Goal: Task Accomplishment & Management: Use online tool/utility

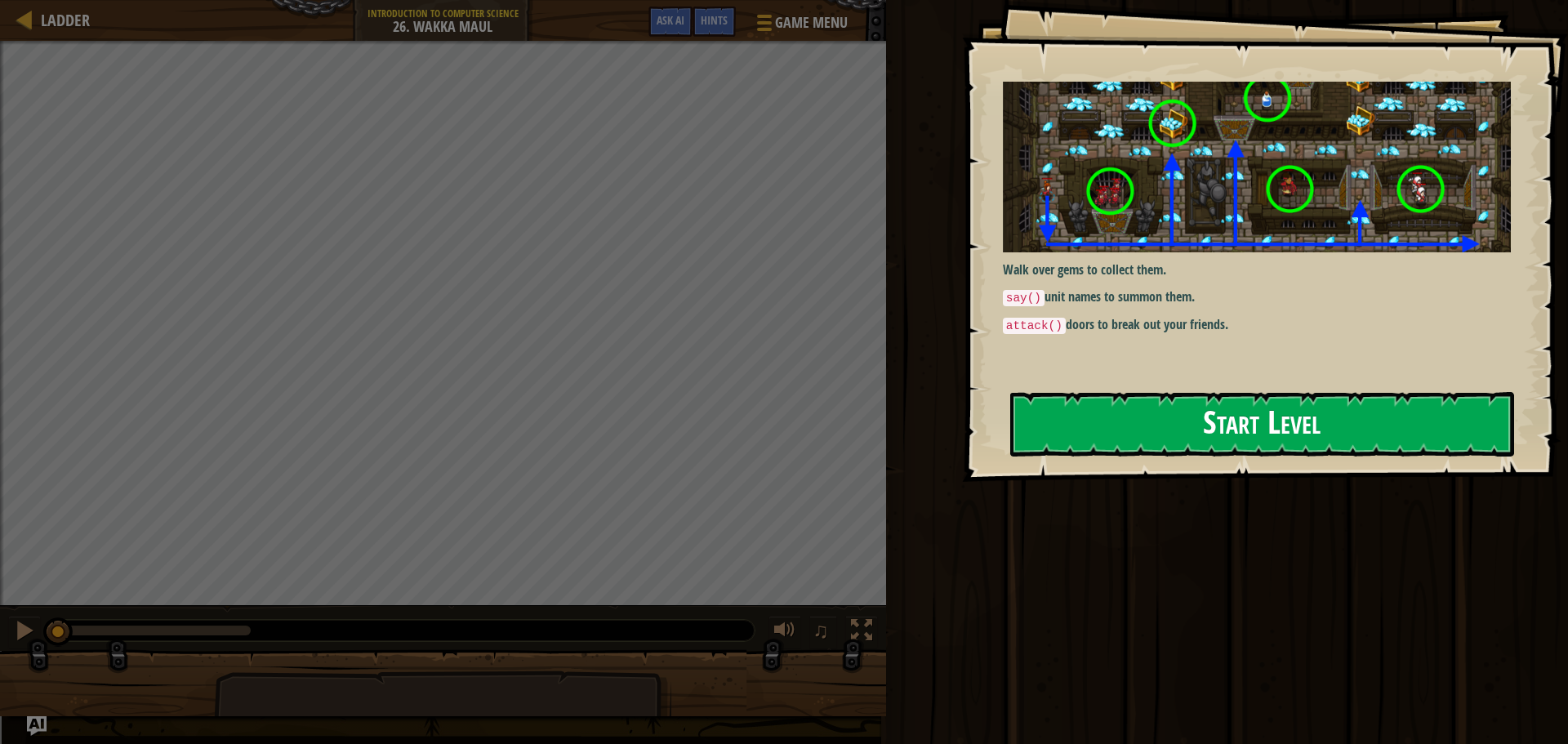
click at [1195, 392] on button "Start Level" at bounding box center [1262, 424] width 504 height 65
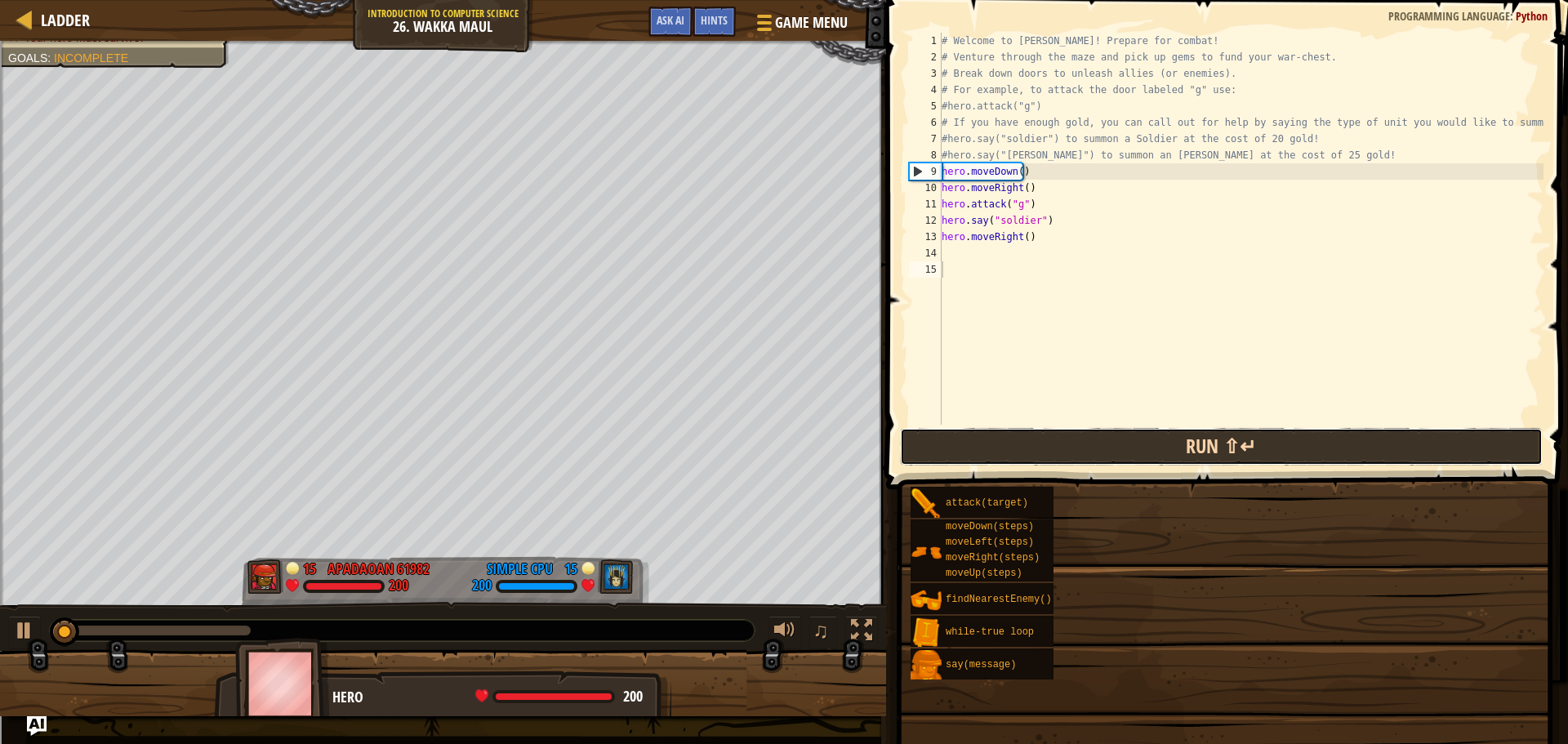
click at [1177, 445] on button "Run ⇧↵" at bounding box center [1221, 447] width 643 height 38
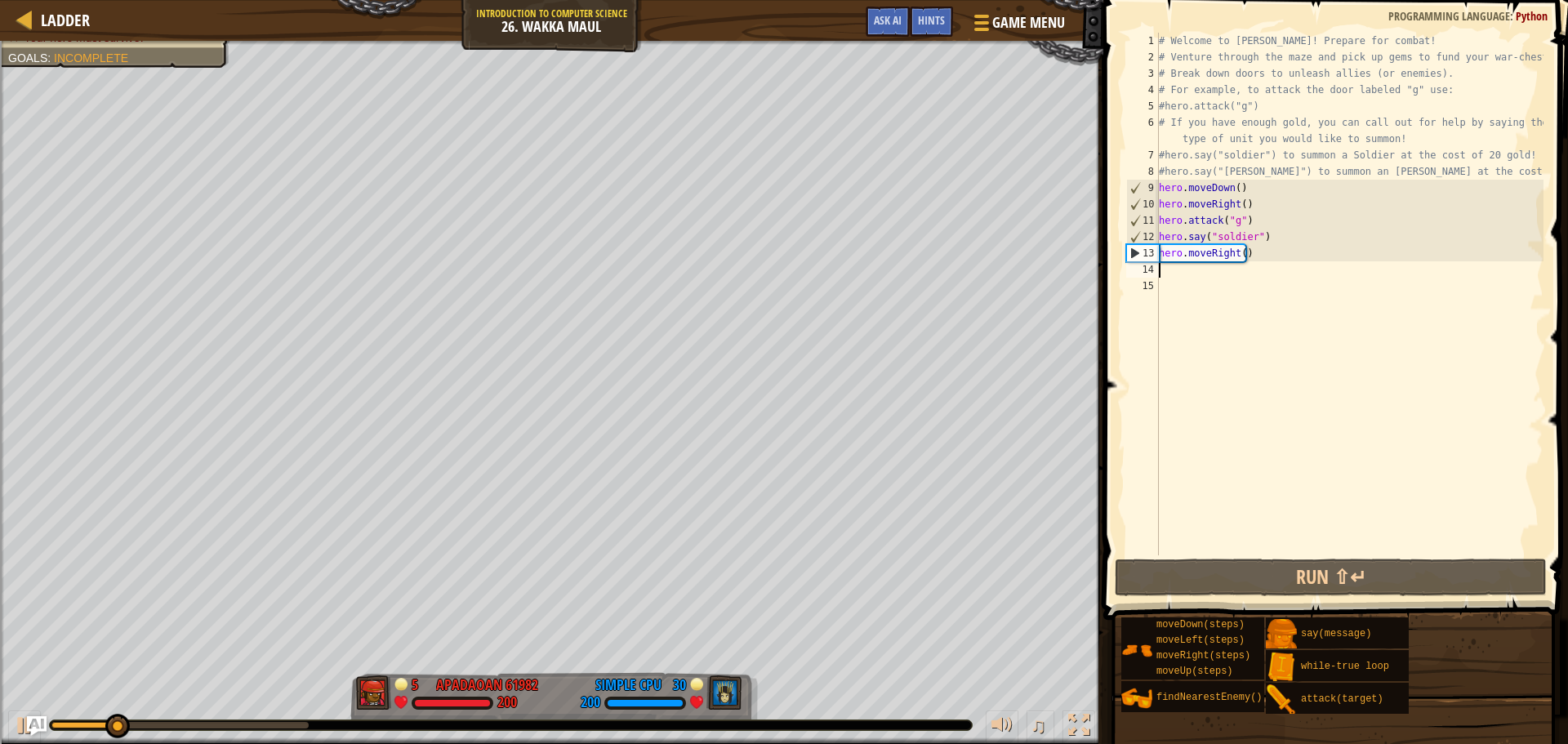
click at [1181, 272] on div "# Welcome to [PERSON_NAME]! Prepare for combat! # Venture through the maze and …" at bounding box center [1349, 310] width 387 height 555
click at [1237, 255] on div "# Welcome to [PERSON_NAME]! Prepare for combat! # Venture through the maze and …" at bounding box center [1349, 310] width 387 height 555
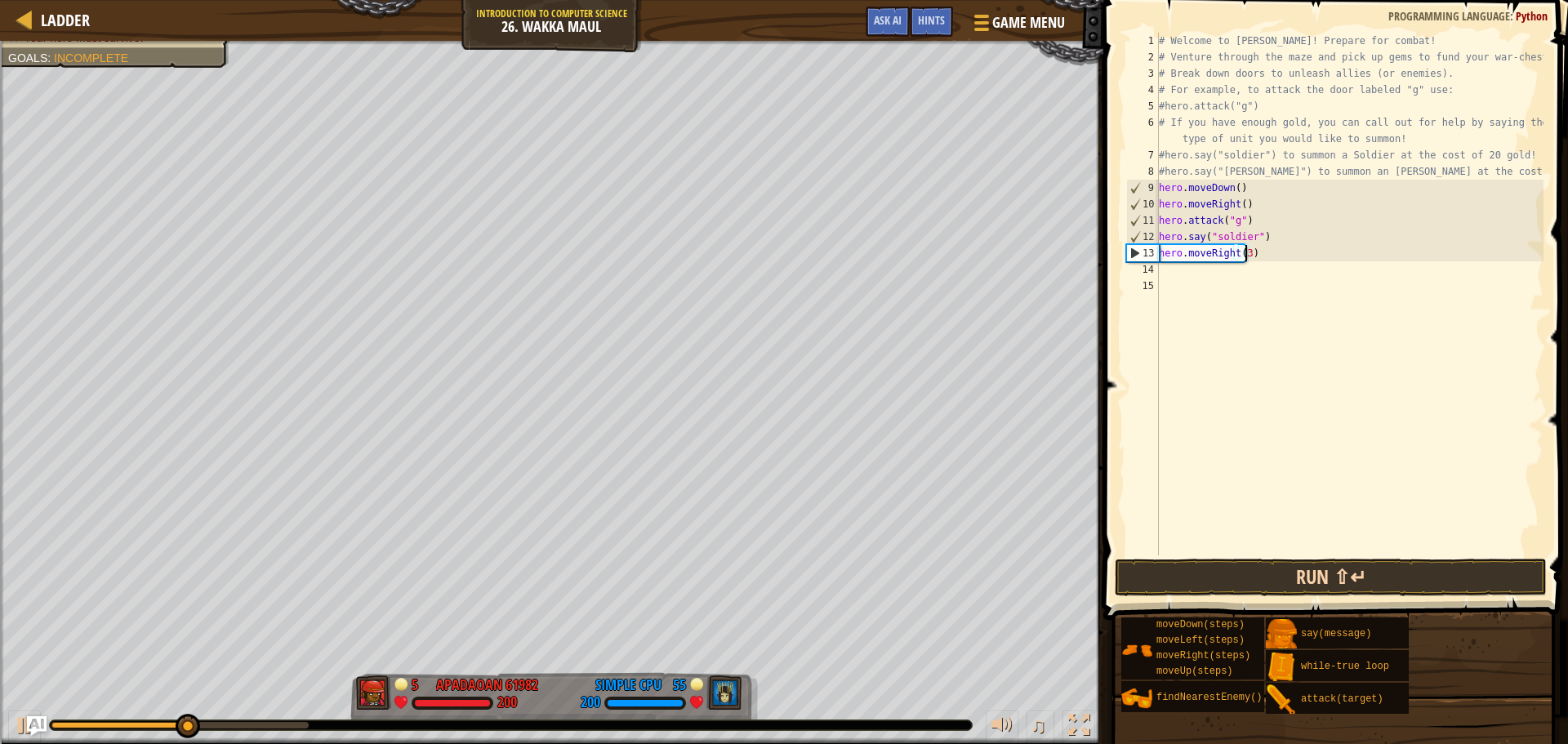
type textarea "hero.moveRight(3)"
click at [1390, 567] on button "Run ⇧↵" at bounding box center [1331, 577] width 432 height 38
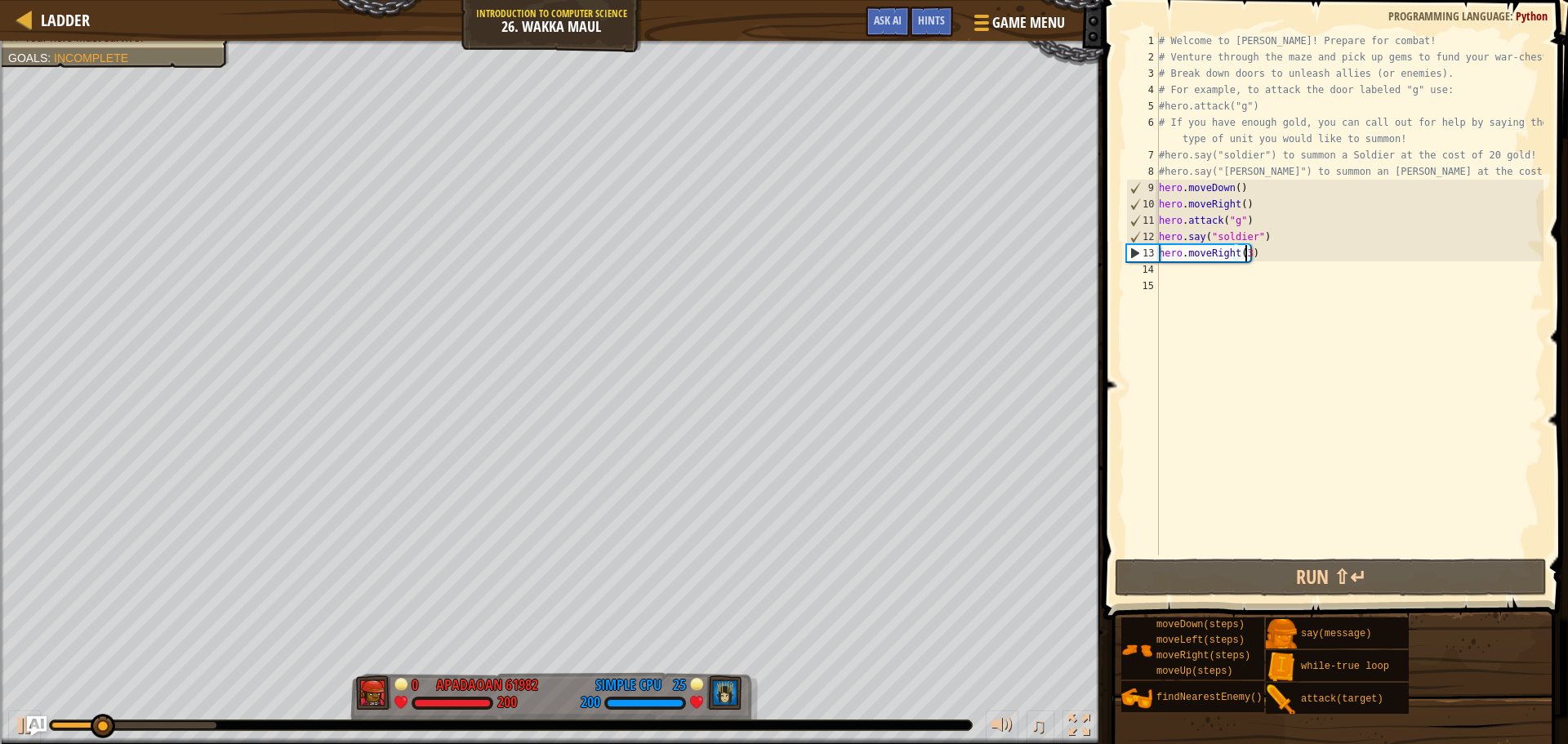
click at [1249, 279] on div "# Welcome to [PERSON_NAME]! Prepare for combat! # Venture through the maze and …" at bounding box center [1349, 310] width 387 height 555
click at [1244, 274] on div "# Welcome to [PERSON_NAME]! Prepare for combat! # Venture through the maze and …" at bounding box center [1349, 310] width 387 height 555
type textarea "h"
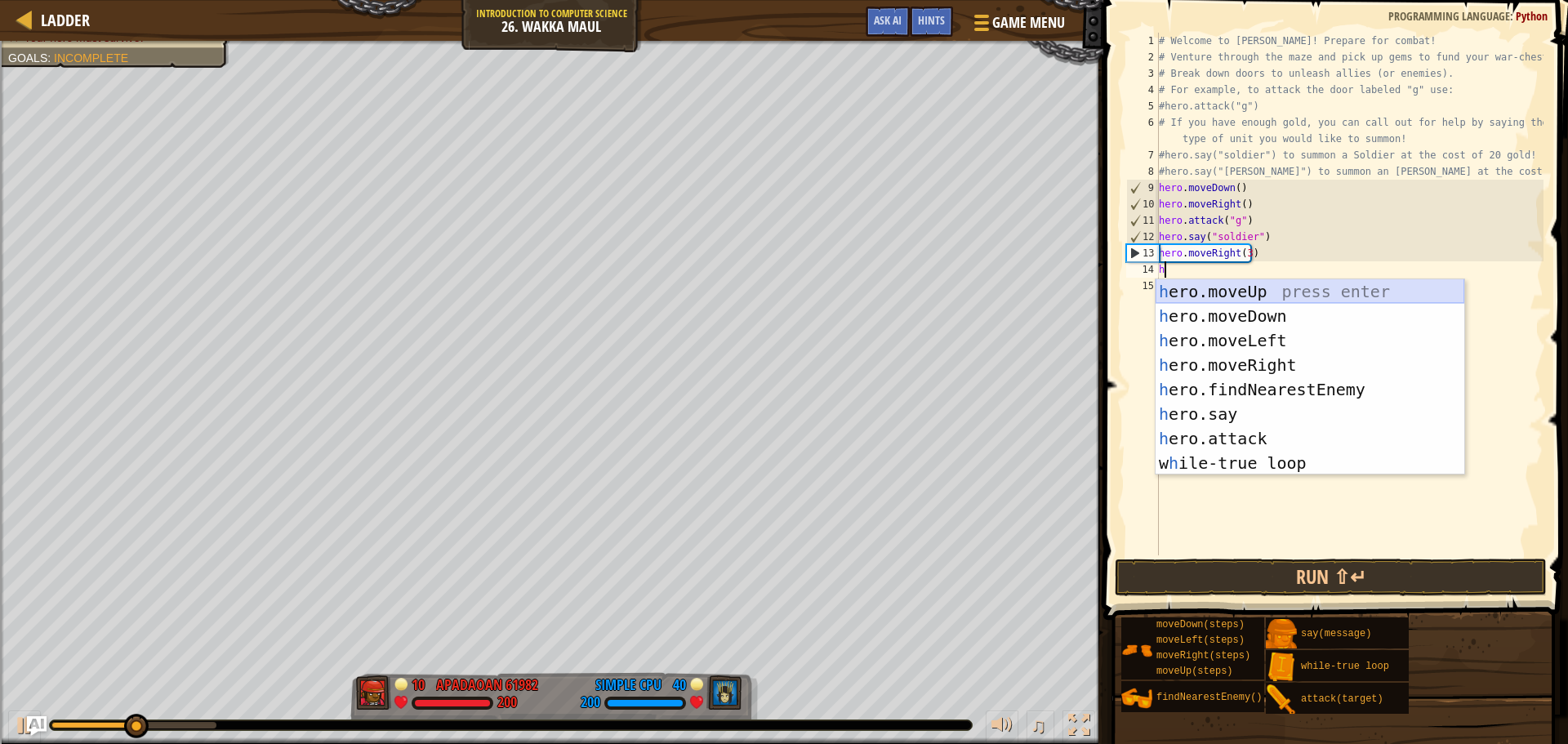
click at [1234, 296] on div "h ero.moveUp press enter h ero.moveDown press enter h ero.moveLeft press enter …" at bounding box center [1310, 402] width 309 height 245
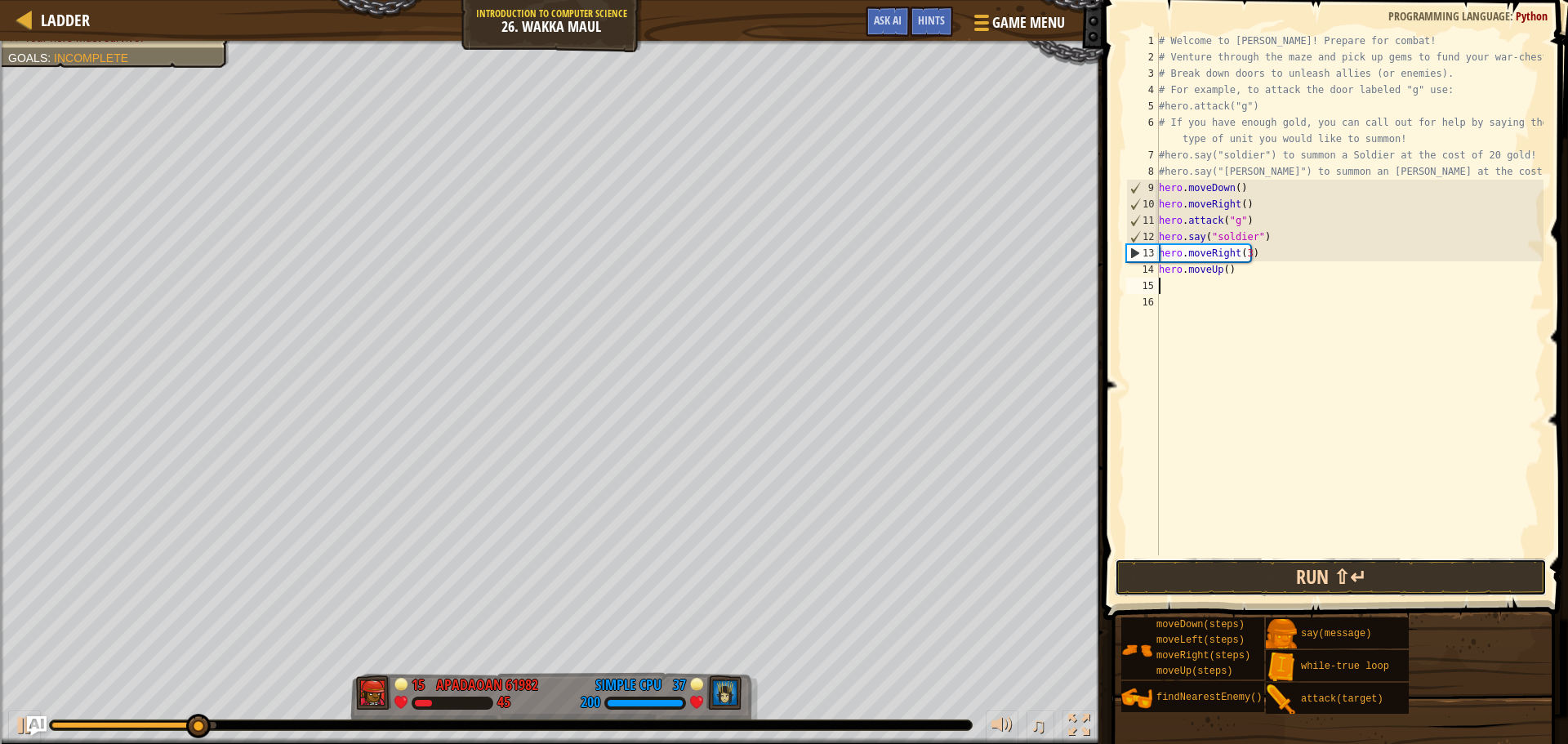
click at [1351, 585] on button "Run ⇧↵" at bounding box center [1331, 577] width 432 height 38
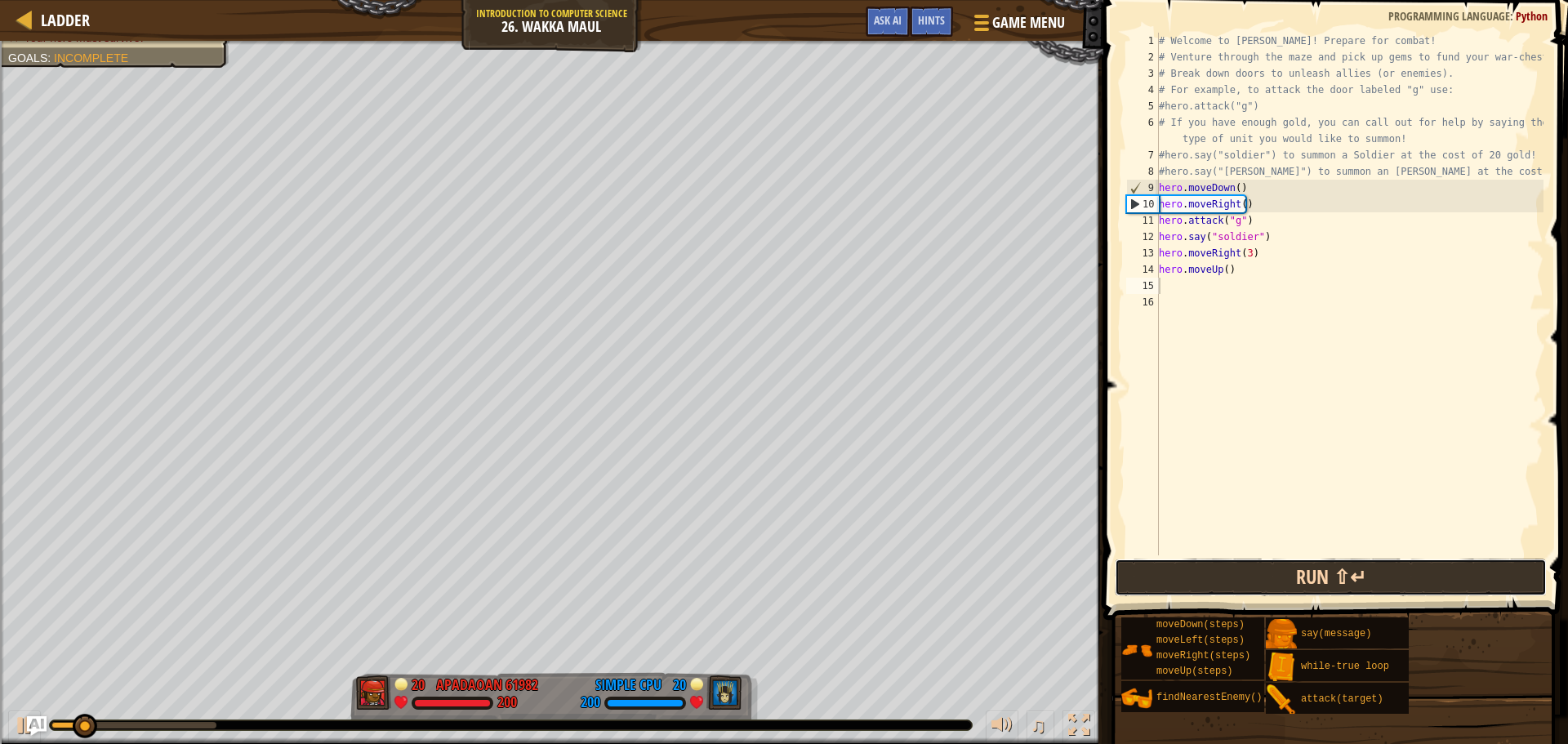
click at [1351, 581] on button "Run ⇧↵" at bounding box center [1331, 577] width 432 height 38
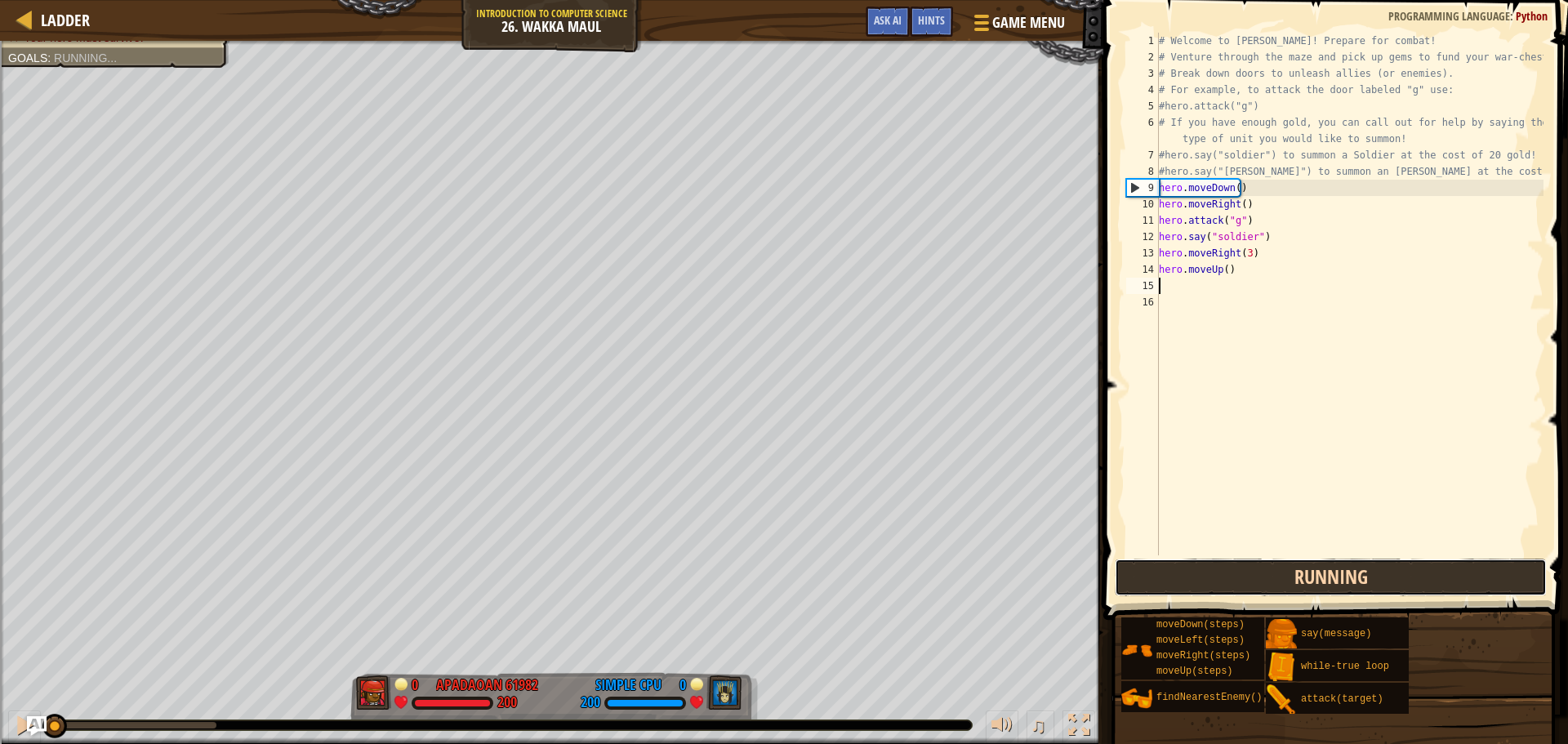
click at [1351, 581] on button "Running" at bounding box center [1331, 577] width 432 height 38
click at [1351, 581] on button "Run ⇧↵" at bounding box center [1331, 577] width 432 height 38
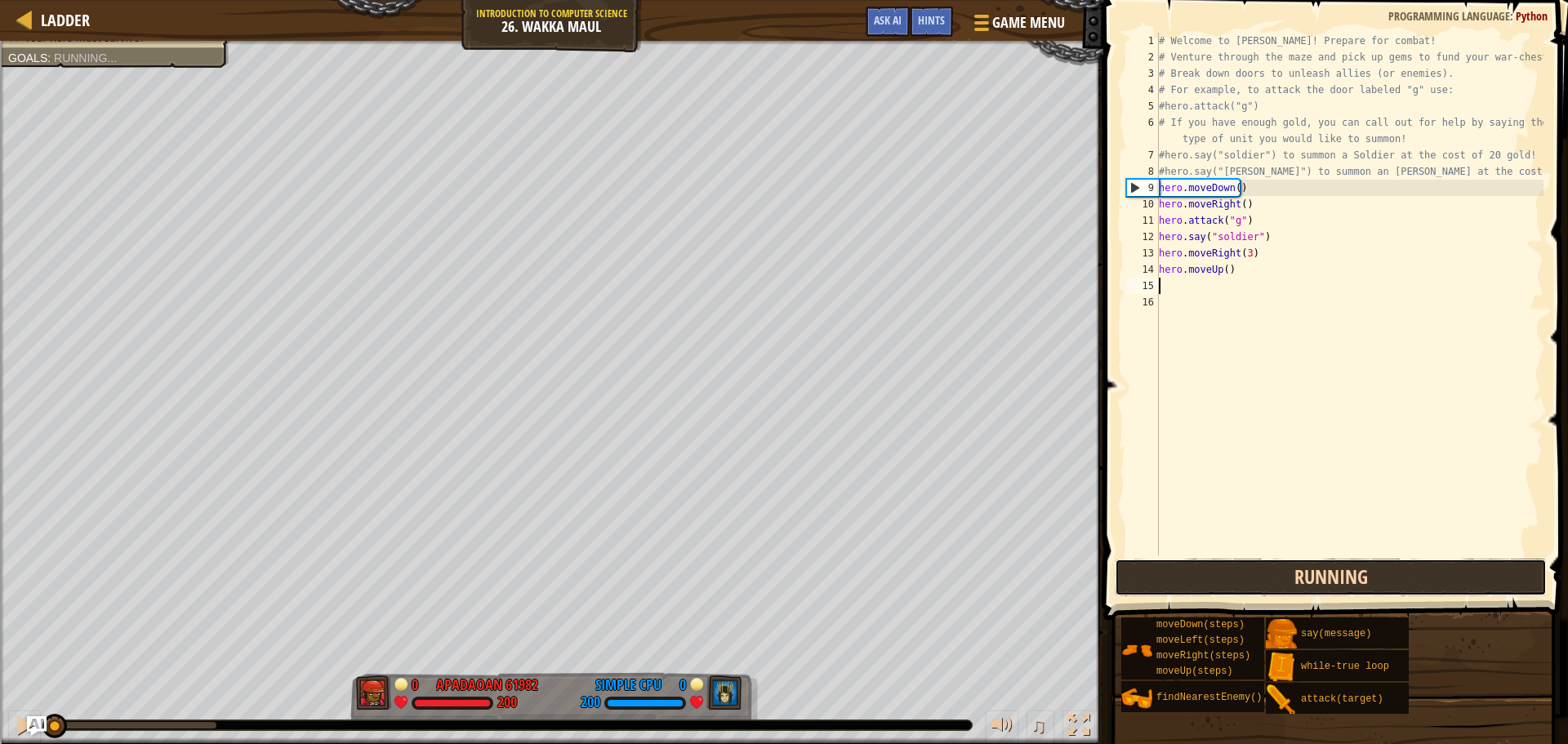
click at [1351, 581] on button "Running" at bounding box center [1331, 577] width 432 height 38
click at [1351, 581] on button "Run ⇧↵" at bounding box center [1331, 577] width 432 height 38
click at [1345, 576] on button "Run ⇧↵" at bounding box center [1331, 577] width 432 height 38
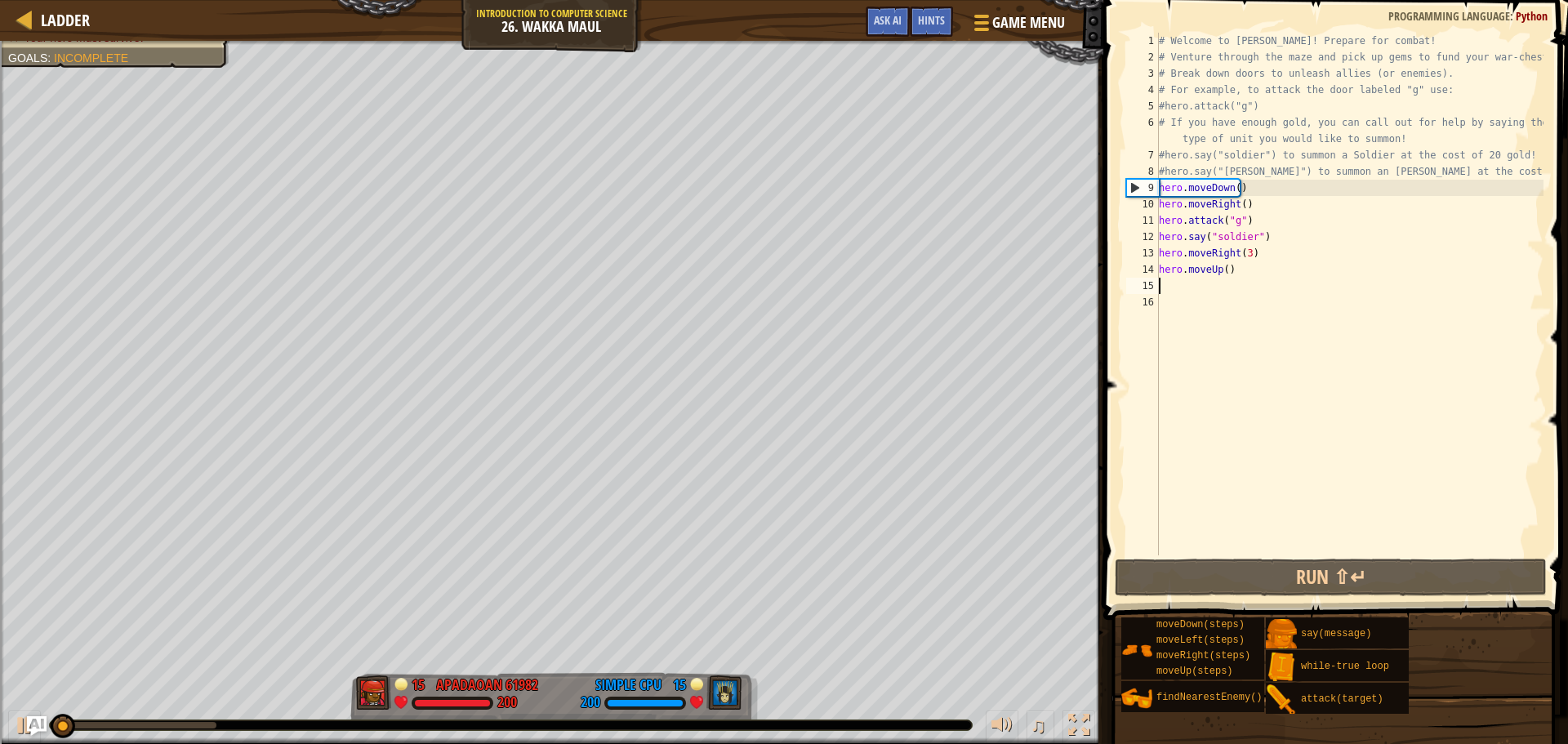
click at [1230, 277] on div "# Welcome to [PERSON_NAME]! Prepare for combat! # Venture through the maze and …" at bounding box center [1349, 310] width 387 height 555
click at [1252, 256] on div "# Welcome to [PERSON_NAME]! Prepare for combat! # Venture through the maze and …" at bounding box center [1349, 310] width 387 height 555
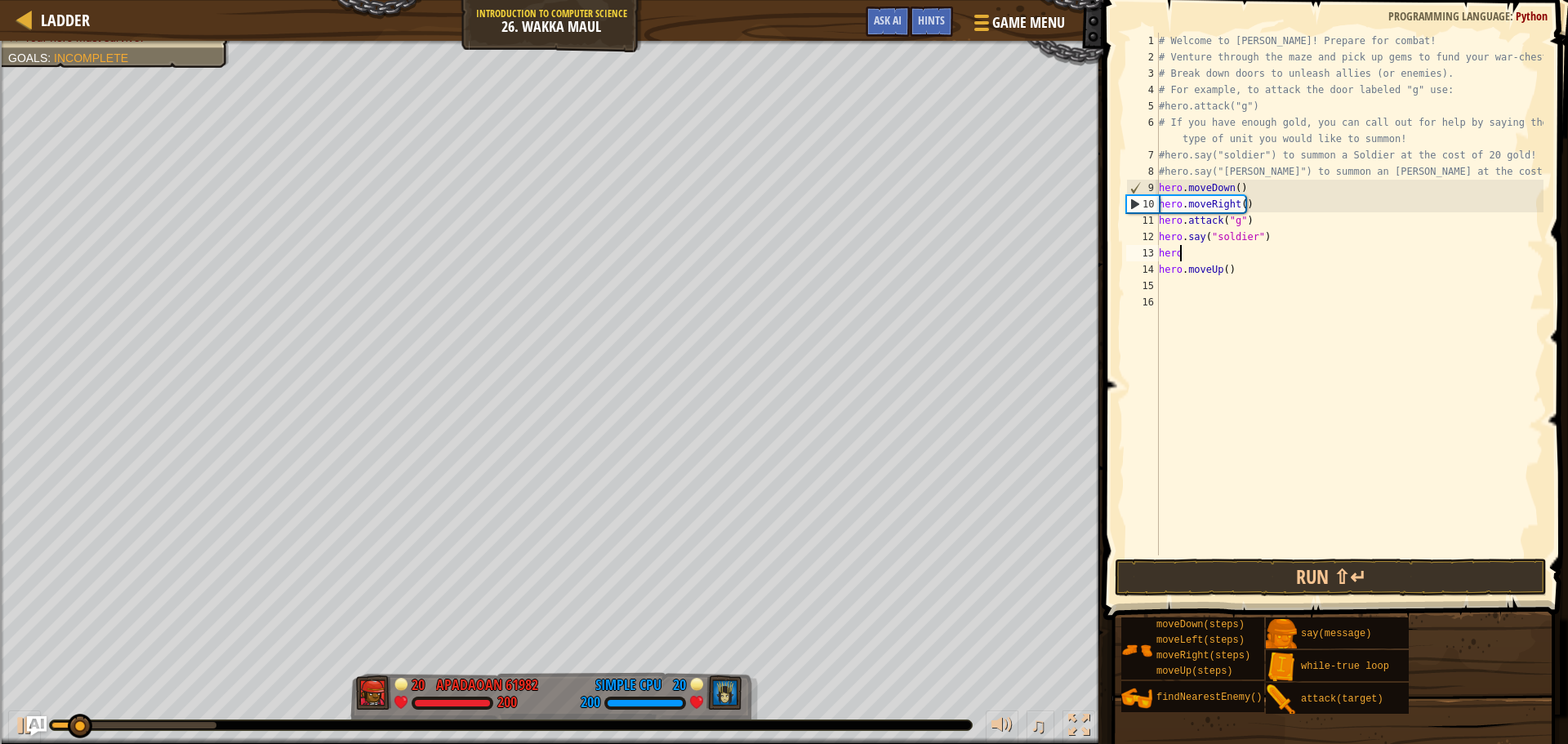
type textarea "h"
click at [1240, 272] on div "# Welcome to [PERSON_NAME]! Prepare for combat! # Venture through the maze and …" at bounding box center [1349, 310] width 387 height 555
type textarea "h"
click at [1235, 258] on div "# Welcome to [PERSON_NAME]! Prepare for combat! # Venture through the maze and …" at bounding box center [1349, 310] width 387 height 555
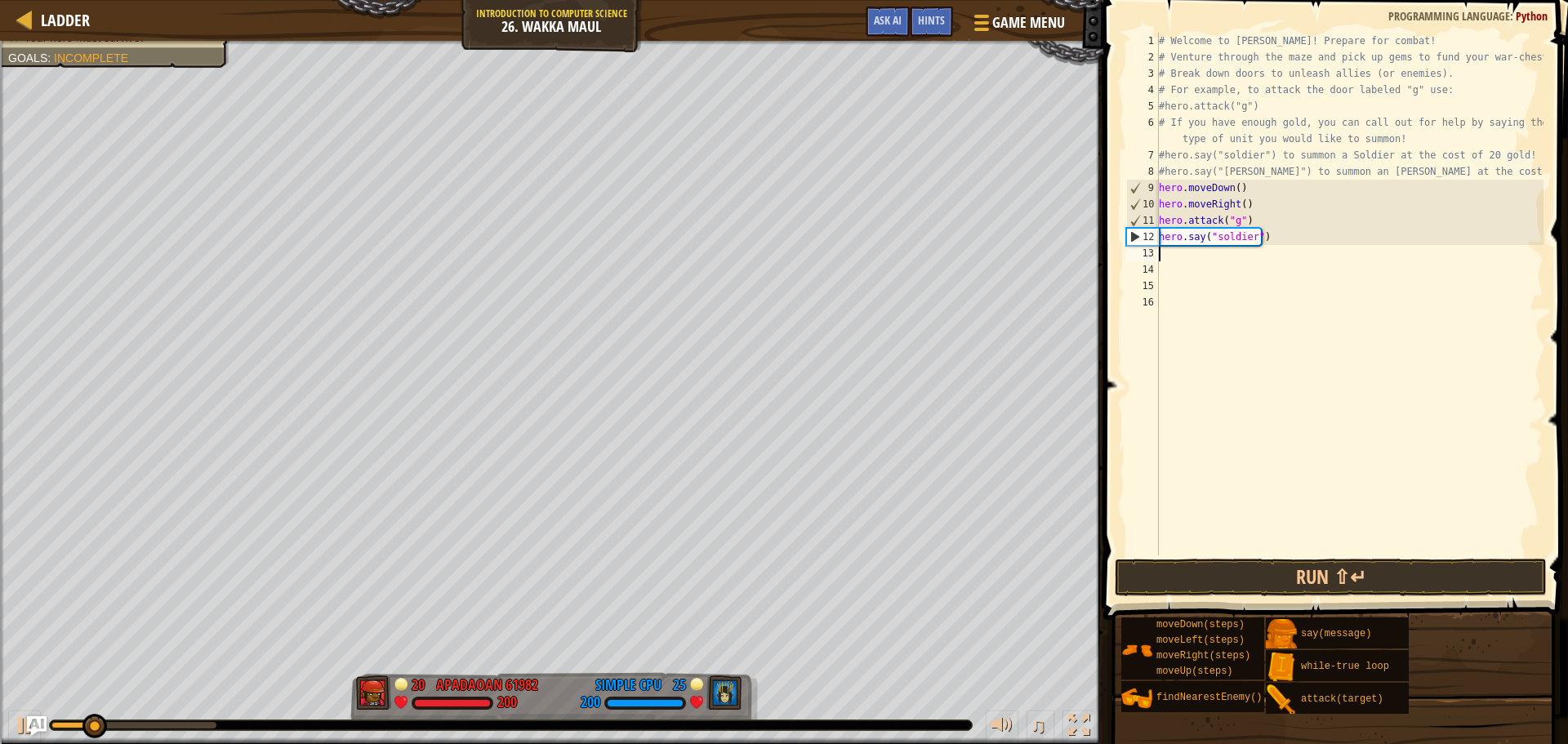
type textarea "hero.say("soldier")"
click at [1217, 265] on div "# Welcome to [PERSON_NAME]! Prepare for combat! # Venture through the maze and …" at bounding box center [1349, 310] width 387 height 555
click at [1219, 259] on div "# Welcome to [PERSON_NAME]! Prepare for combat! # Venture through the maze and …" at bounding box center [1349, 310] width 387 height 555
type textarea "hero.say("soldier")"
click at [1219, 253] on div "# Welcome to [PERSON_NAME]! Prepare for combat! # Venture through the maze and …" at bounding box center [1349, 310] width 387 height 555
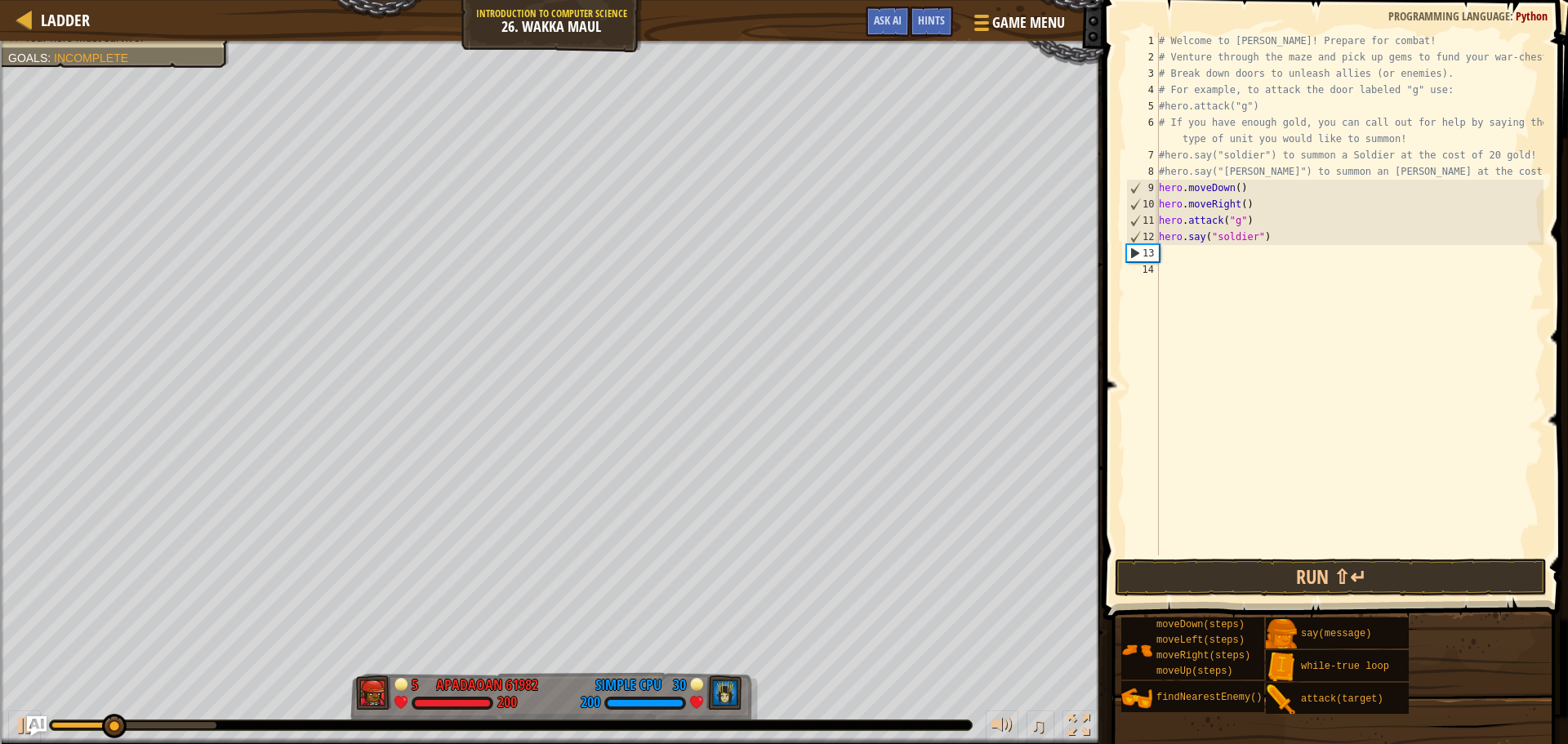
type textarea "hero.say("soldier")"
click at [1213, 255] on div "# Welcome to [PERSON_NAME]! Prepare for combat! # Venture through the maze and …" at bounding box center [1349, 310] width 387 height 555
click at [1323, 587] on button "Run ⇧↵" at bounding box center [1331, 577] width 432 height 38
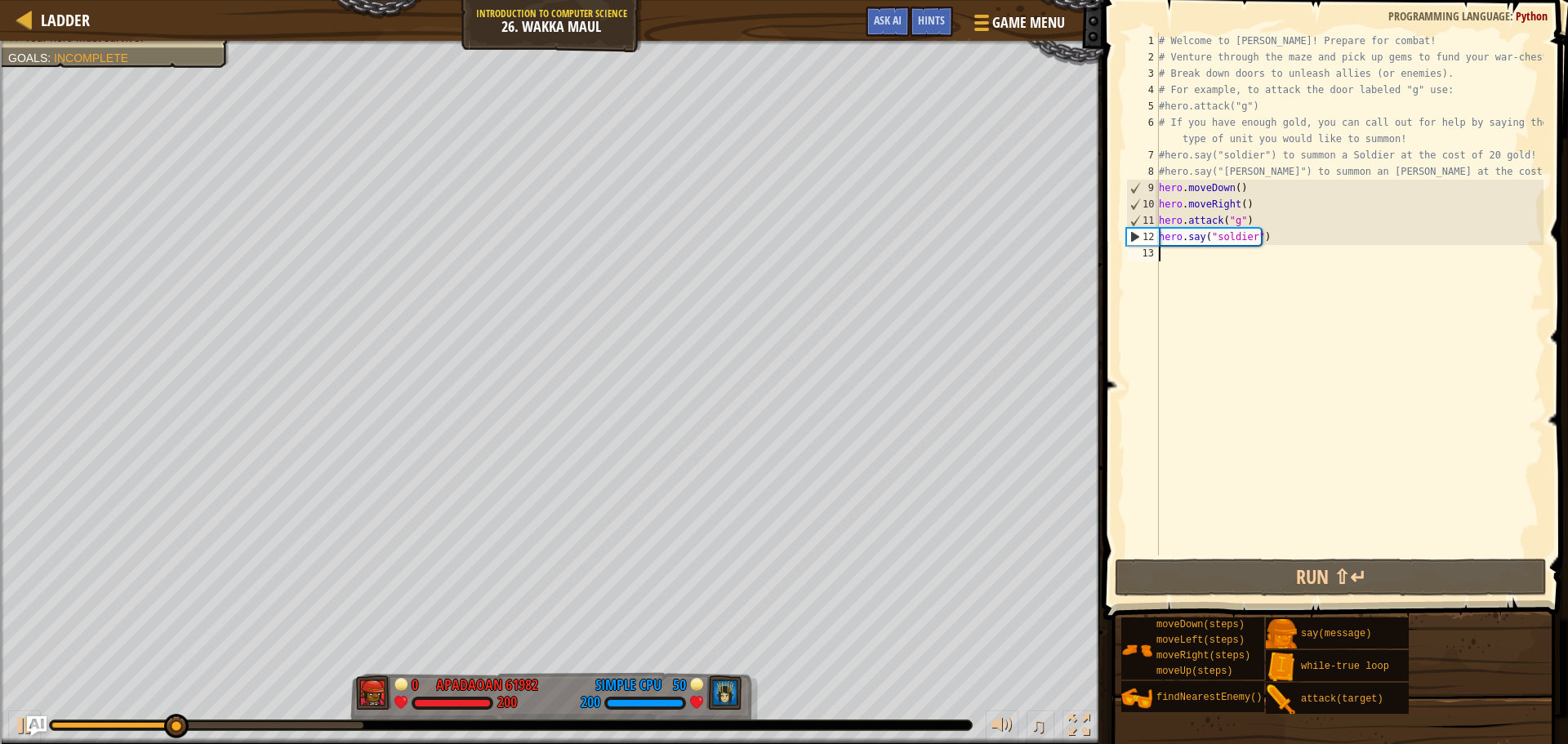
type textarea "h"
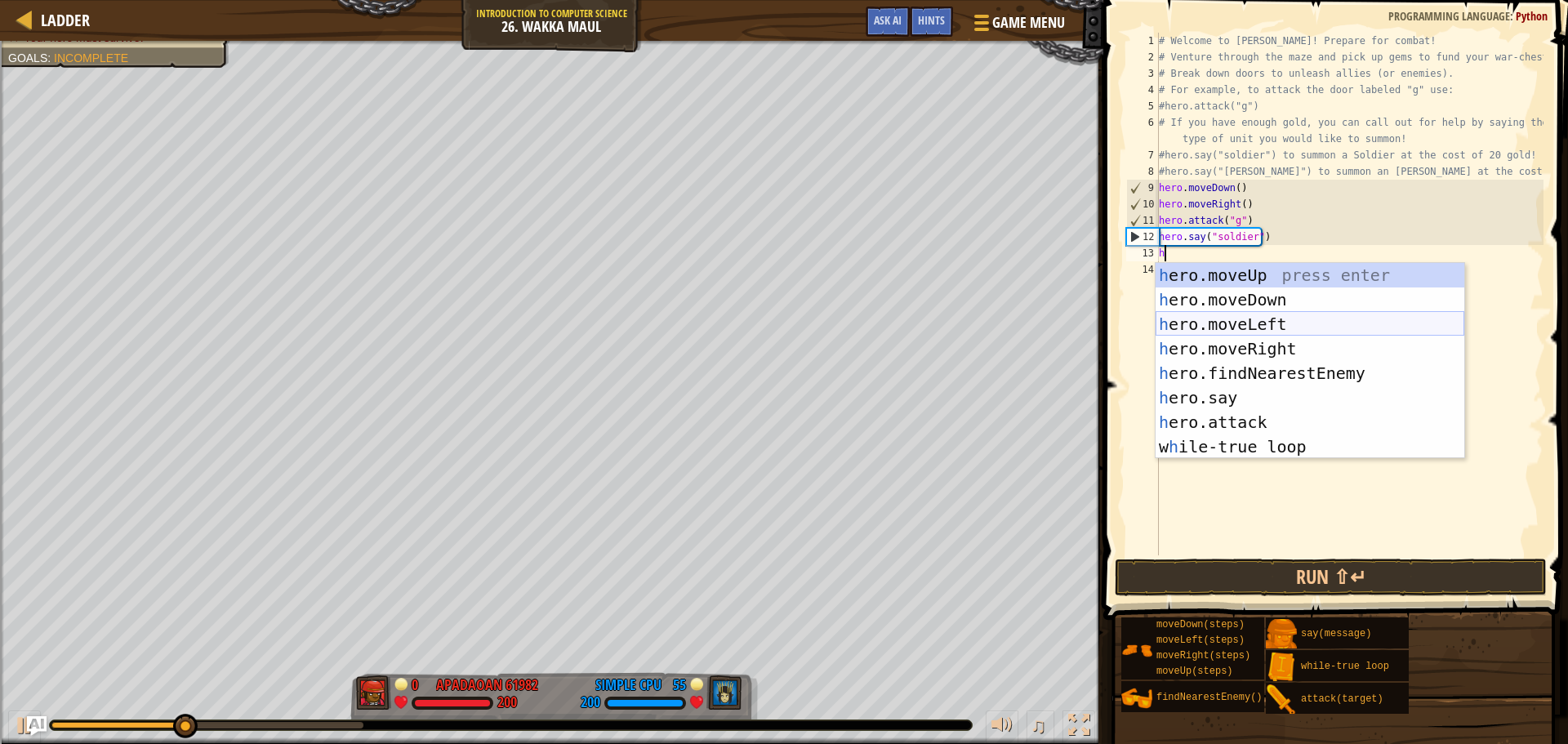
drag, startPoint x: 1236, startPoint y: 323, endPoint x: 1234, endPoint y: 313, distance: 10.2
click at [1236, 322] on div "h ero.moveUp press enter h ero.moveDown press enter h ero.moveLeft press enter …" at bounding box center [1310, 386] width 309 height 245
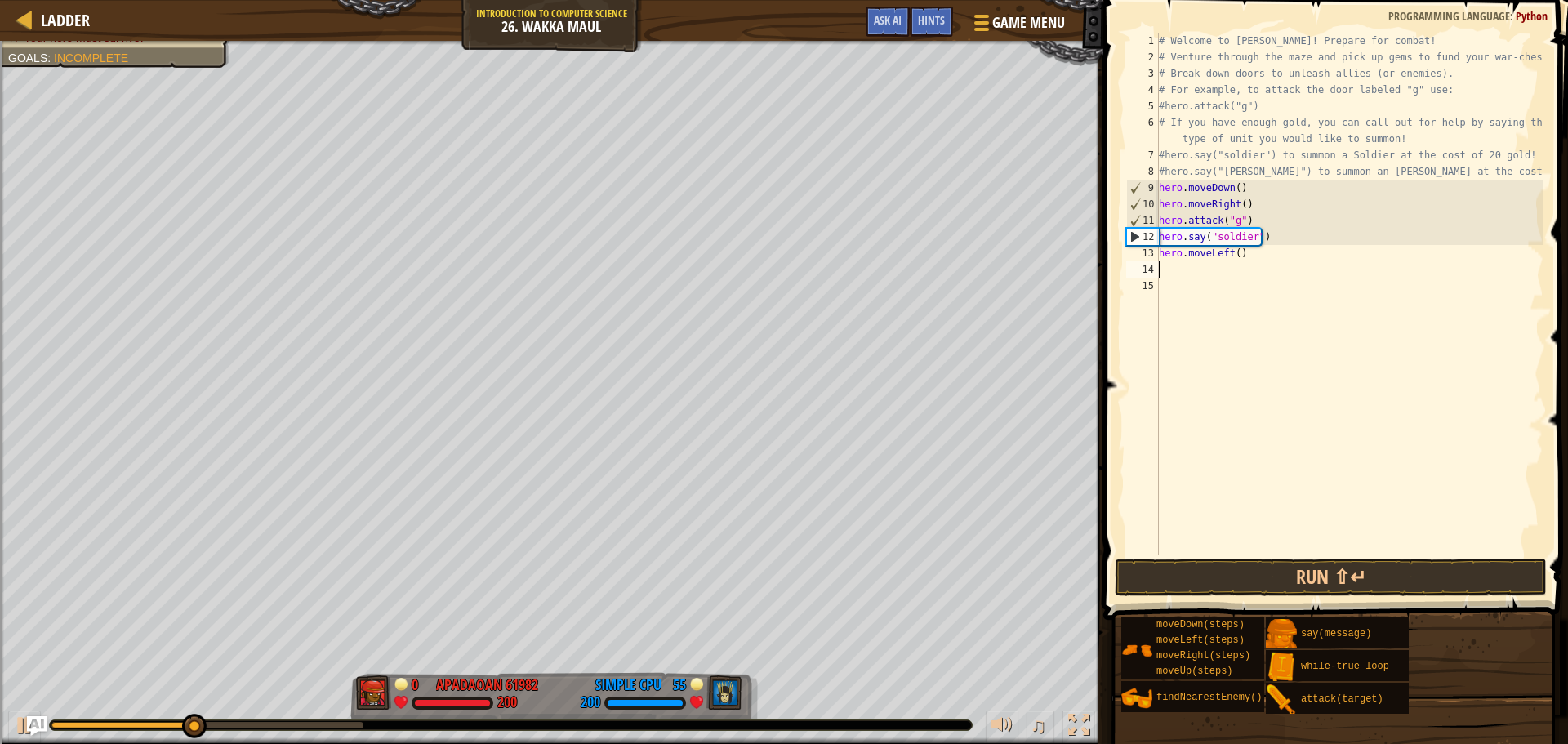
type textarea "f"
type textarea "h"
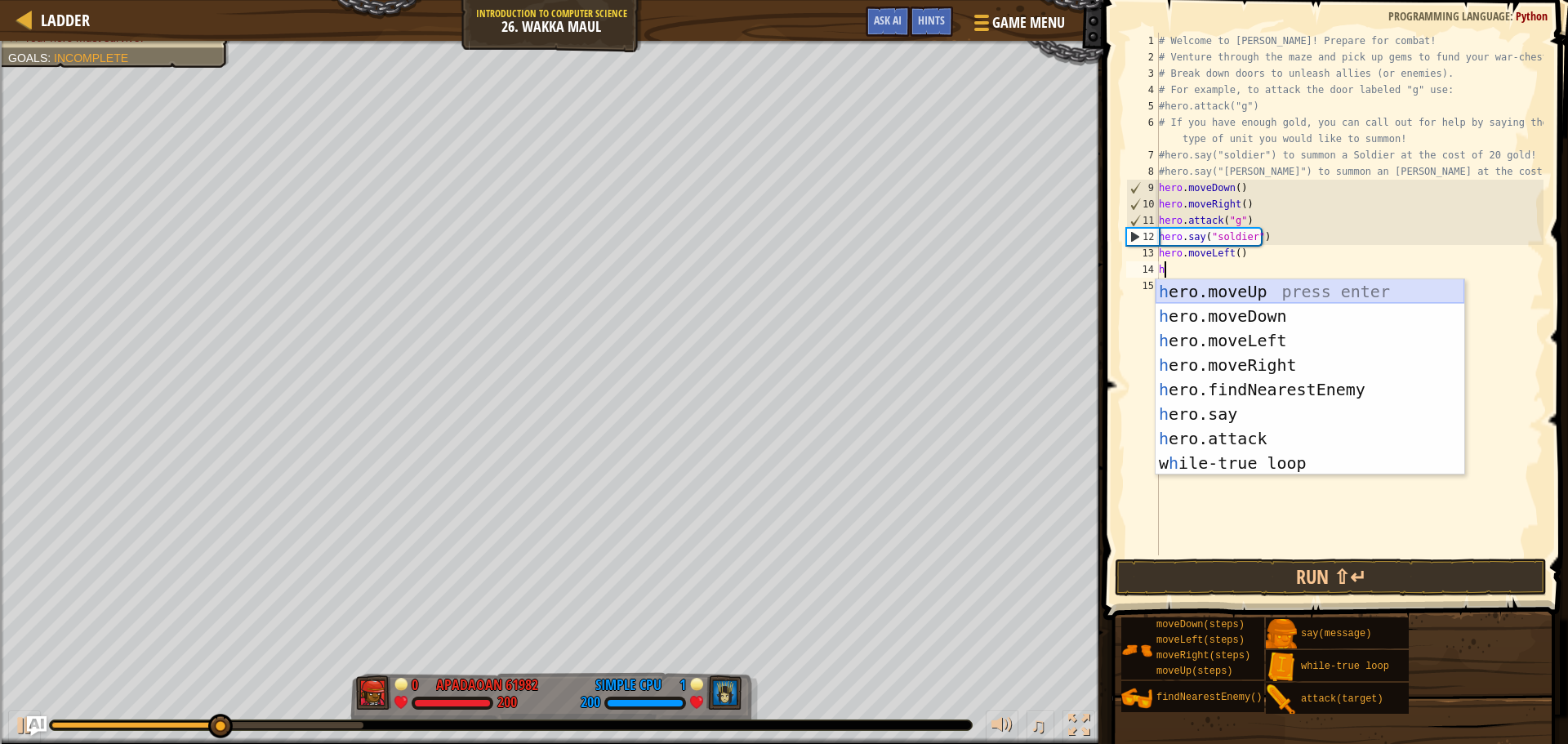
click at [1250, 290] on div "h ero.moveUp press enter h ero.moveDown press enter h ero.moveLeft press enter …" at bounding box center [1310, 402] width 309 height 245
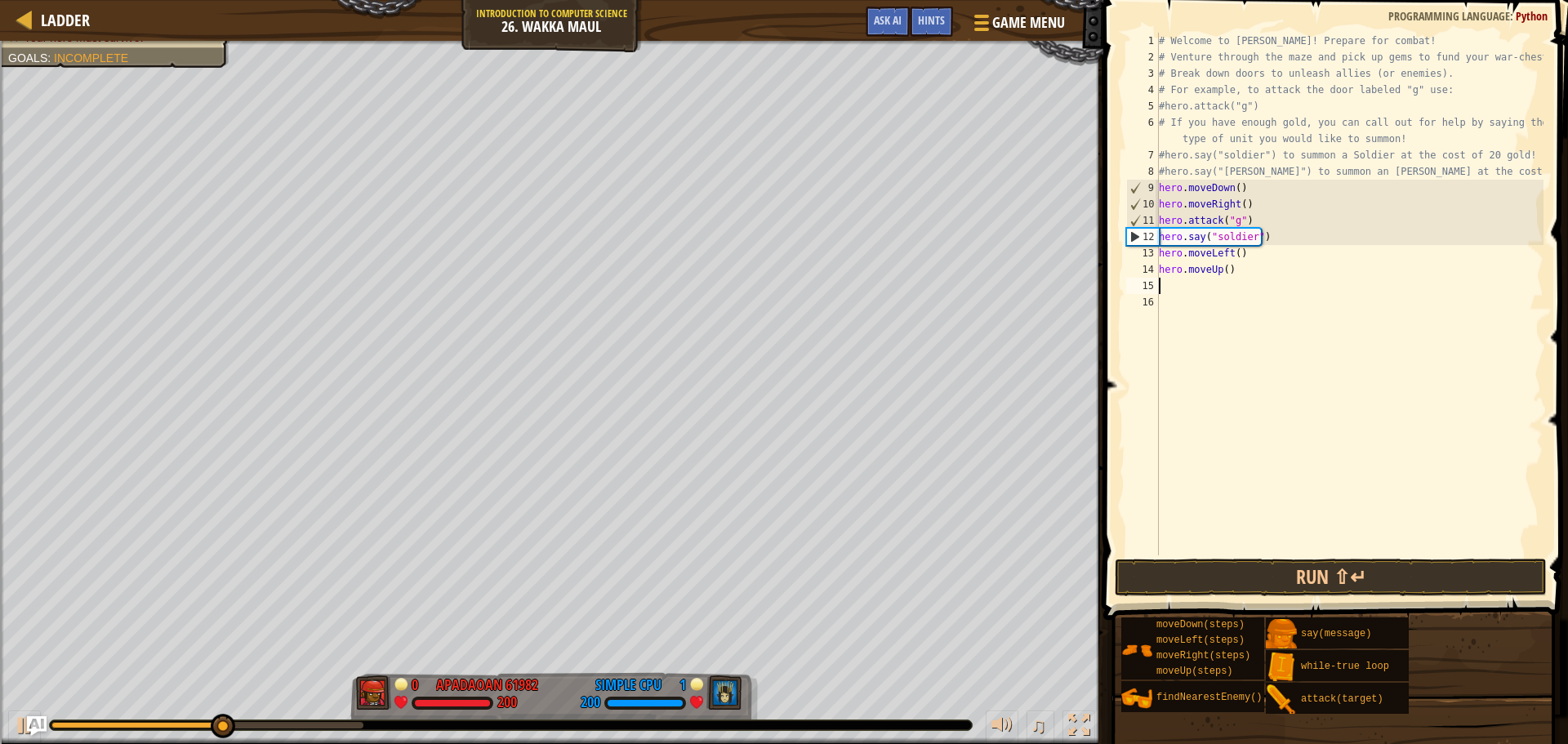
type textarea "h"
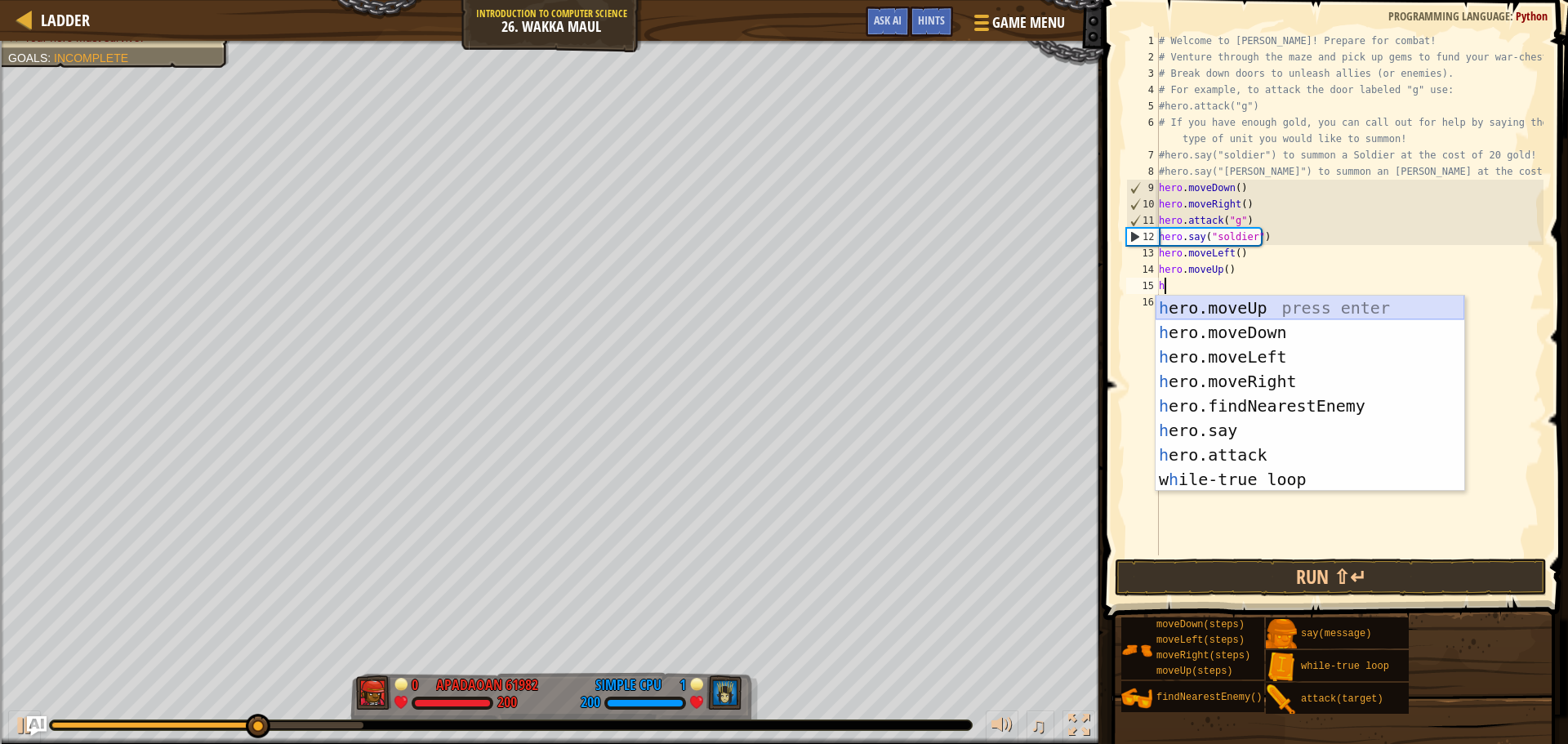
click at [1227, 304] on div "h ero.moveUp press enter h ero.moveDown press enter h ero.moveLeft press enter …" at bounding box center [1310, 419] width 309 height 245
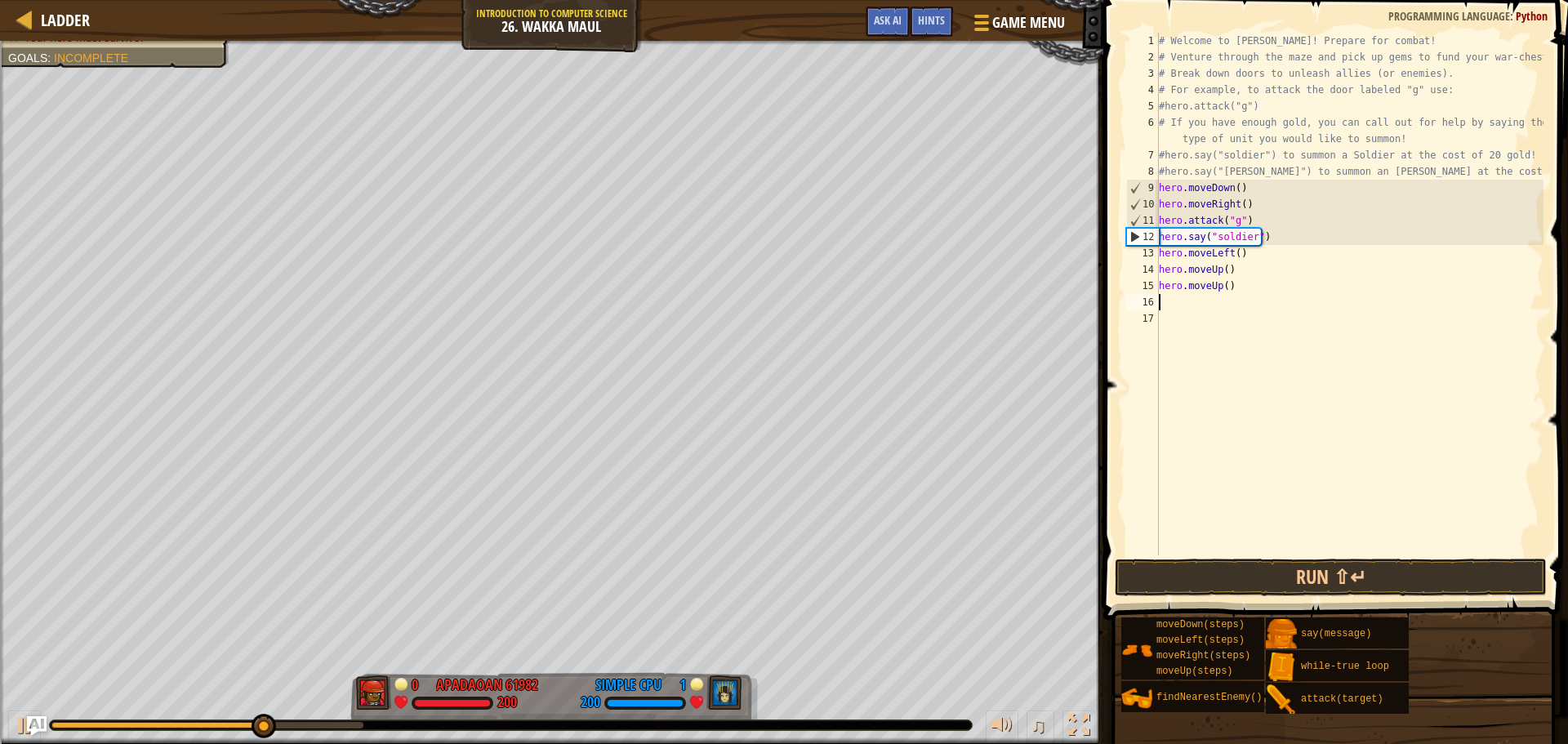
type textarea "h"
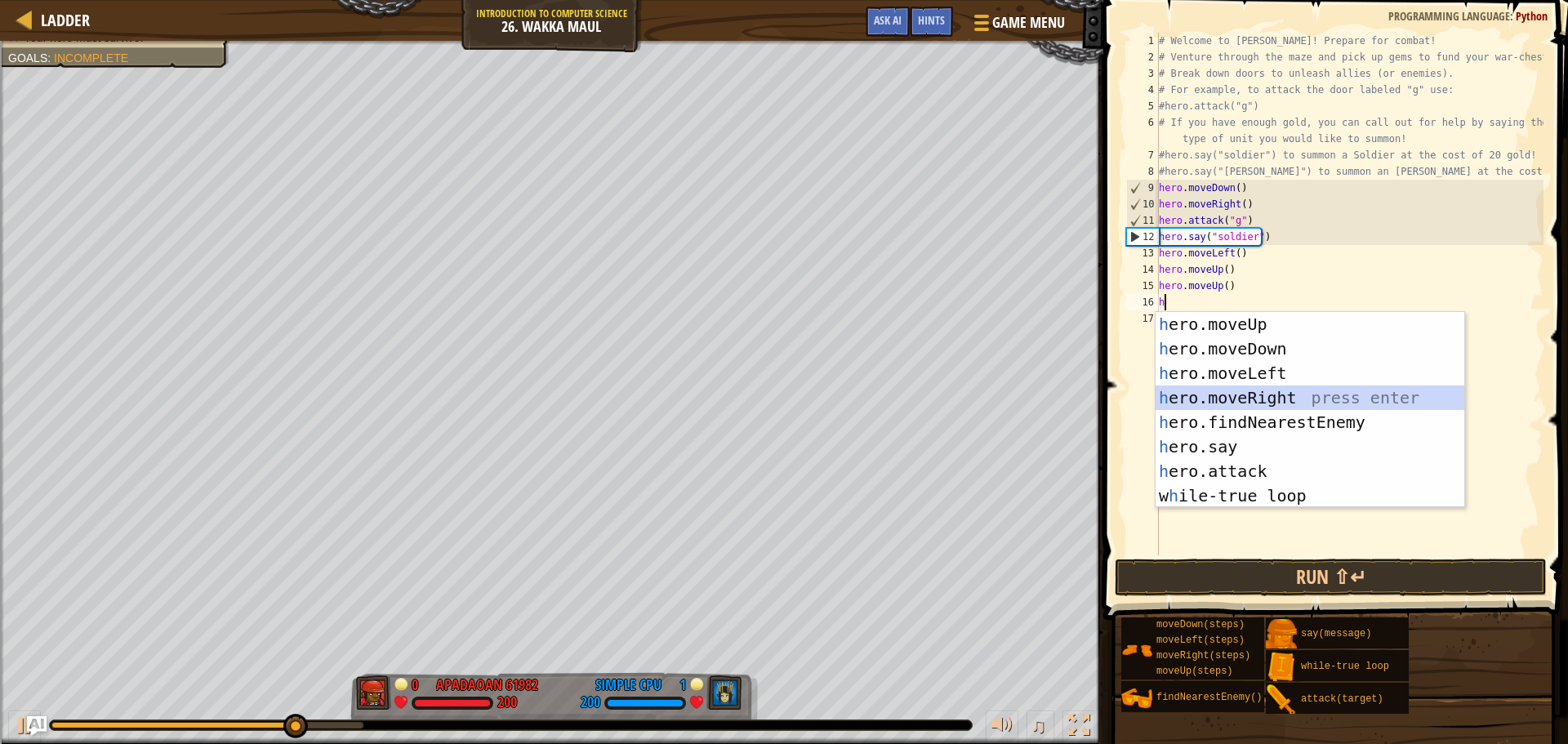
click at [1270, 394] on div "h ero.moveUp press enter h ero.moveDown press enter h ero.moveLeft press enter …" at bounding box center [1310, 434] width 309 height 245
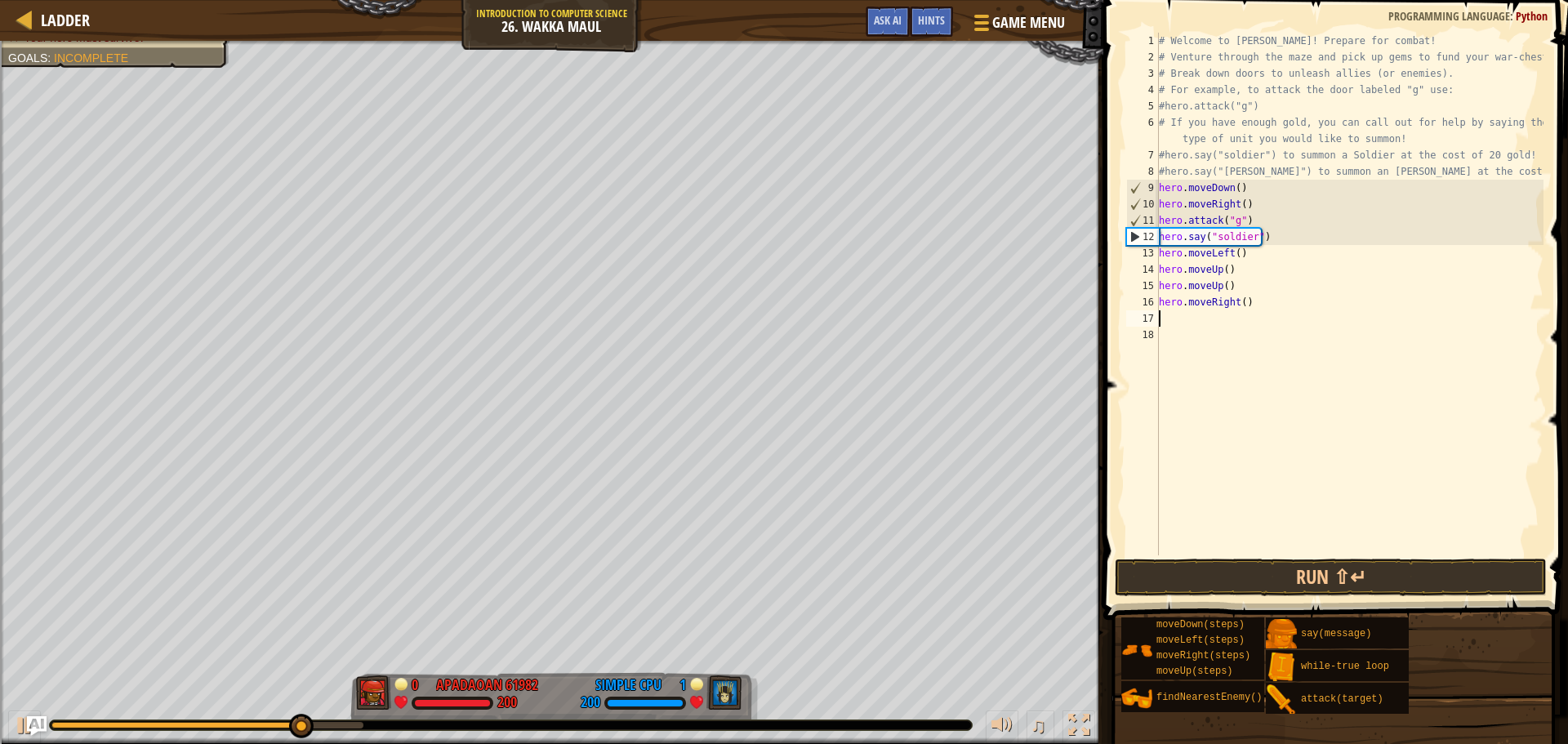
type textarea "h"
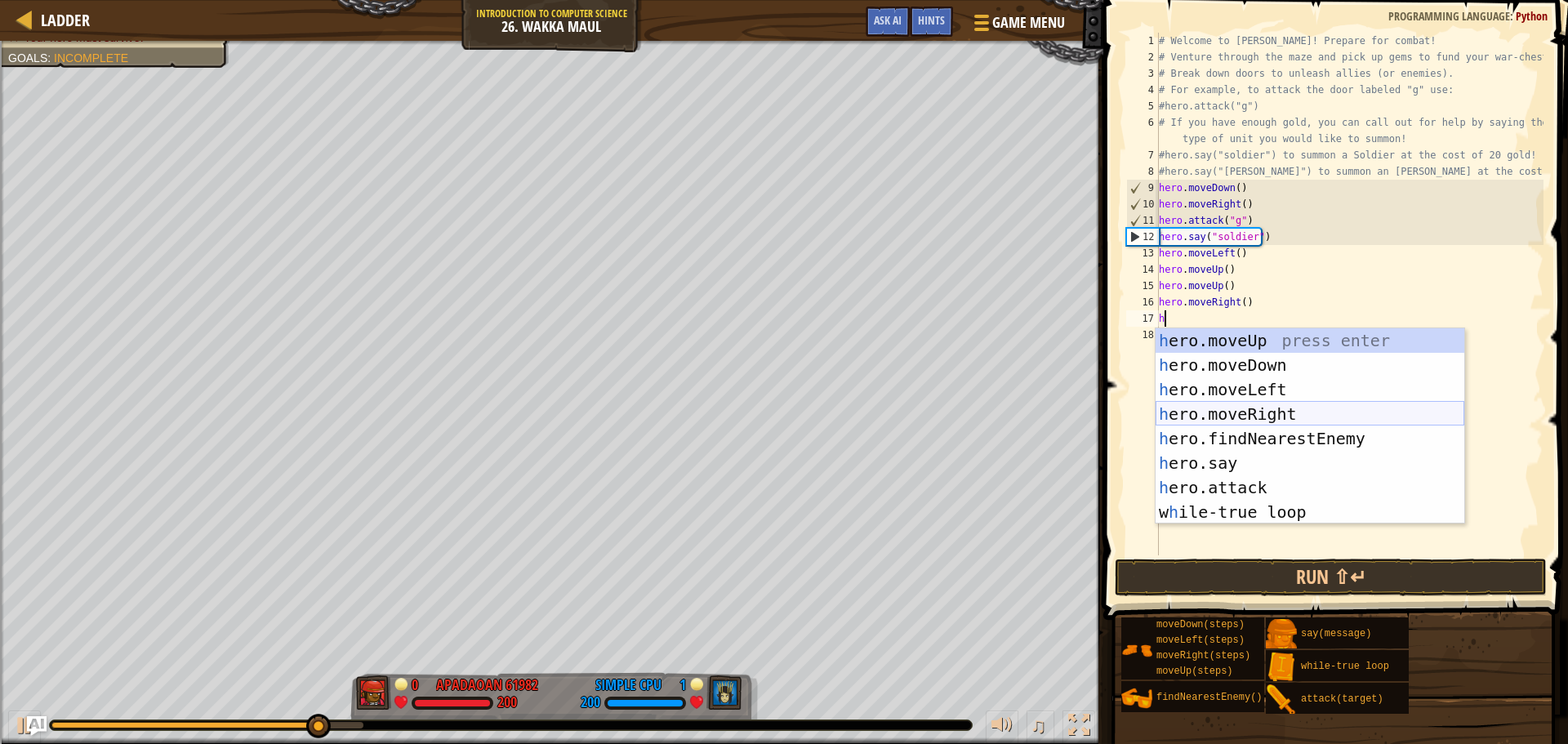
click at [1270, 411] on div "h ero.moveUp press enter h ero.moveDown press enter h ero.moveLeft press enter …" at bounding box center [1310, 451] width 309 height 245
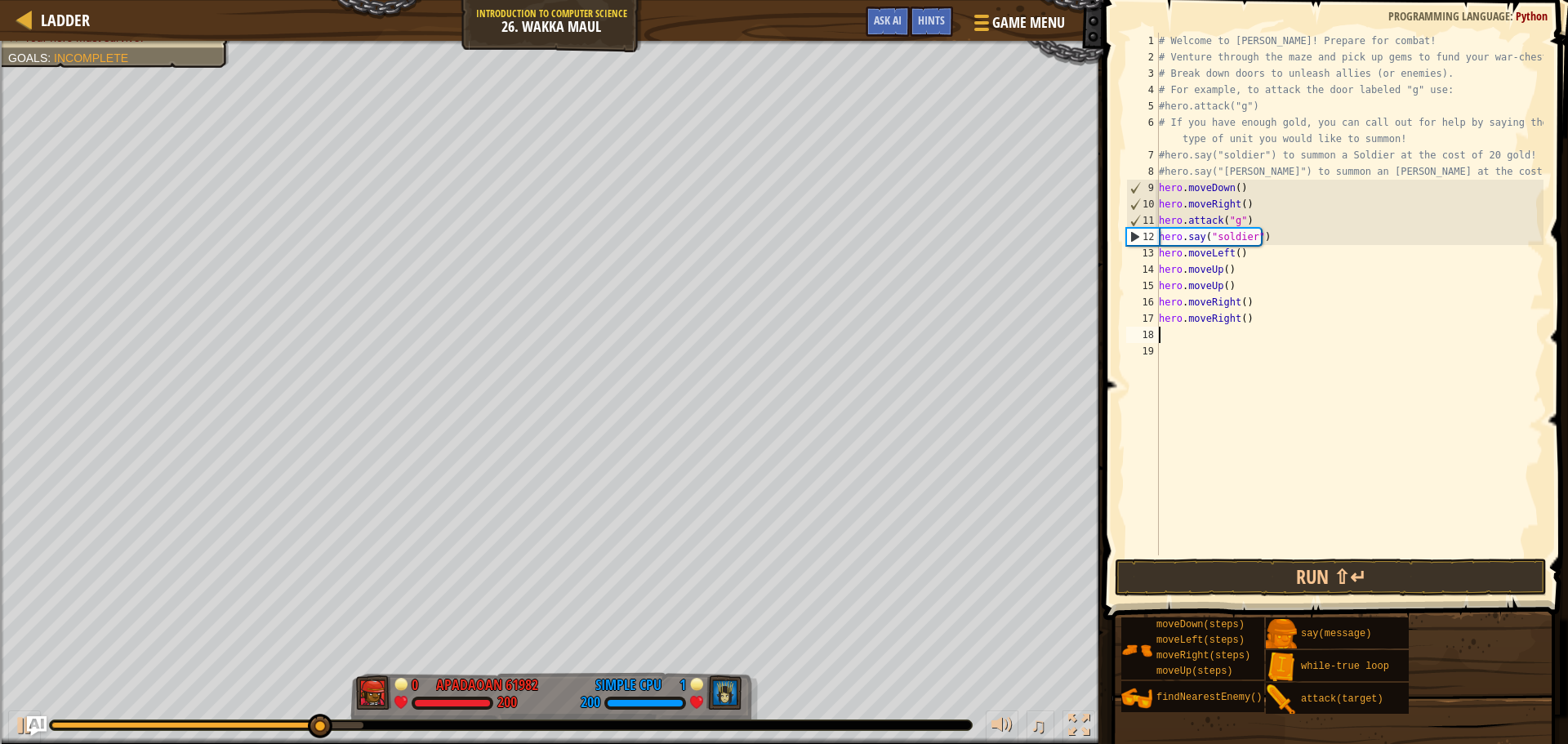
type textarea "h"
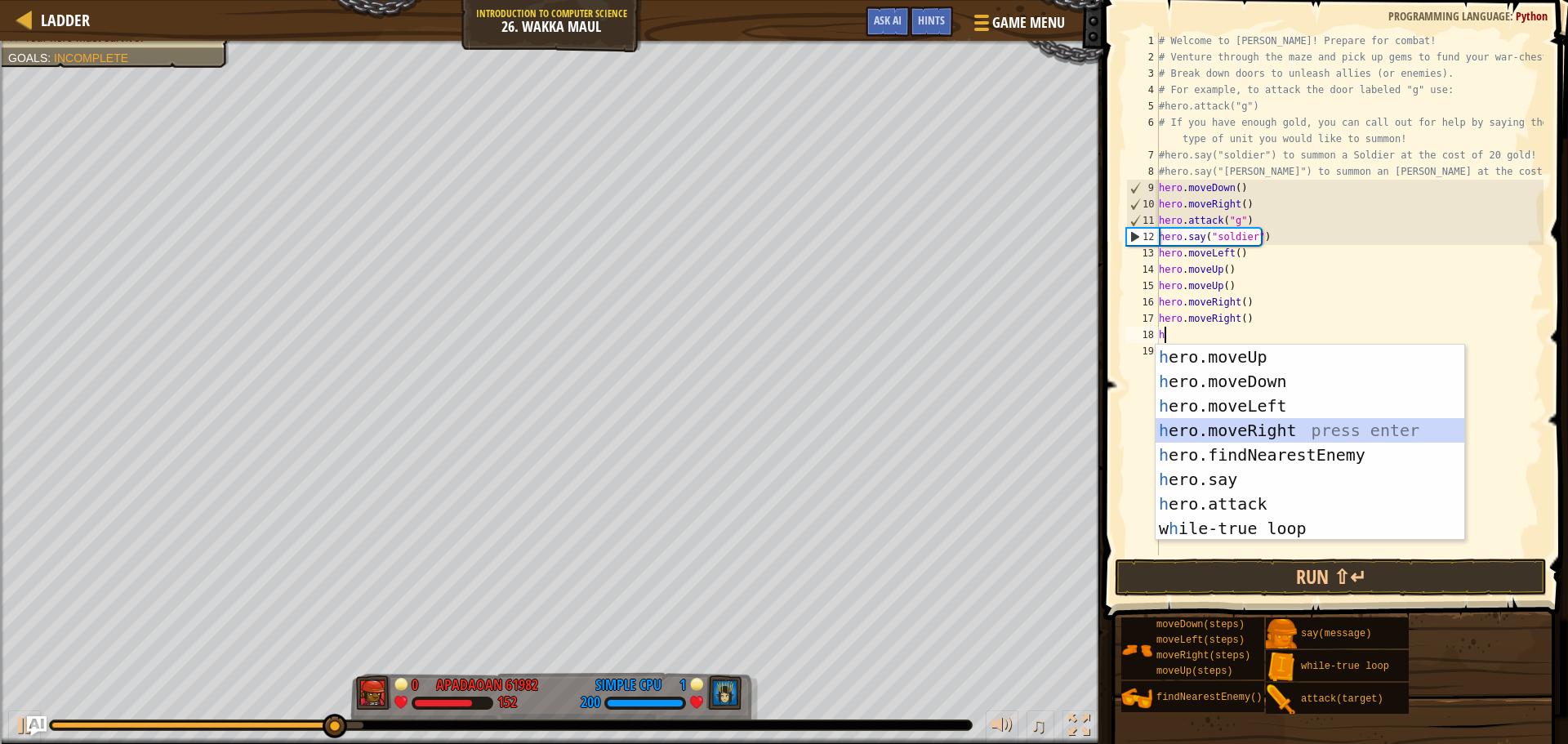
click at [1273, 434] on div "h ero.moveUp press enter h ero.moveDown press enter h ero.moveLeft press enter …" at bounding box center [1310, 467] width 309 height 245
type textarea "h"
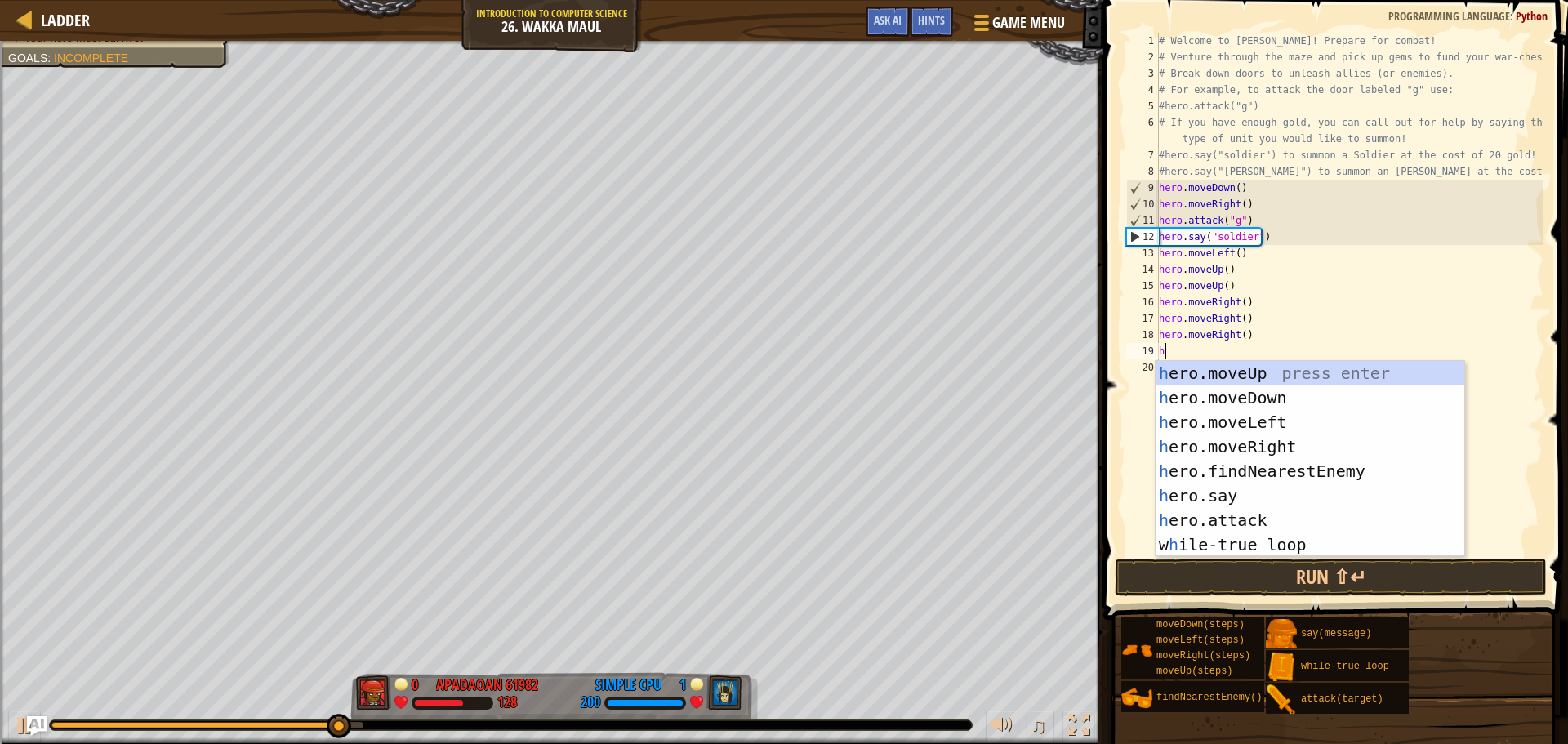
click at [1272, 434] on div "h ero.moveUp press enter h ero.moveDown press enter h ero.moveLeft press enter …" at bounding box center [1310, 483] width 309 height 245
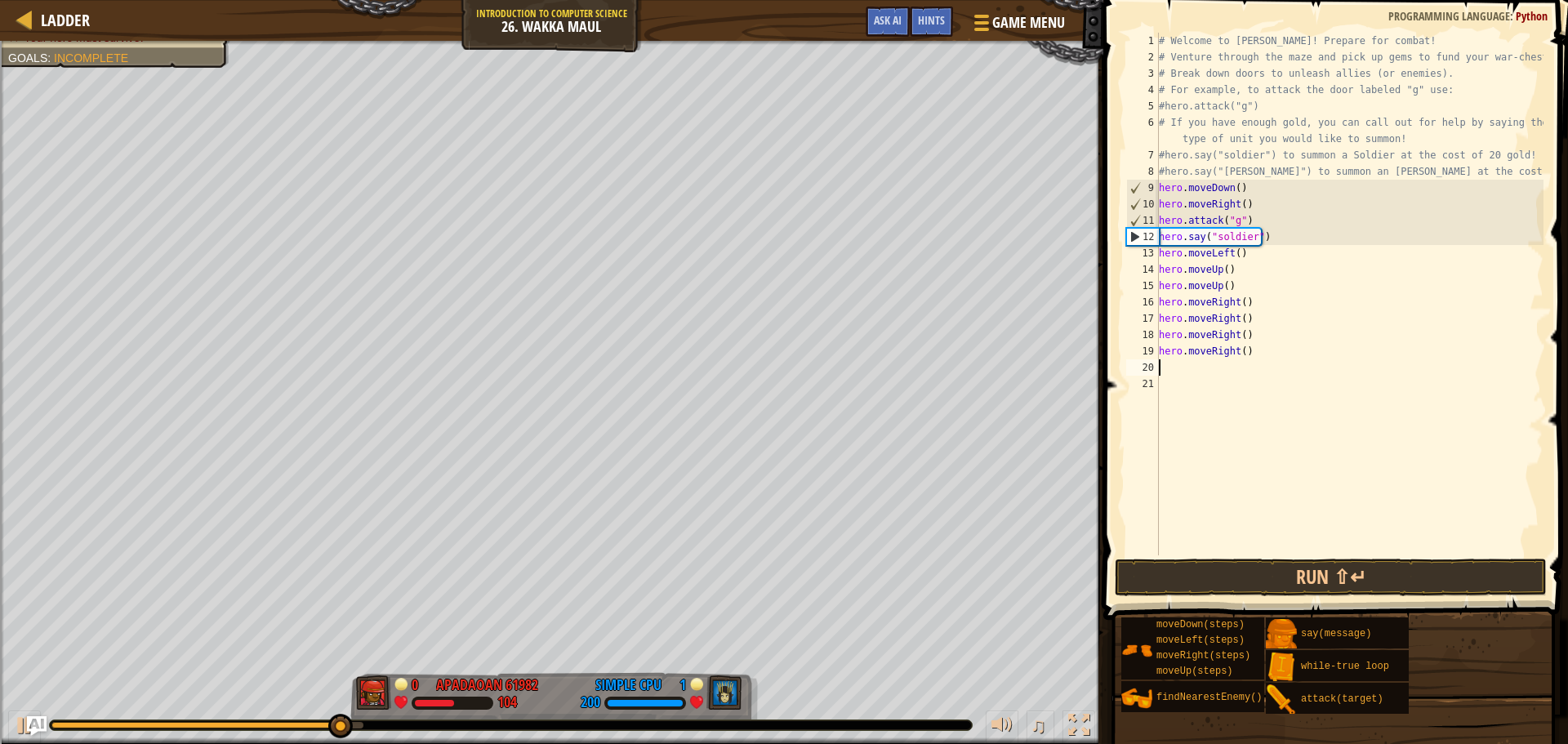
type textarea "h"
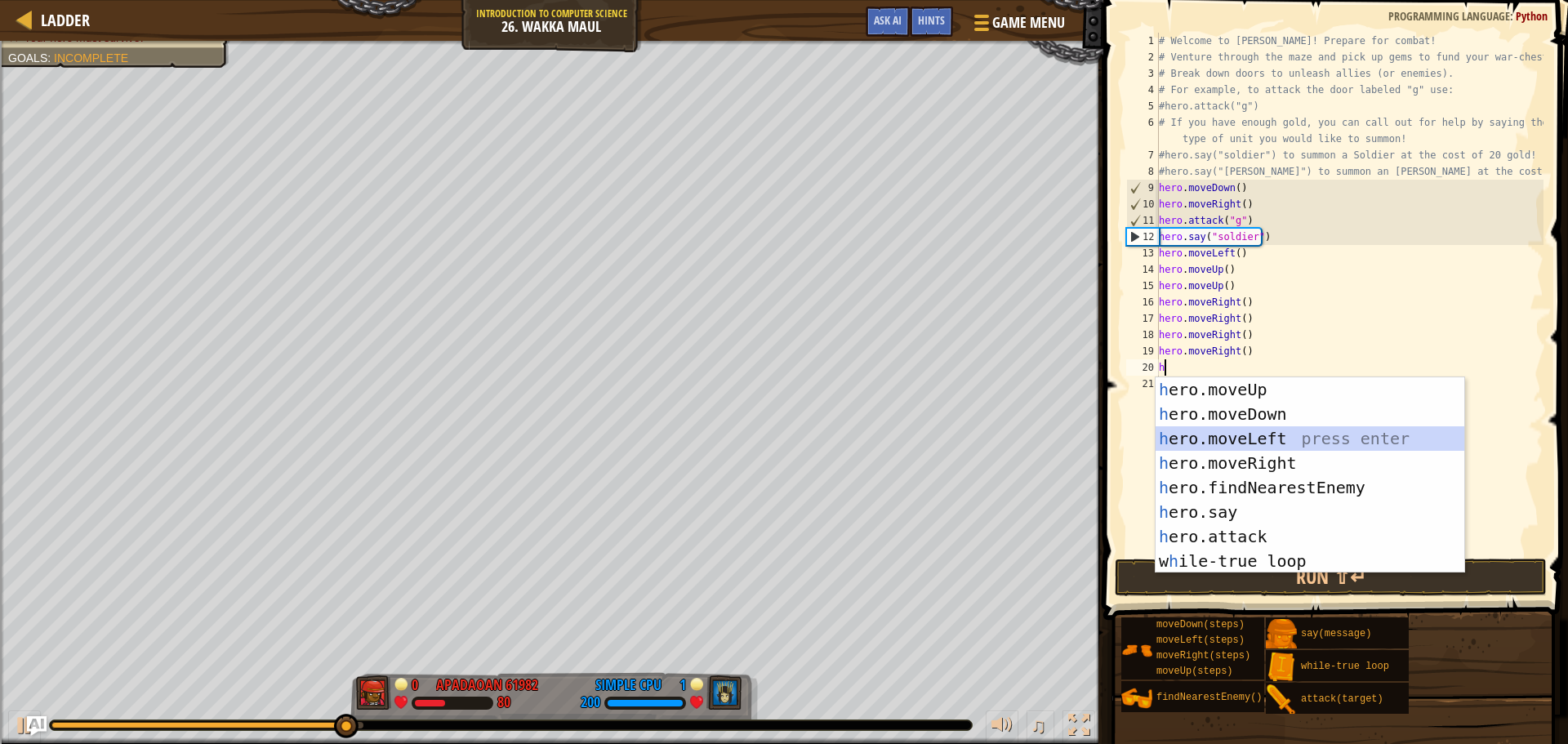
click at [1271, 434] on div "h ero.moveUp press enter h ero.moveDown press enter h ero.moveLeft press enter …" at bounding box center [1310, 500] width 309 height 245
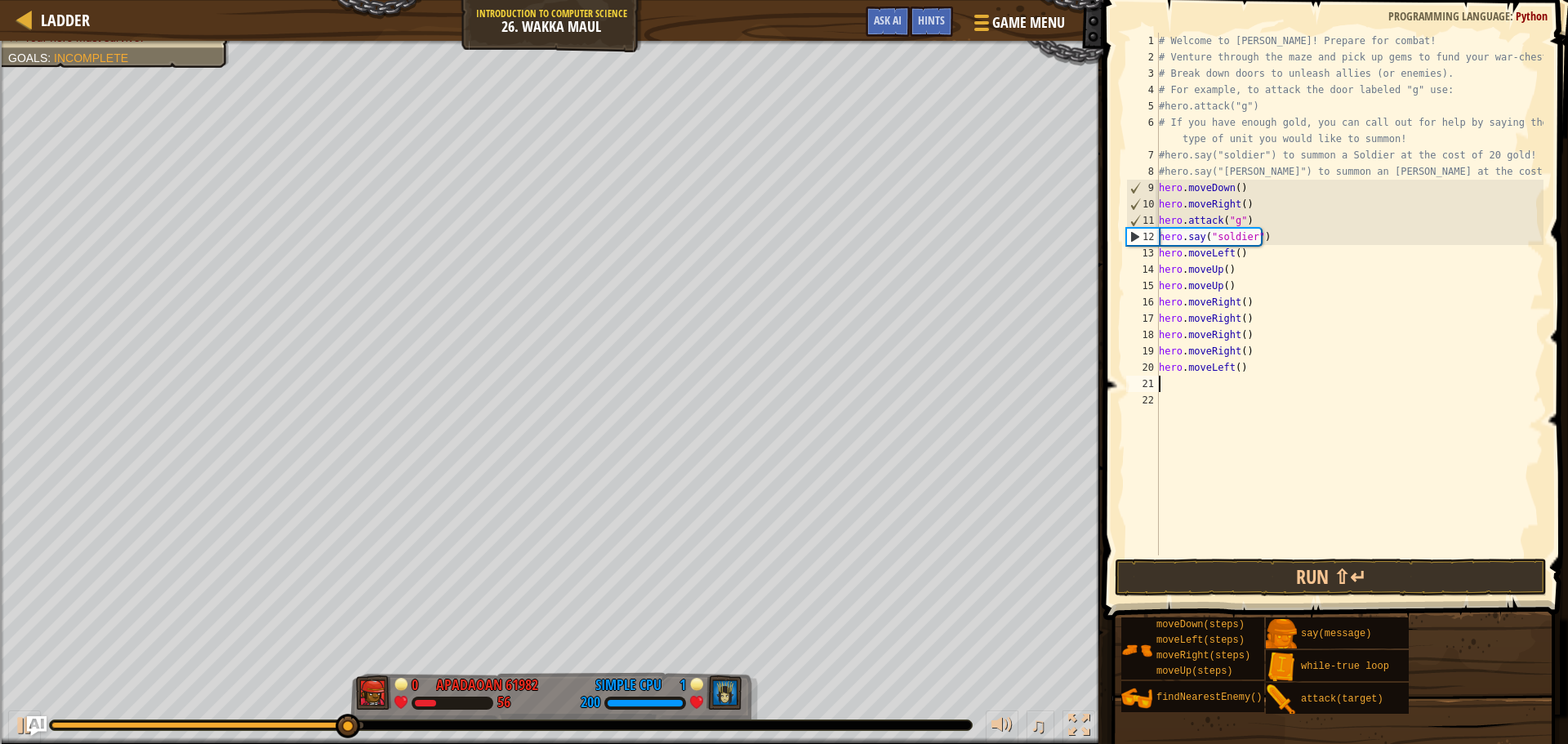
type textarea "h"
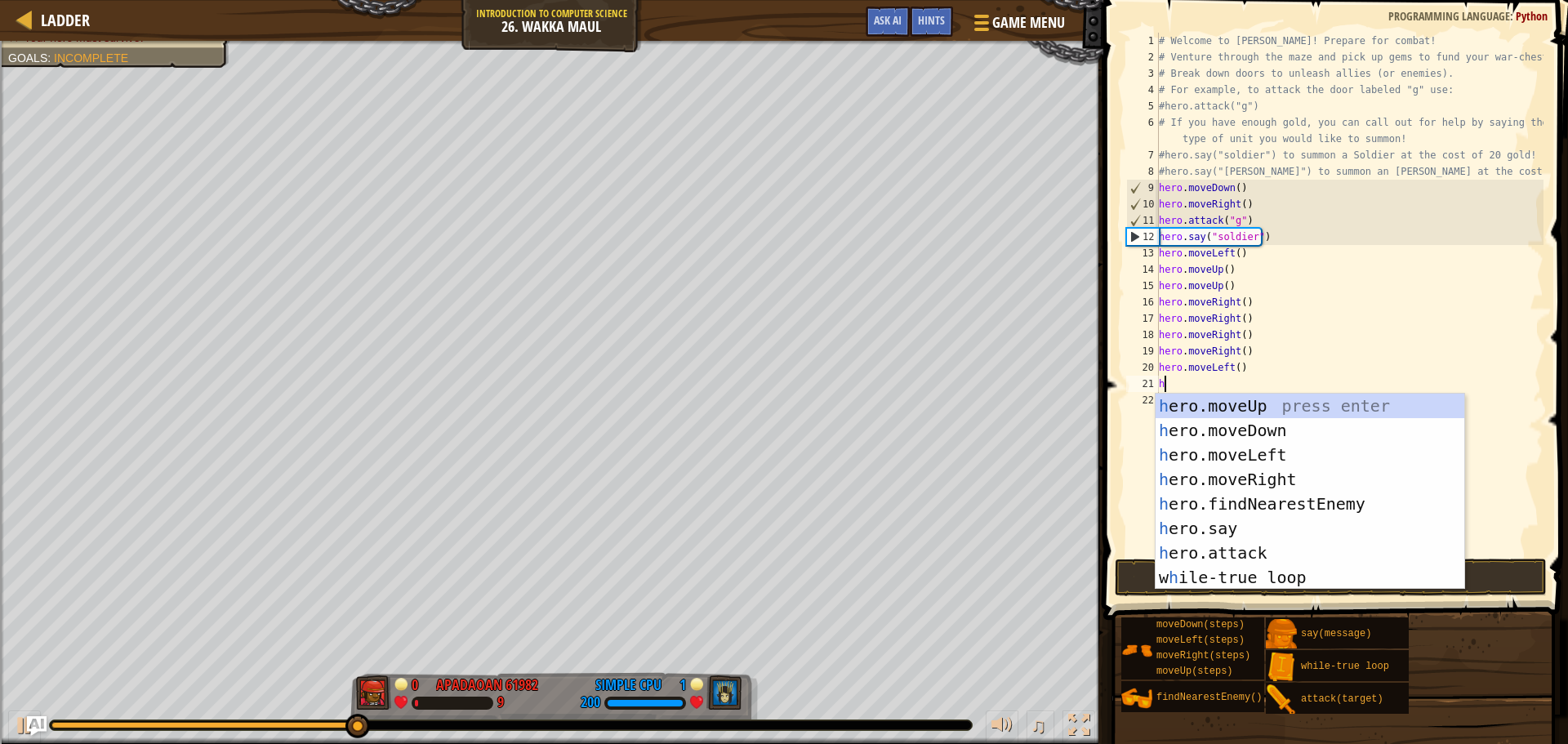
click at [1271, 434] on div "h ero.moveUp press enter h ero.moveDown press enter h ero.moveLeft press enter …" at bounding box center [1310, 516] width 309 height 245
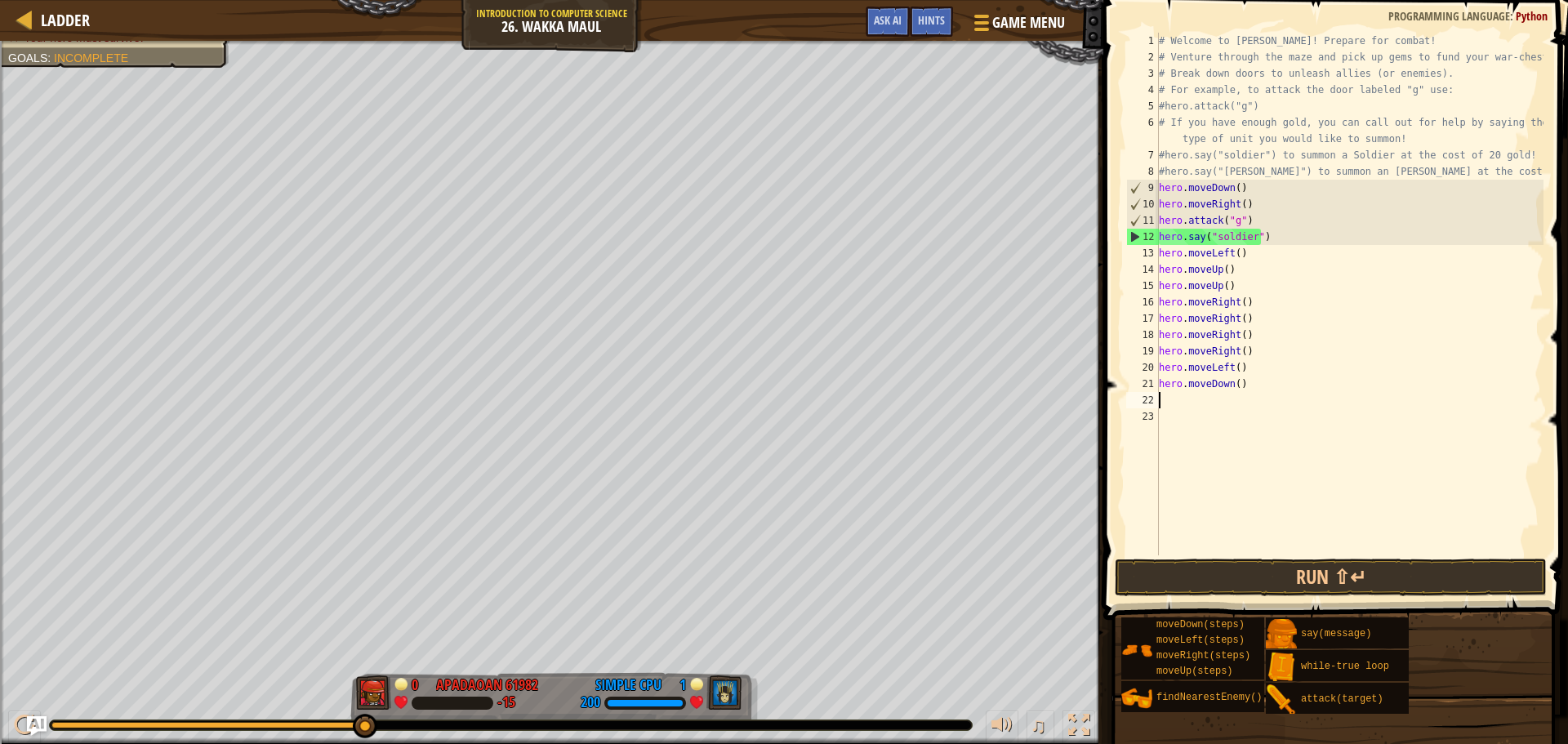
type textarea "h"
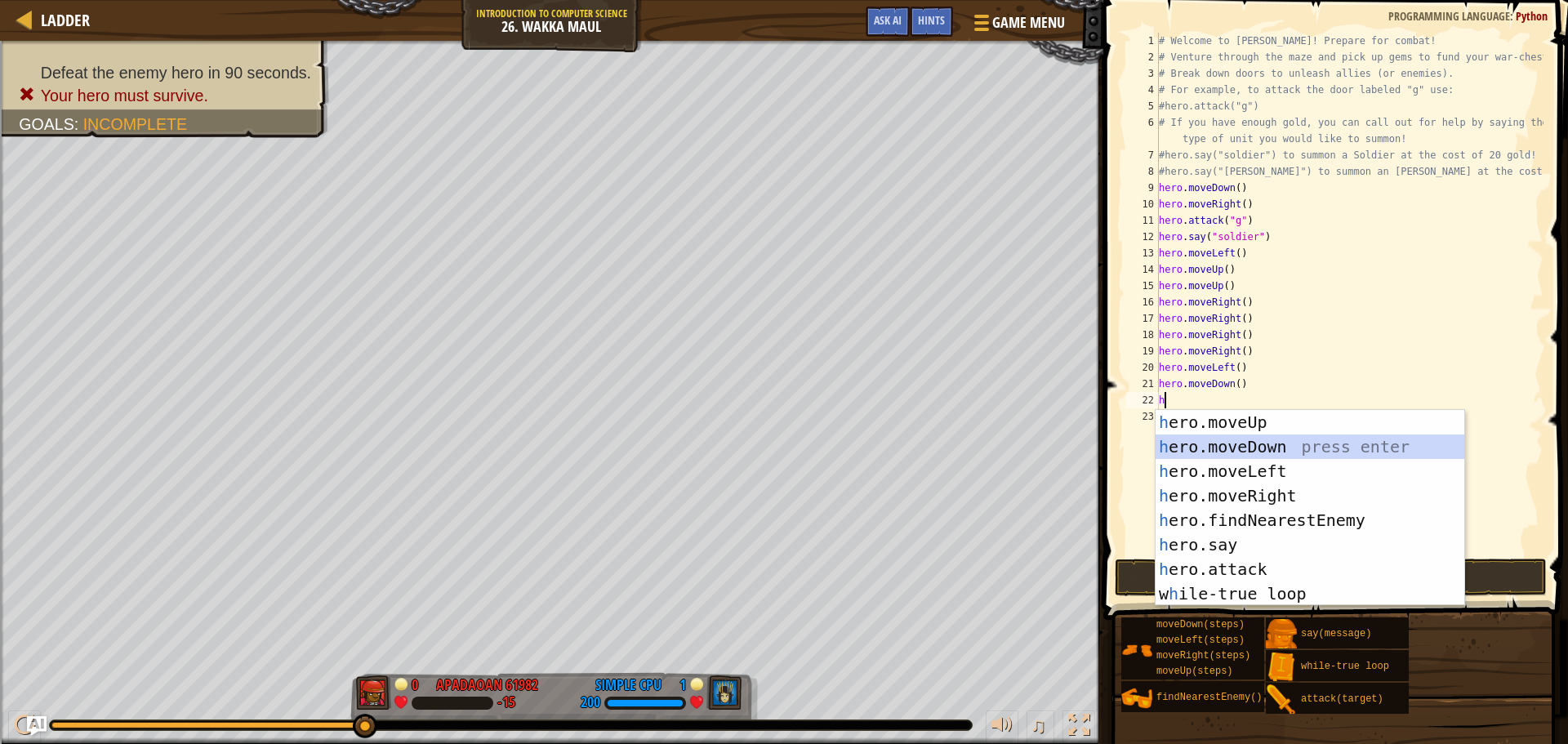
click at [1233, 445] on div "h ero.moveUp press enter h ero.moveDown press enter h ero.moveLeft press enter …" at bounding box center [1310, 533] width 309 height 245
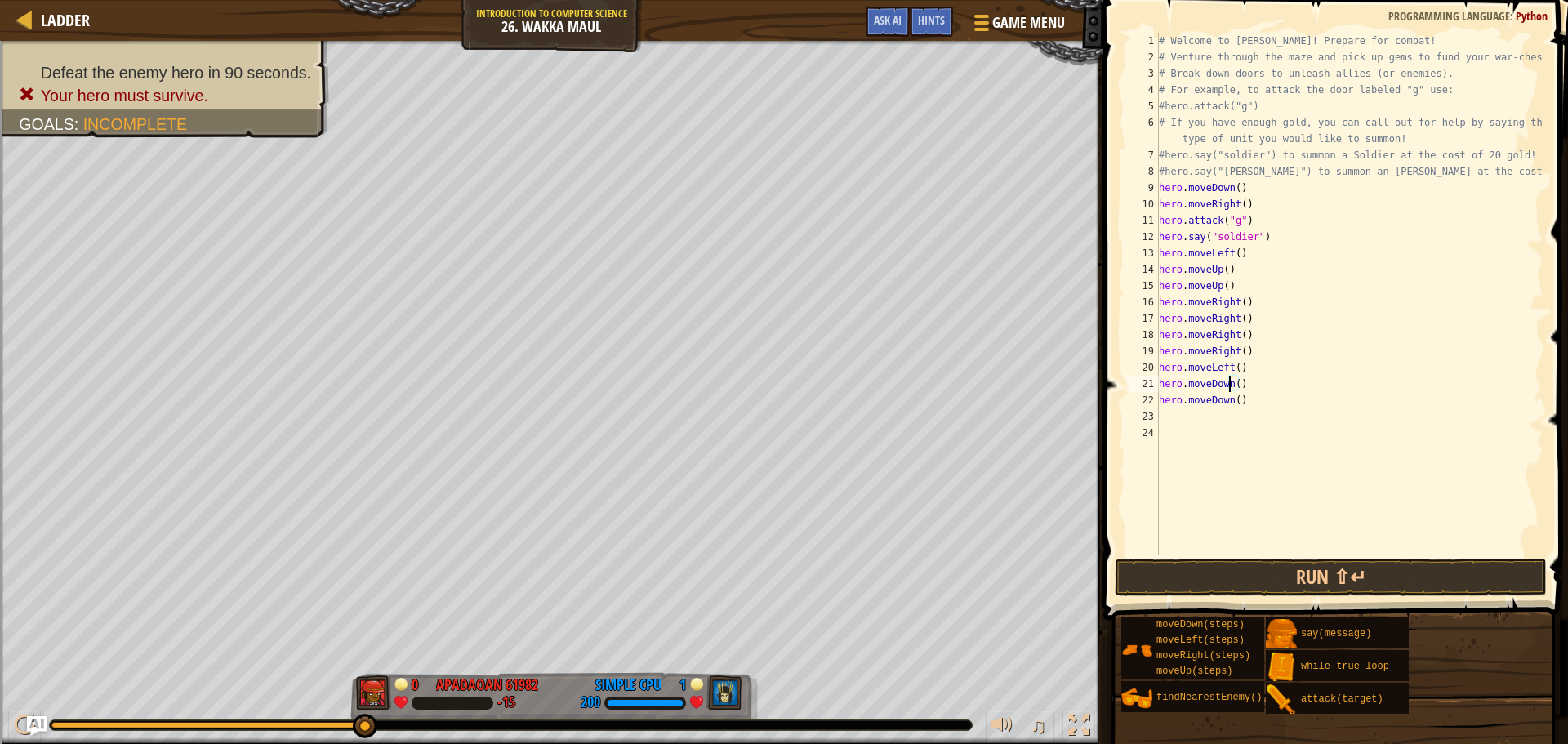
click at [1228, 381] on div "# Welcome to [PERSON_NAME]! Prepare for combat! # Venture through the maze and …" at bounding box center [1349, 310] width 387 height 555
click at [1228, 367] on div "# Welcome to [PERSON_NAME]! Prepare for combat! # Venture through the maze and …" at bounding box center [1349, 310] width 387 height 555
click at [1228, 381] on div "# Welcome to [PERSON_NAME]! Prepare for combat! # Venture through the maze and …" at bounding box center [1349, 310] width 387 height 555
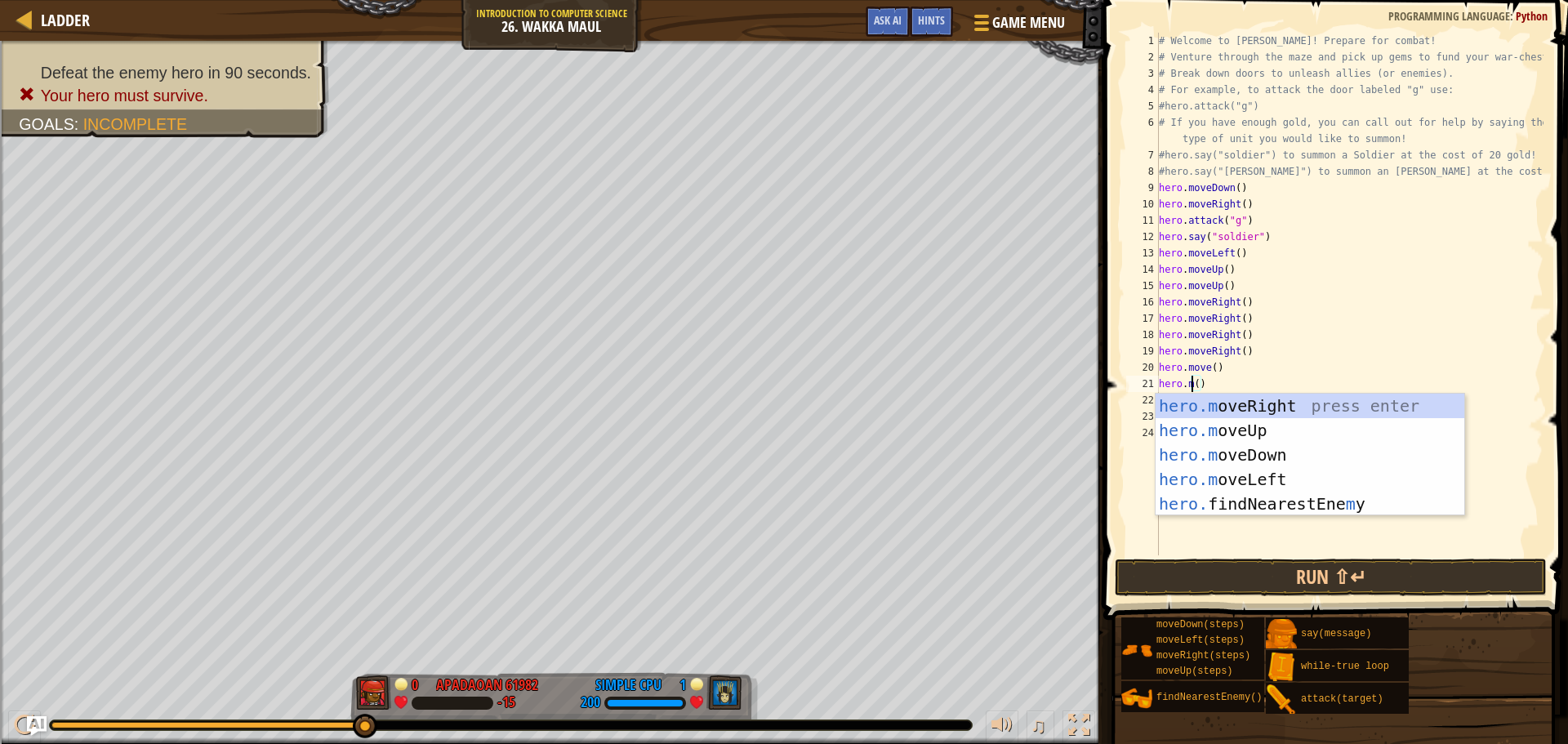
scroll to position [8, 3]
drag, startPoint x: 1350, startPoint y: 411, endPoint x: 1351, endPoint y: 402, distance: 9.1
click at [1350, 407] on div "hero.m oveRight press enter hero.m oveUp press enter hero.m oveDown press enter…" at bounding box center [1310, 479] width 309 height 172
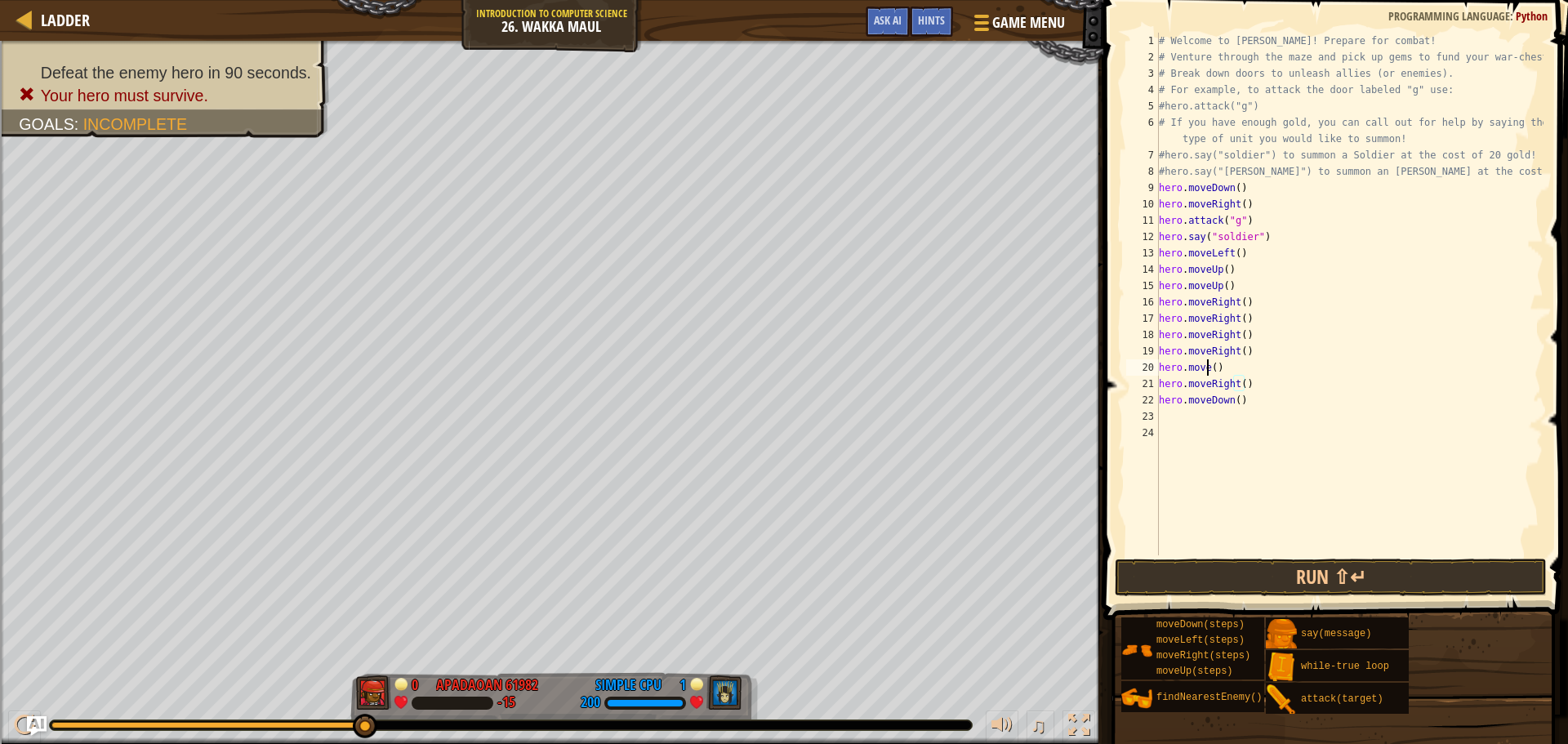
click at [1206, 369] on div "# Welcome to [PERSON_NAME]! Prepare for combat! # Venture through the maze and …" at bounding box center [1349, 310] width 387 height 555
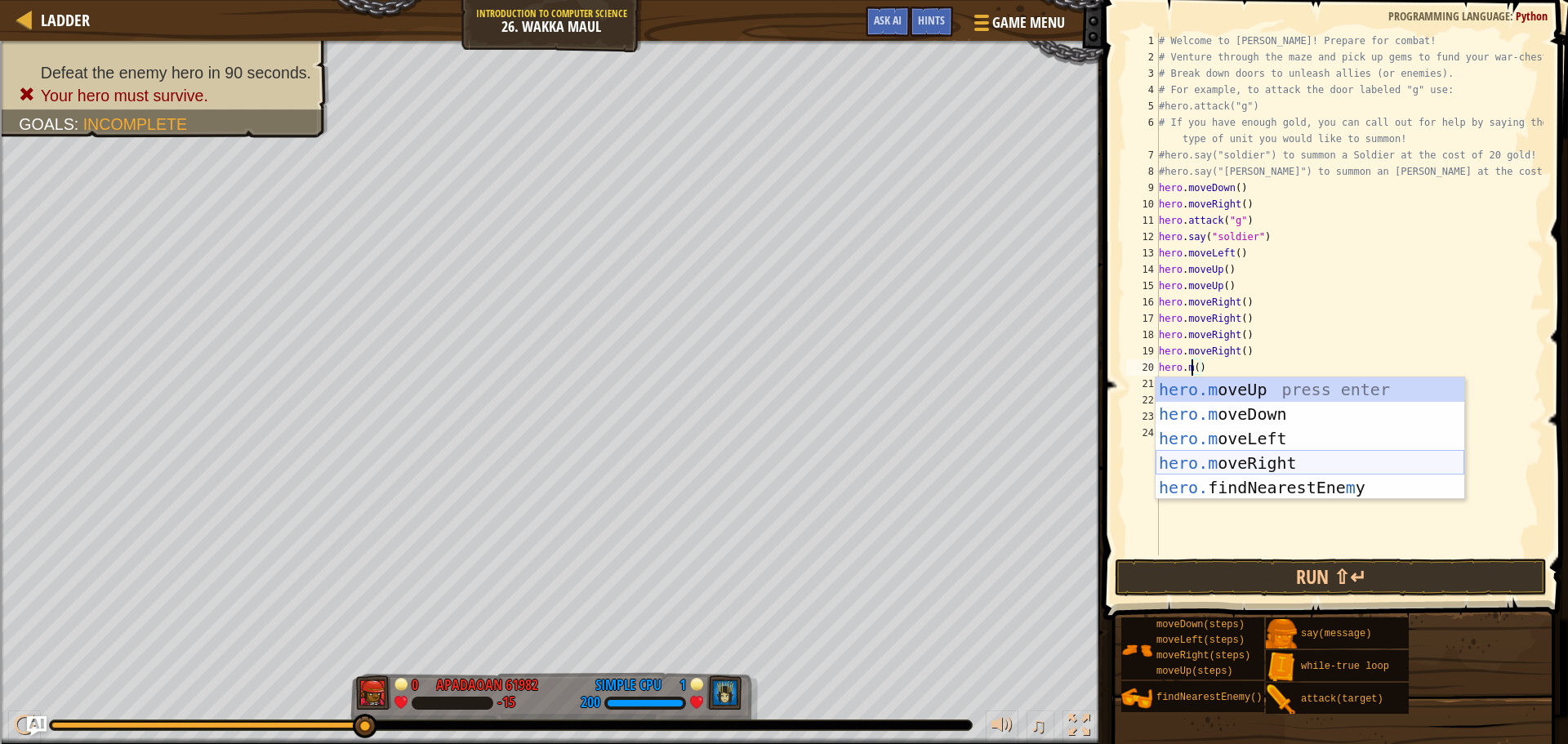
click at [1279, 460] on div "hero.m oveUp press enter hero.m oveDown press enter hero.m oveLeft press enter …" at bounding box center [1310, 463] width 309 height 172
type textarea "hero.moveRight"
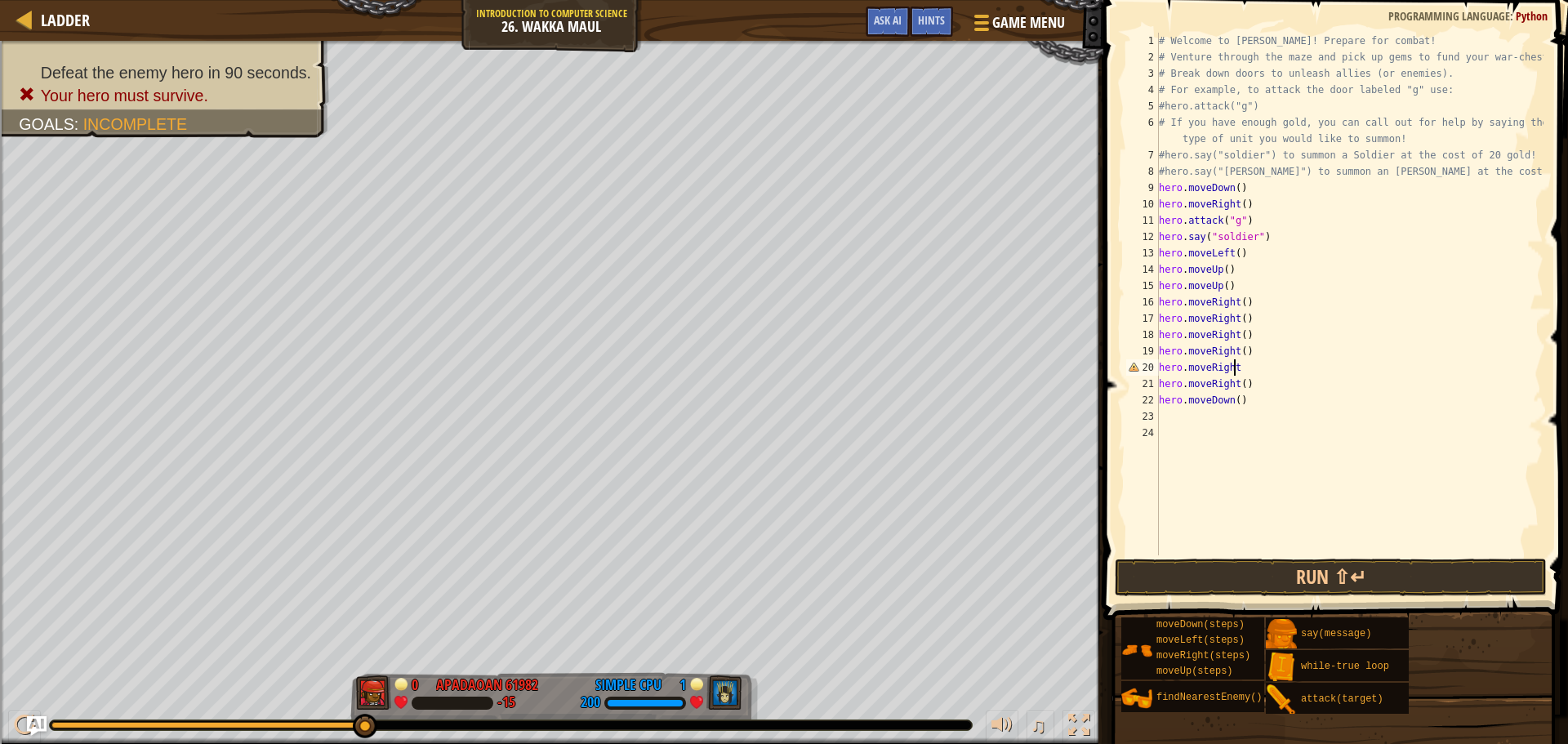
click at [1226, 413] on div "# Welcome to [PERSON_NAME]! Prepare for combat! # Venture through the maze and …" at bounding box center [1349, 310] width 387 height 555
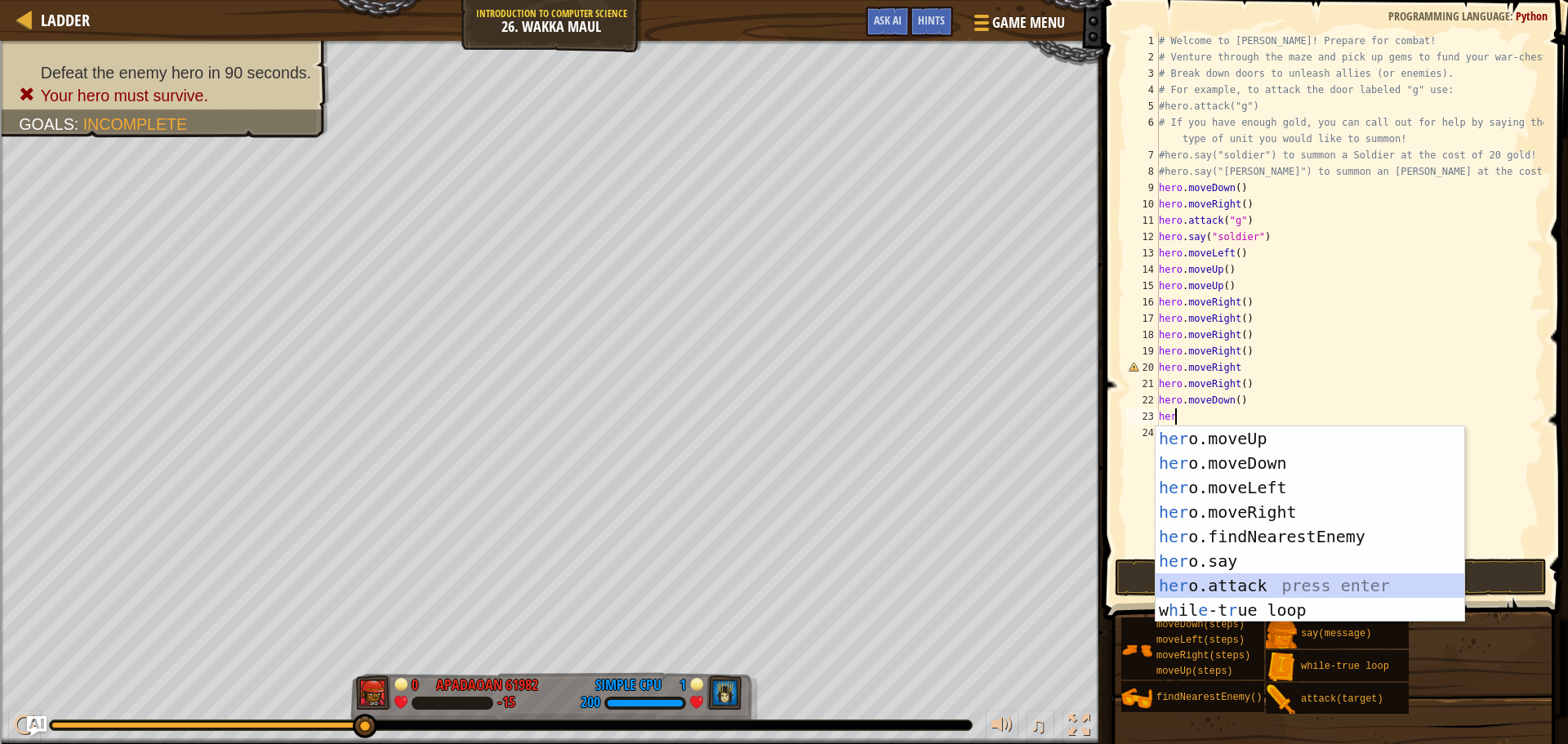
click at [1244, 579] on div "her o.moveUp press enter her o.moveDown press enter her o.moveLeft press enter …" at bounding box center [1310, 549] width 309 height 245
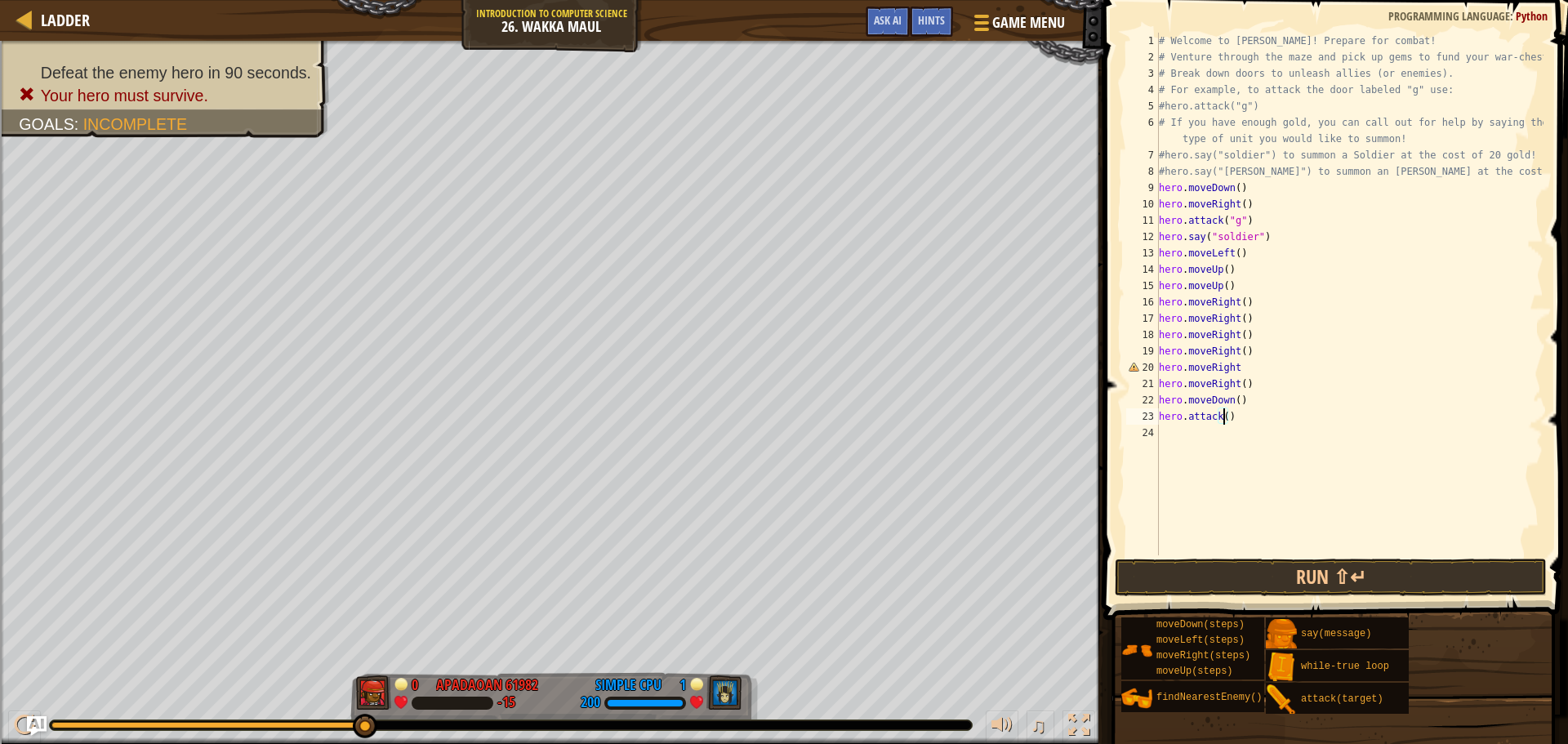
type textarea "hero.attack(h)"
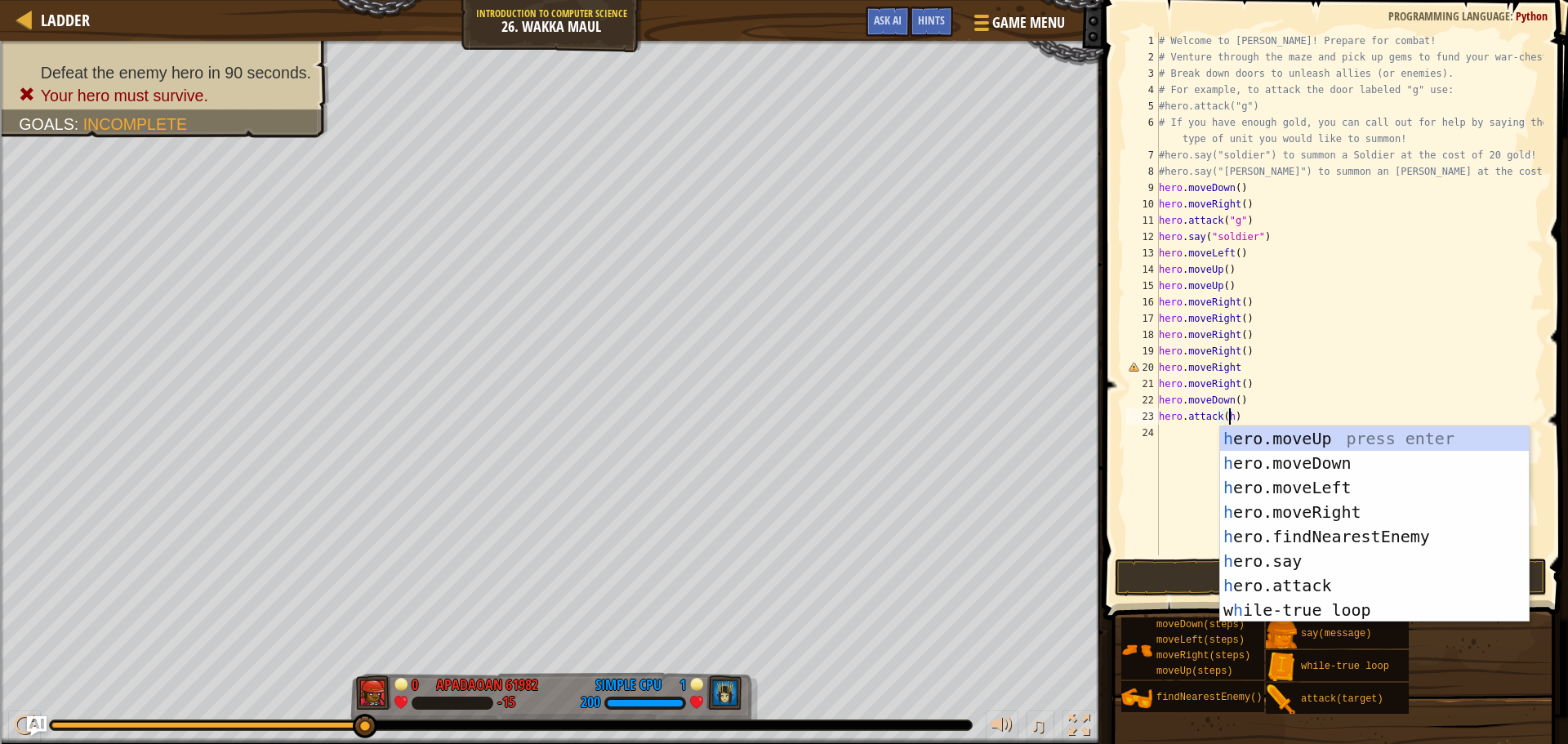
scroll to position [8, 5]
click at [1198, 438] on div "# Welcome to [PERSON_NAME]! Prepare for combat! # Venture through the maze and …" at bounding box center [1349, 310] width 387 height 555
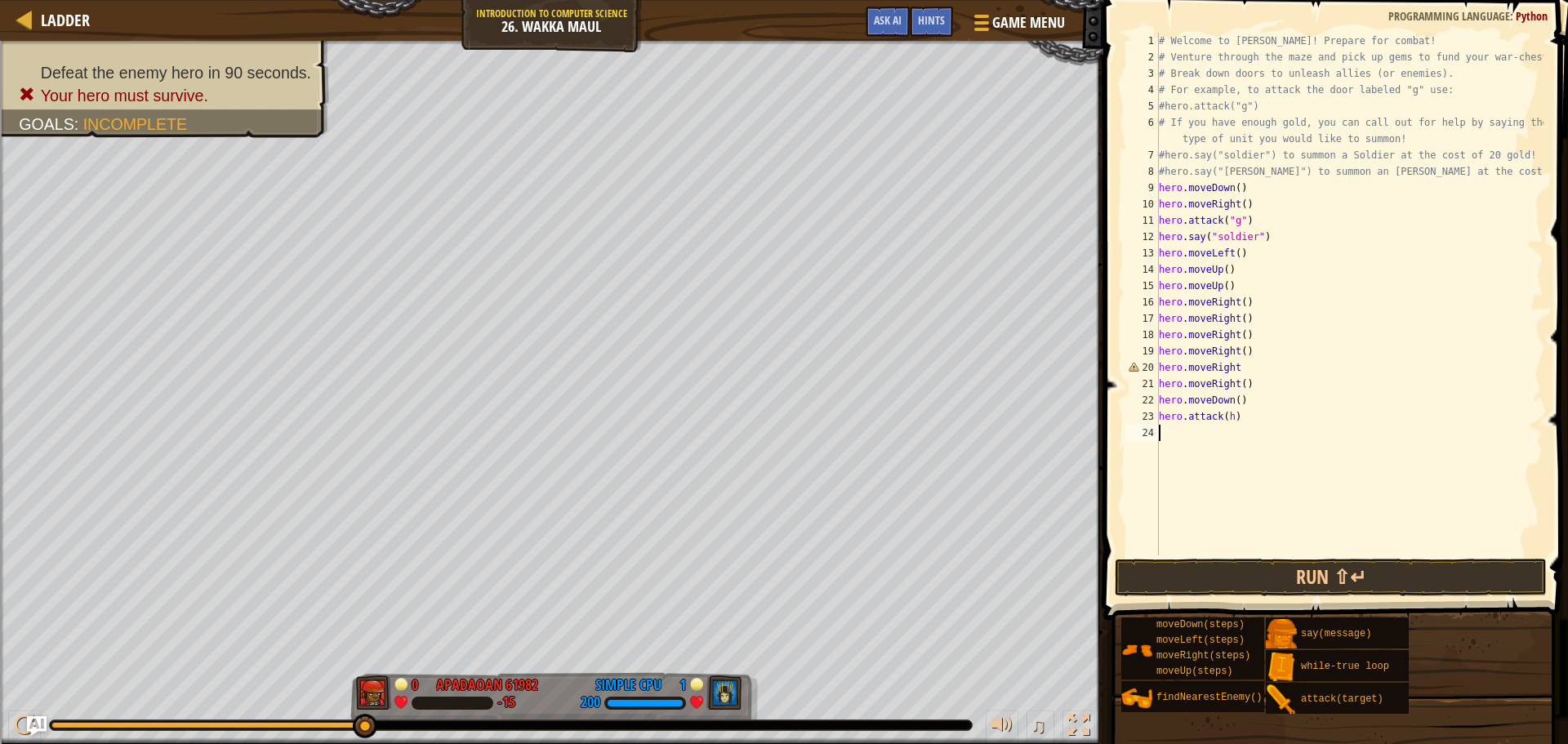
scroll to position [8, 0]
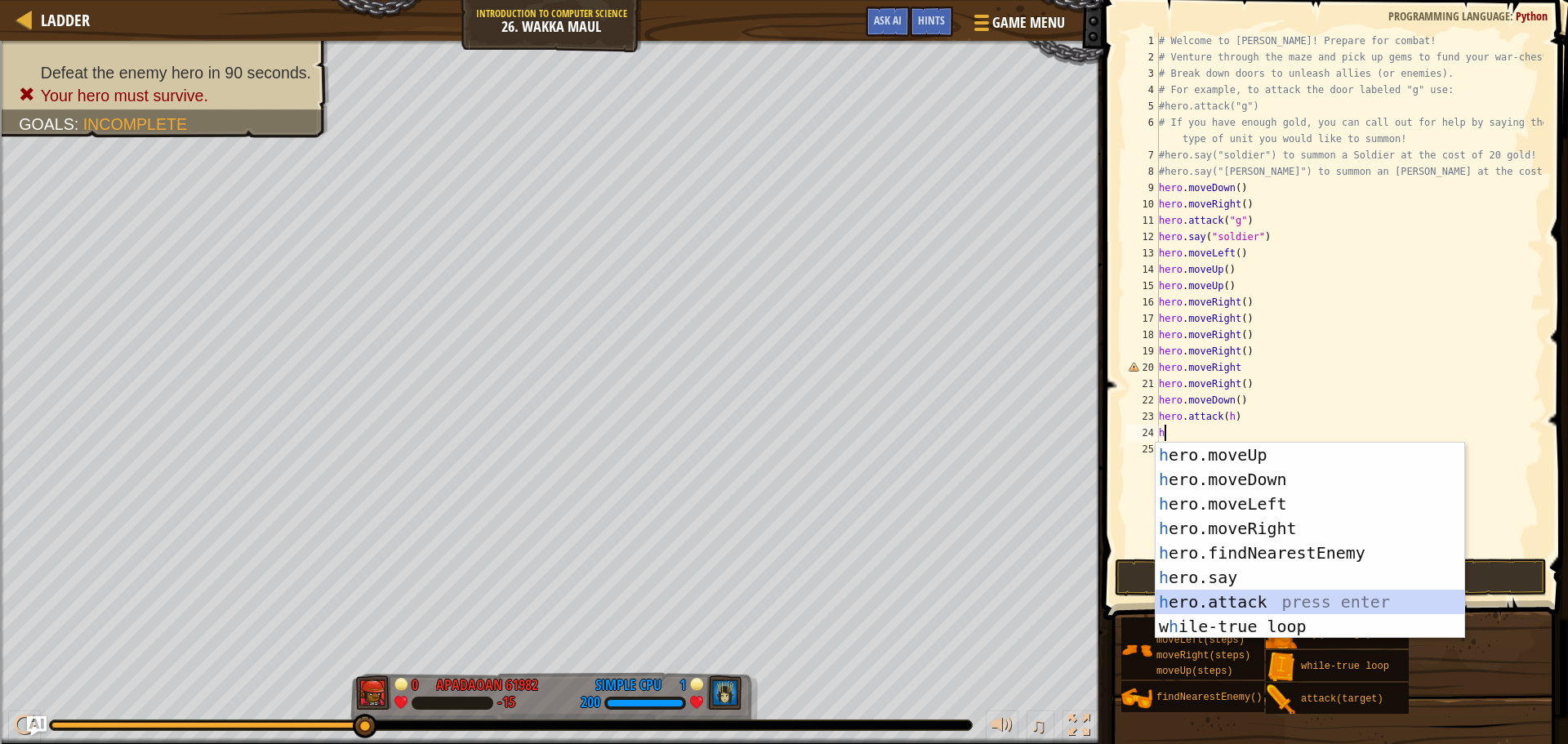
drag, startPoint x: 1239, startPoint y: 599, endPoint x: 1234, endPoint y: 545, distance: 54.2
click at [1237, 587] on div "h ero.moveUp press enter h ero.moveDown press enter h ero.moveLeft press enter …" at bounding box center [1310, 565] width 309 height 245
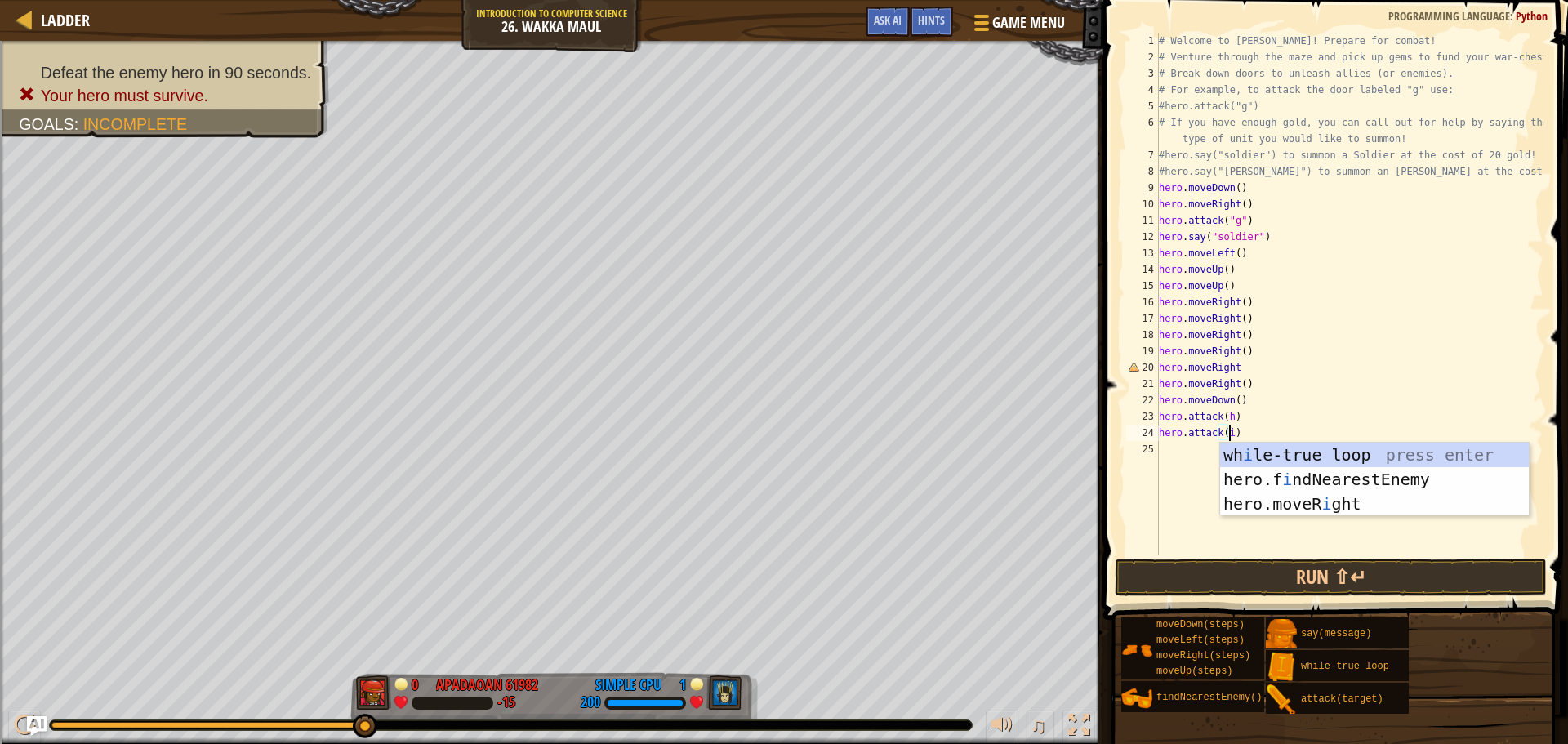
scroll to position [8, 5]
click at [1266, 585] on button "Run ⇧↵" at bounding box center [1331, 577] width 432 height 38
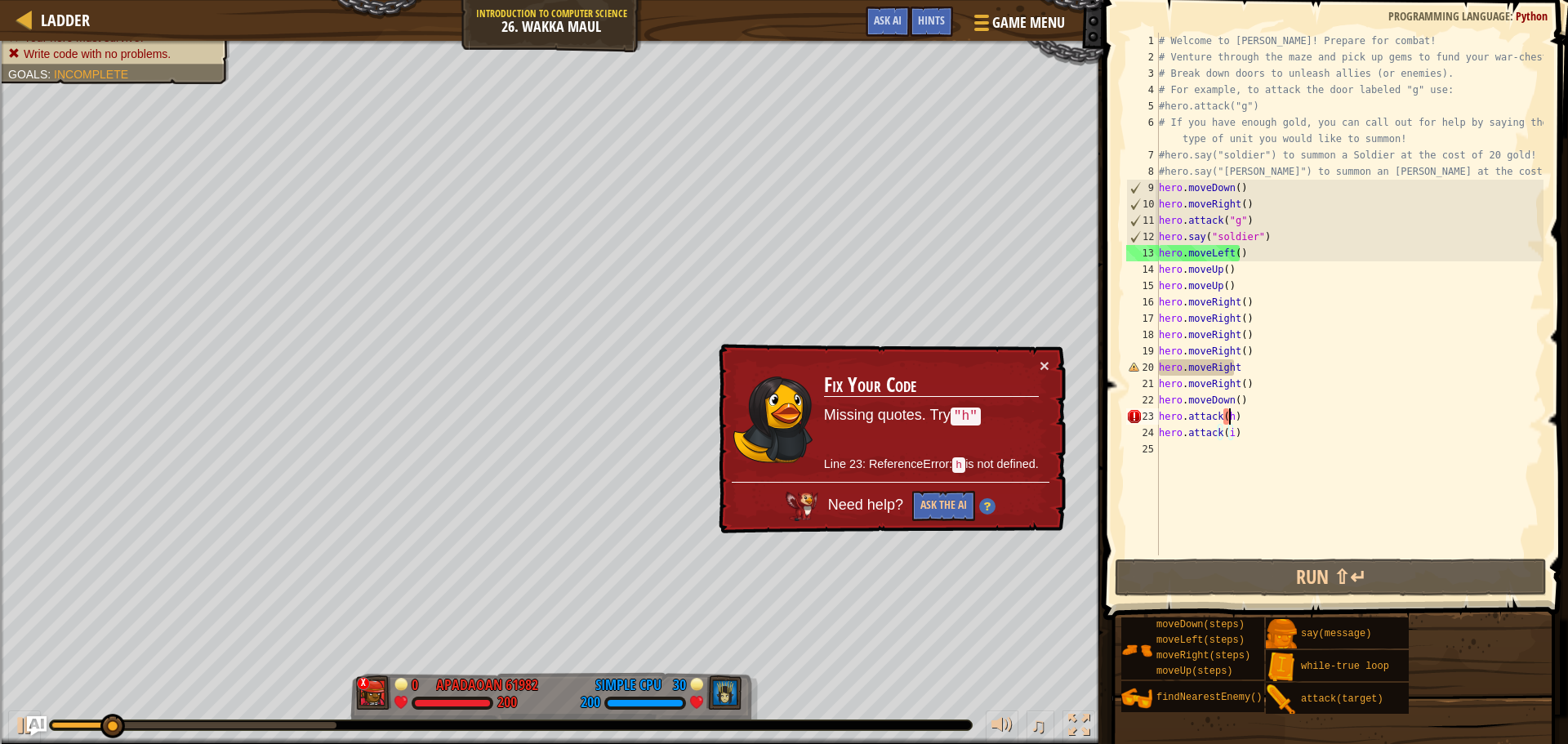
click at [1229, 417] on div "# Welcome to [PERSON_NAME]! Prepare for combat! # Venture through the maze and …" at bounding box center [1349, 310] width 387 height 555
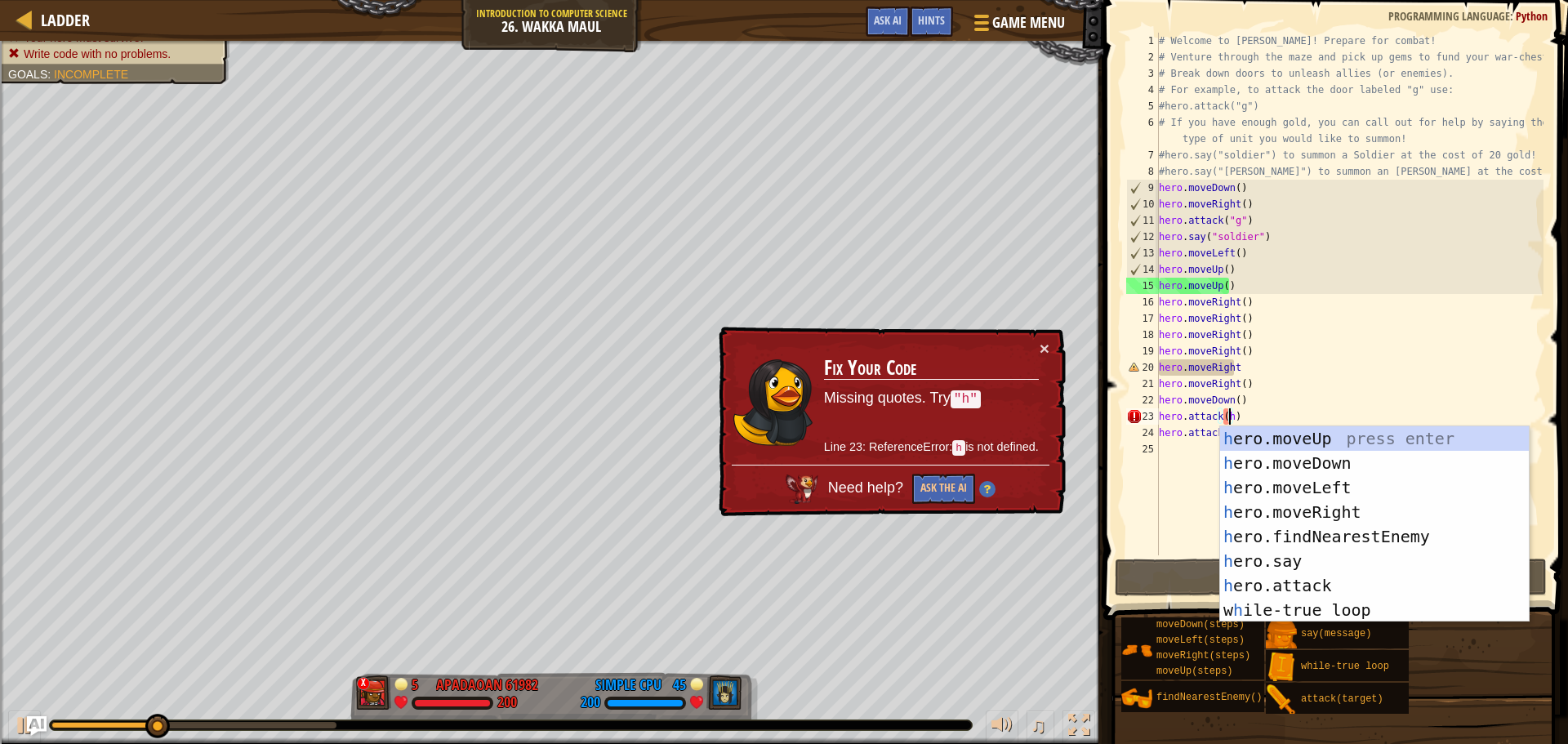
click at [1235, 364] on div "# Welcome to [PERSON_NAME]! Prepare for combat! # Venture through the maze and …" at bounding box center [1349, 310] width 387 height 555
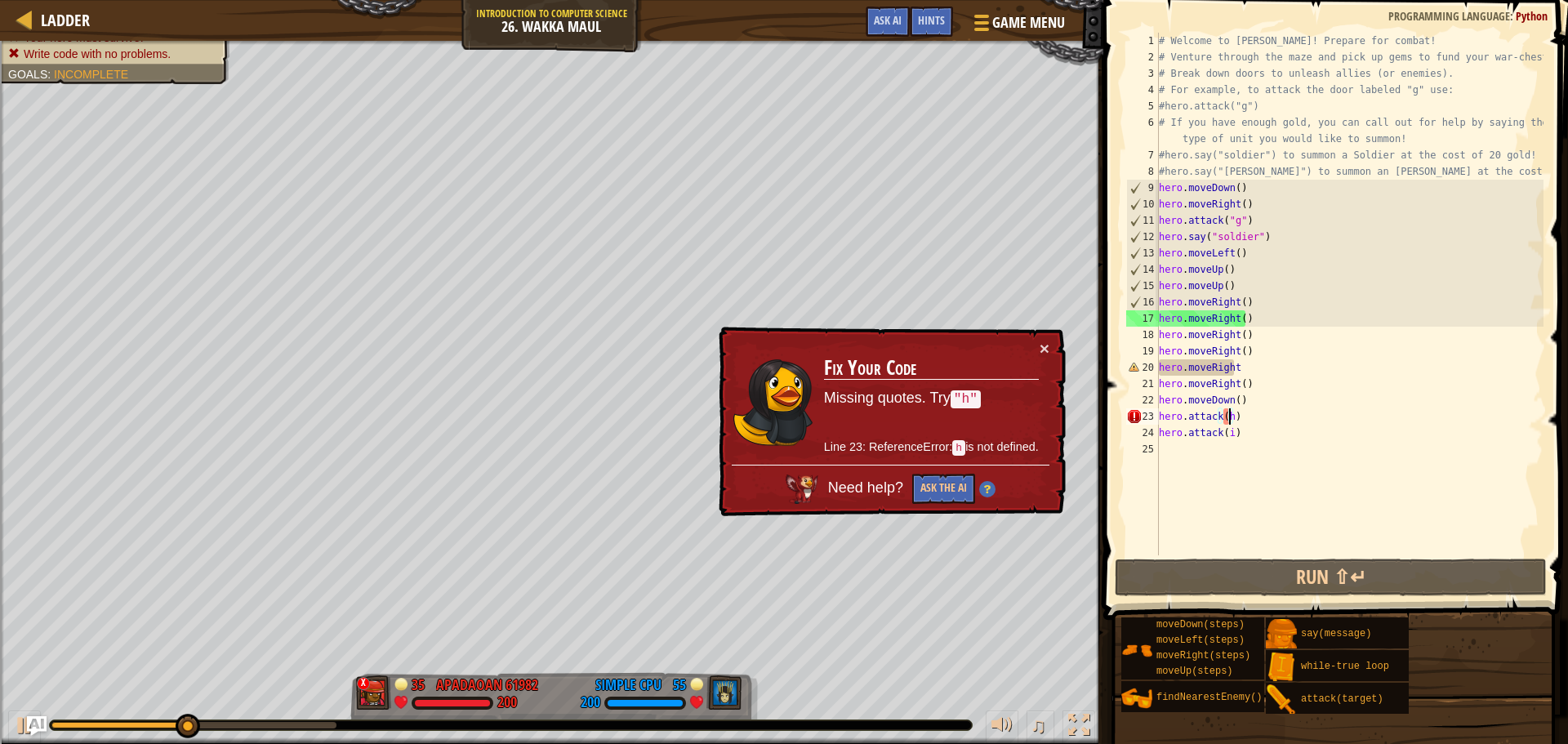
click at [1227, 412] on div "# Welcome to [PERSON_NAME]! Prepare for combat! # Venture through the maze and …" at bounding box center [1349, 310] width 387 height 555
click at [1236, 411] on div "# Welcome to [PERSON_NAME]! Prepare for combat! # Venture through the maze and …" at bounding box center [1349, 310] width 387 height 555
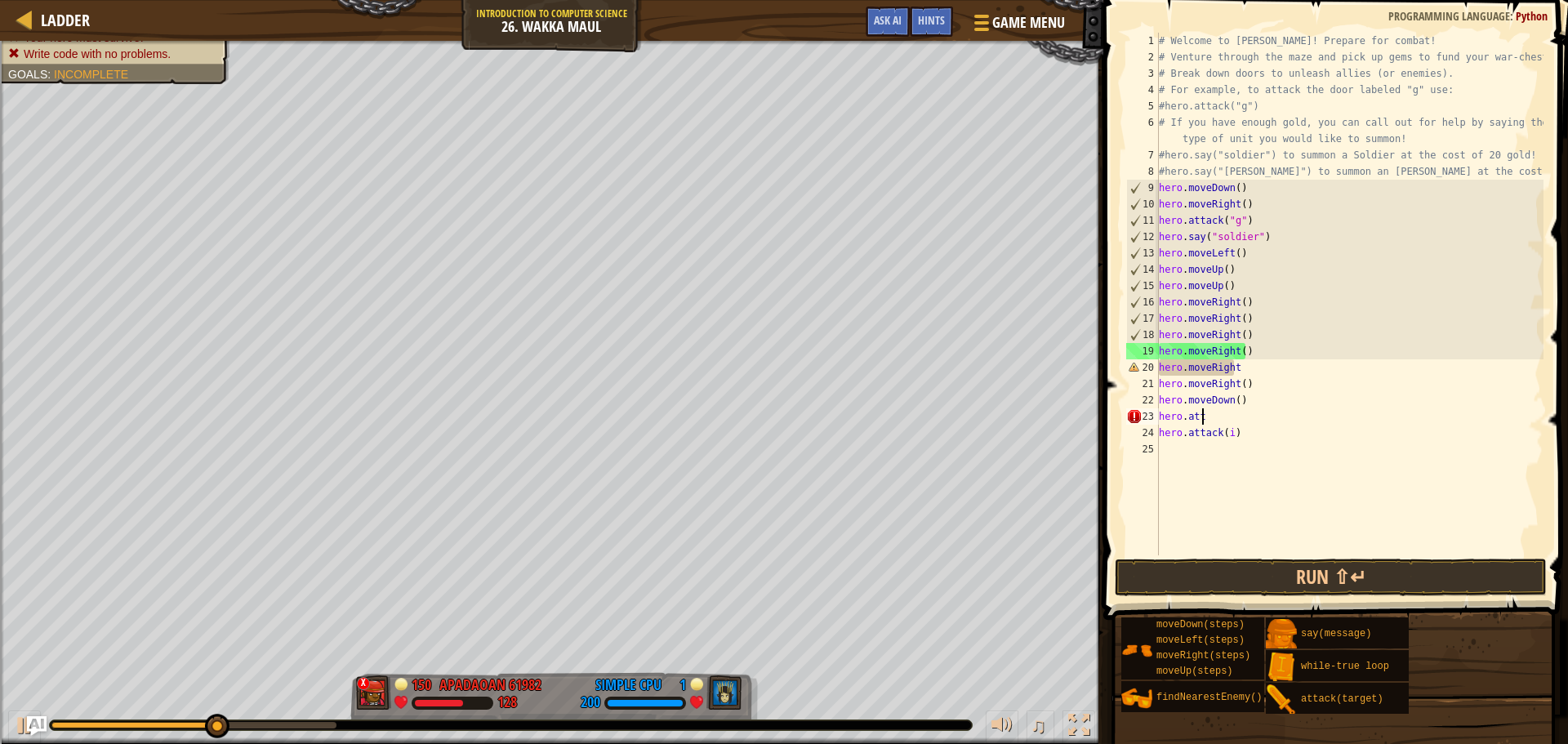
scroll to position [8, 1]
type textarea "h"
click at [1241, 429] on div "# Welcome to [PERSON_NAME]! Prepare for combat! # Venture through the maze and …" at bounding box center [1349, 310] width 387 height 555
type textarea "h"
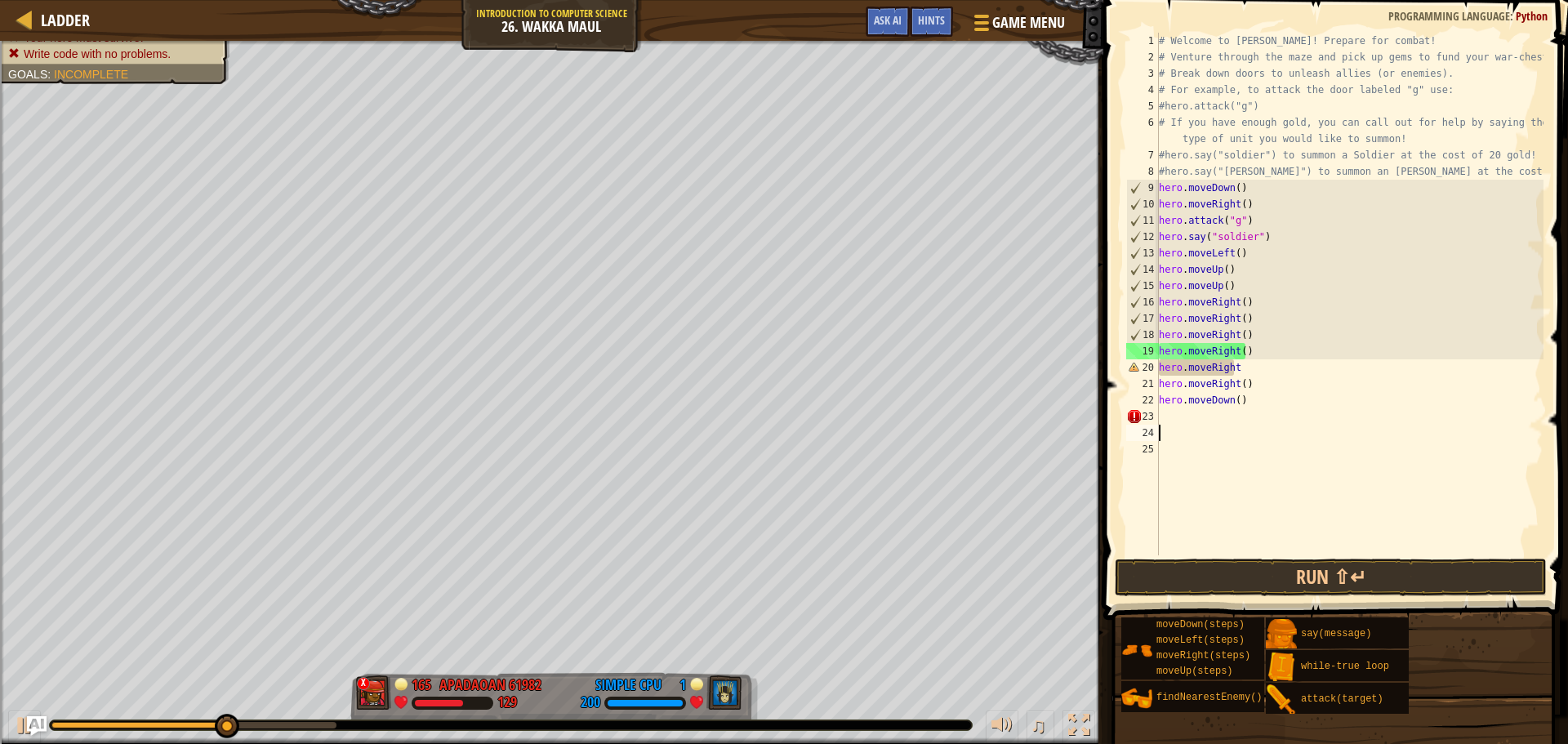
click at [1240, 427] on div "# Welcome to [PERSON_NAME]! Prepare for combat! # Venture through the maze and …" at bounding box center [1349, 310] width 387 height 555
click at [1236, 430] on div "# Welcome to [PERSON_NAME]! Prepare for combat! # Venture through the maze and …" at bounding box center [1349, 310] width 387 height 555
type textarea "hero.moveDown()"
click at [1227, 419] on div "# Welcome to [PERSON_NAME]! Prepare for combat! # Venture through the maze and …" at bounding box center [1349, 310] width 387 height 555
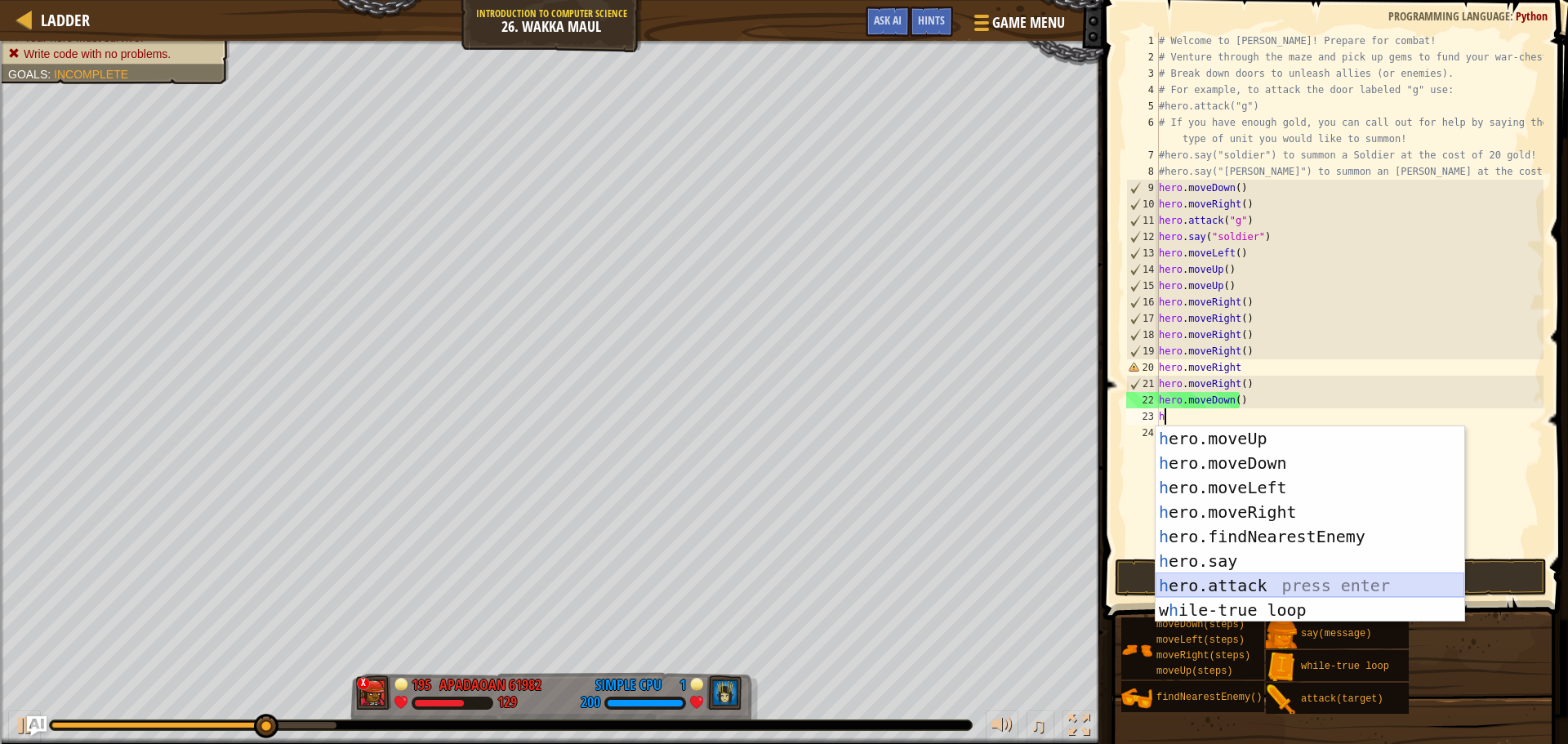
drag, startPoint x: 1258, startPoint y: 583, endPoint x: 1250, endPoint y: 523, distance: 60.5
click at [1259, 583] on div "h ero.moveUp press enter h ero.moveDown press enter h ero.moveLeft press enter …" at bounding box center [1310, 549] width 309 height 245
type textarea "hero.attack(enemy)"
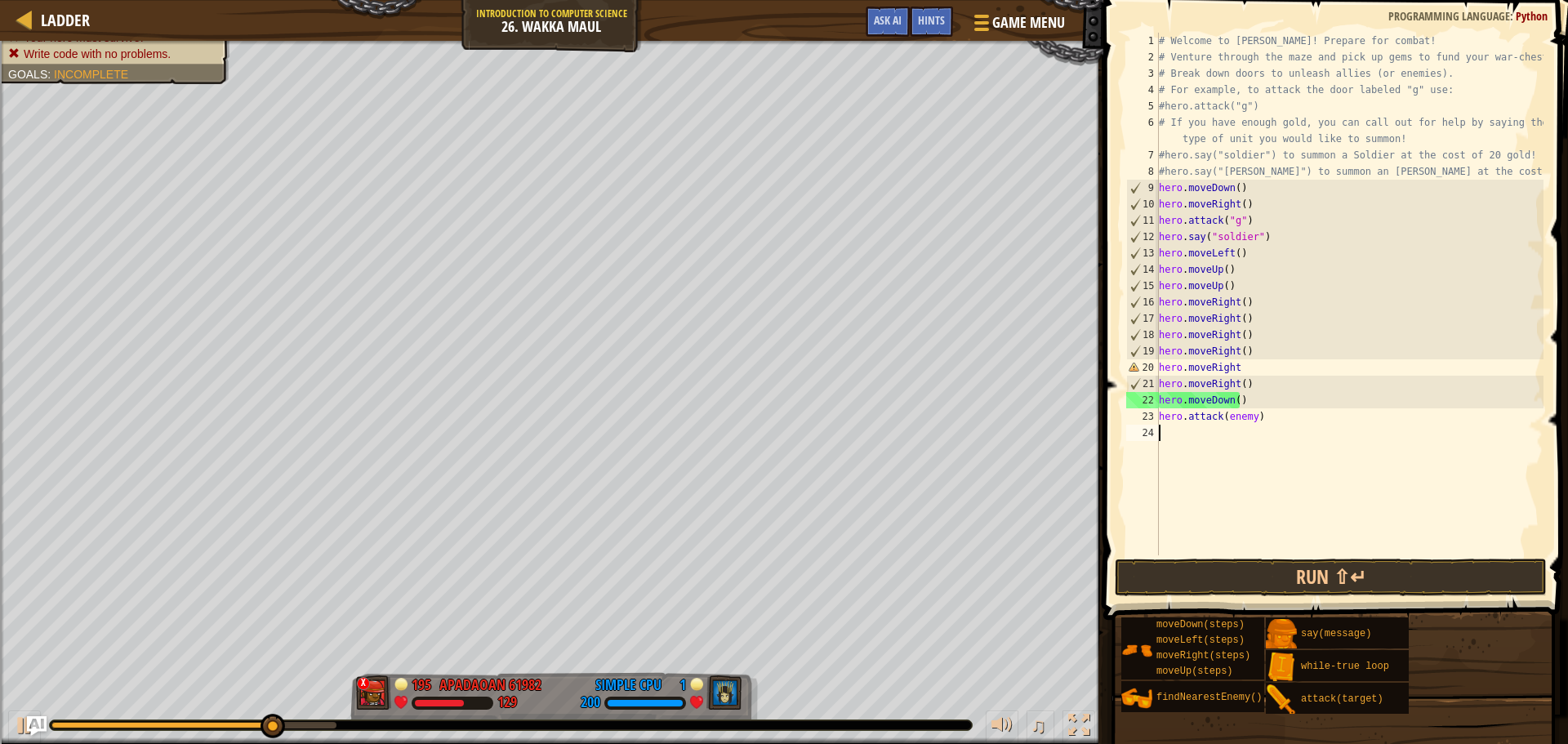
click at [1208, 435] on div "# Welcome to [PERSON_NAME]! Prepare for combat! # Venture through the maze and …" at bounding box center [1349, 310] width 387 height 555
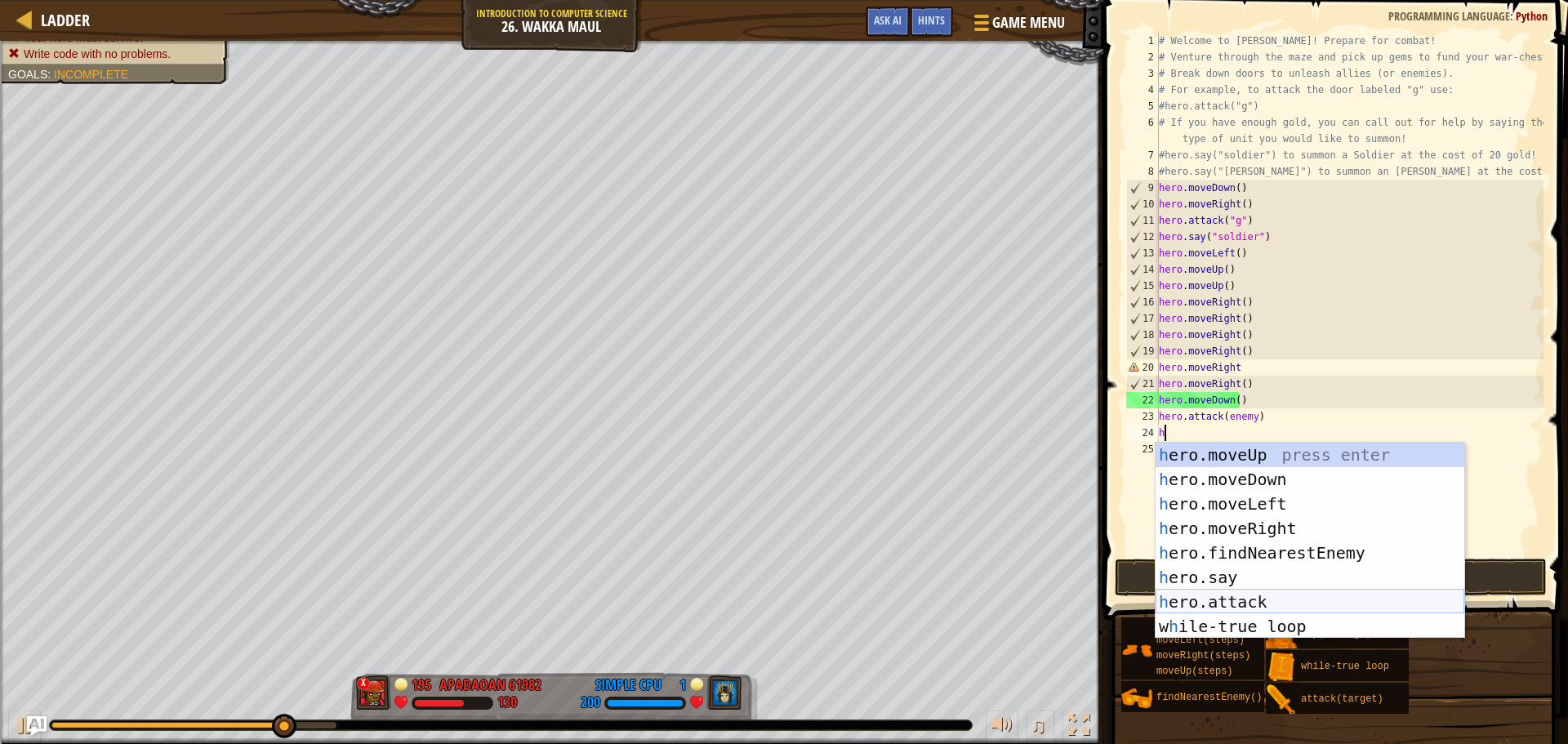
click at [1221, 593] on div "h ero.moveUp press enter h ero.moveDown press enter h ero.moveLeft press enter …" at bounding box center [1310, 565] width 309 height 245
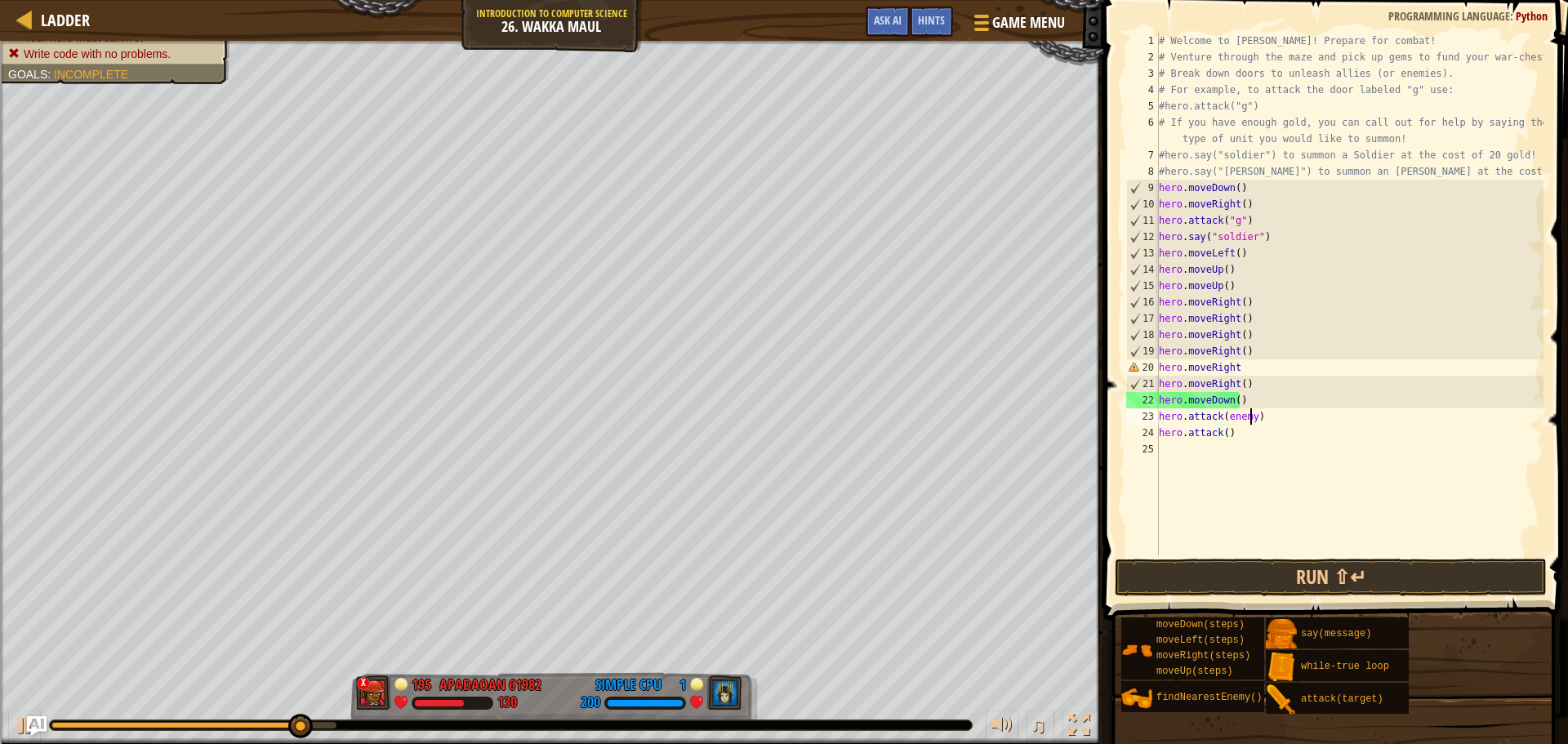
click at [1250, 418] on div "# Welcome to [PERSON_NAME]! Prepare for combat! # Venture through the maze and …" at bounding box center [1349, 310] width 387 height 555
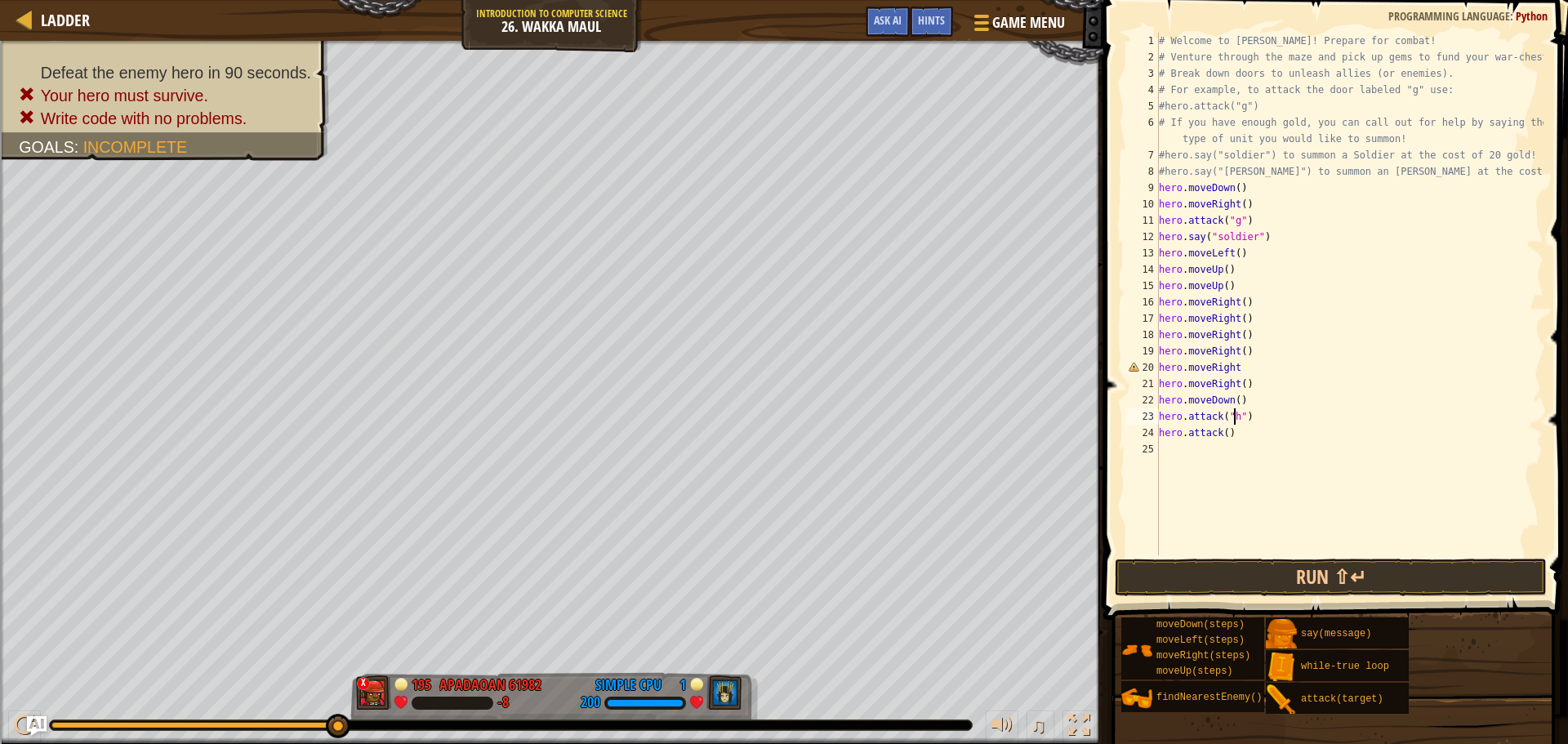
click at [1222, 430] on div "# Welcome to [PERSON_NAME]! Prepare for combat! # Venture through the maze and …" at bounding box center [1349, 310] width 387 height 555
type textarea "hero.attack("i")"
click at [1294, 583] on button "Run ⇧↵" at bounding box center [1331, 577] width 432 height 38
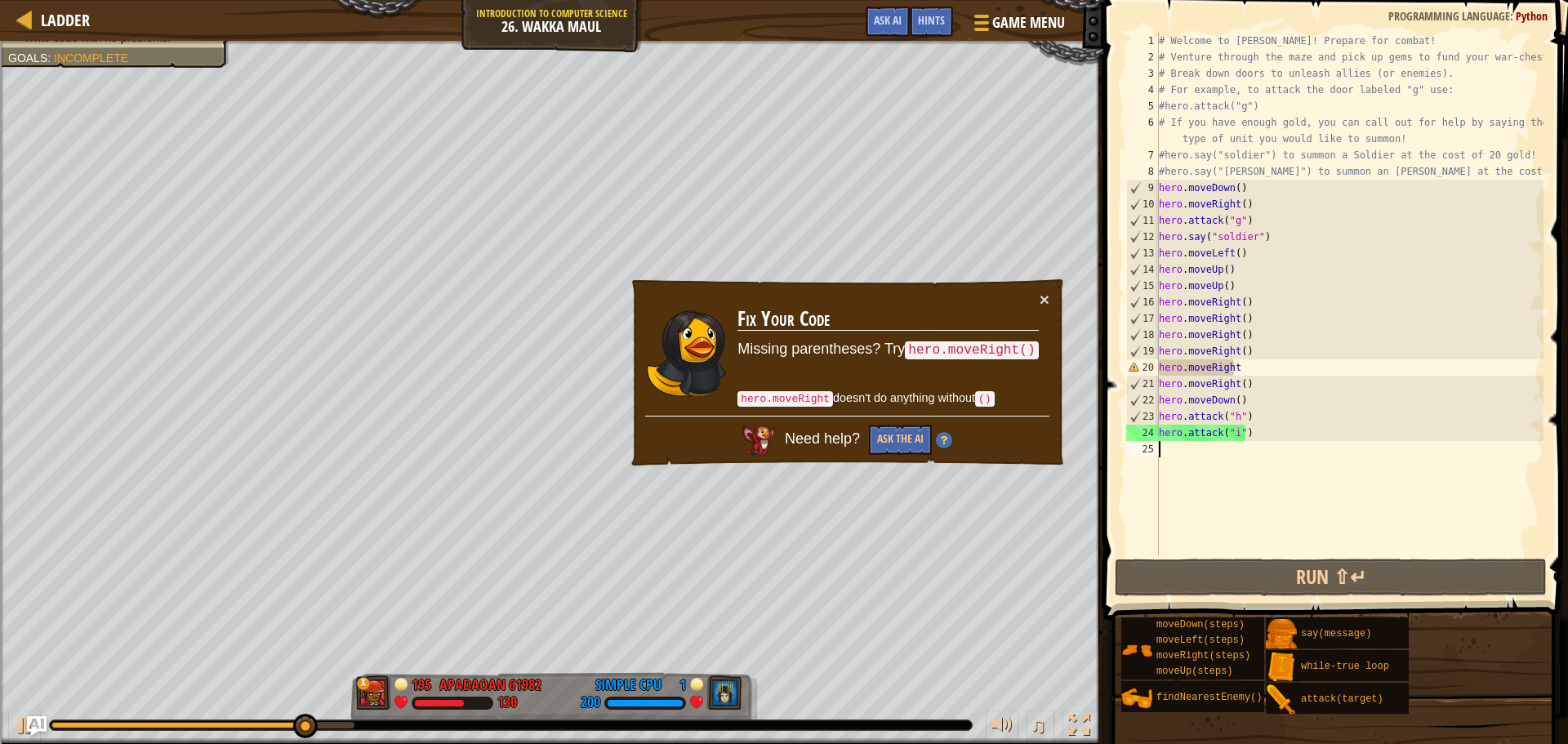
click at [1184, 449] on div "# Welcome to [PERSON_NAME]! Prepare for combat! # Venture through the maze and …" at bounding box center [1349, 310] width 387 height 555
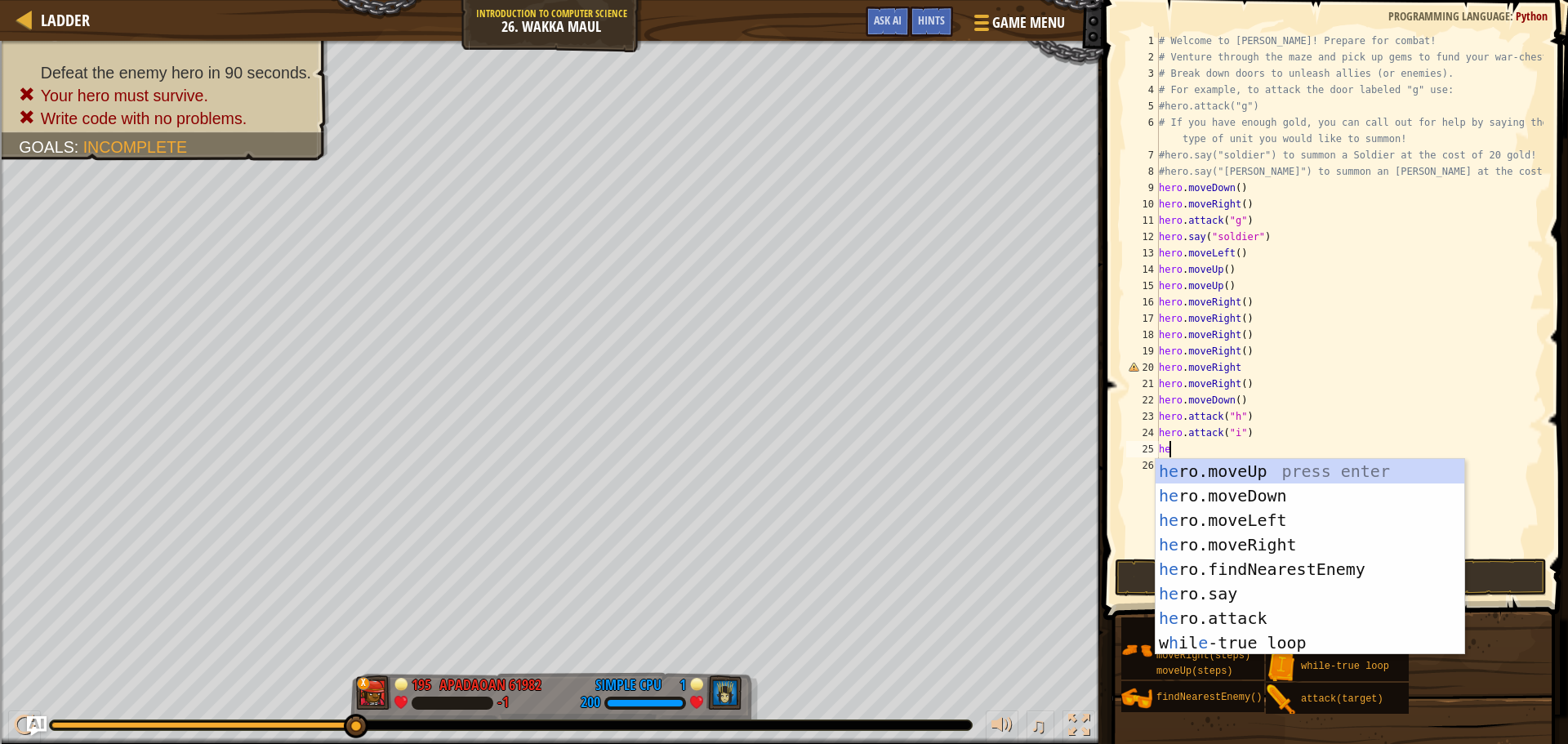
type textarea "her"
click at [1242, 476] on div "her o.moveUp press enter her o.moveDown press enter her o.moveLeft press enter …" at bounding box center [1310, 582] width 309 height 245
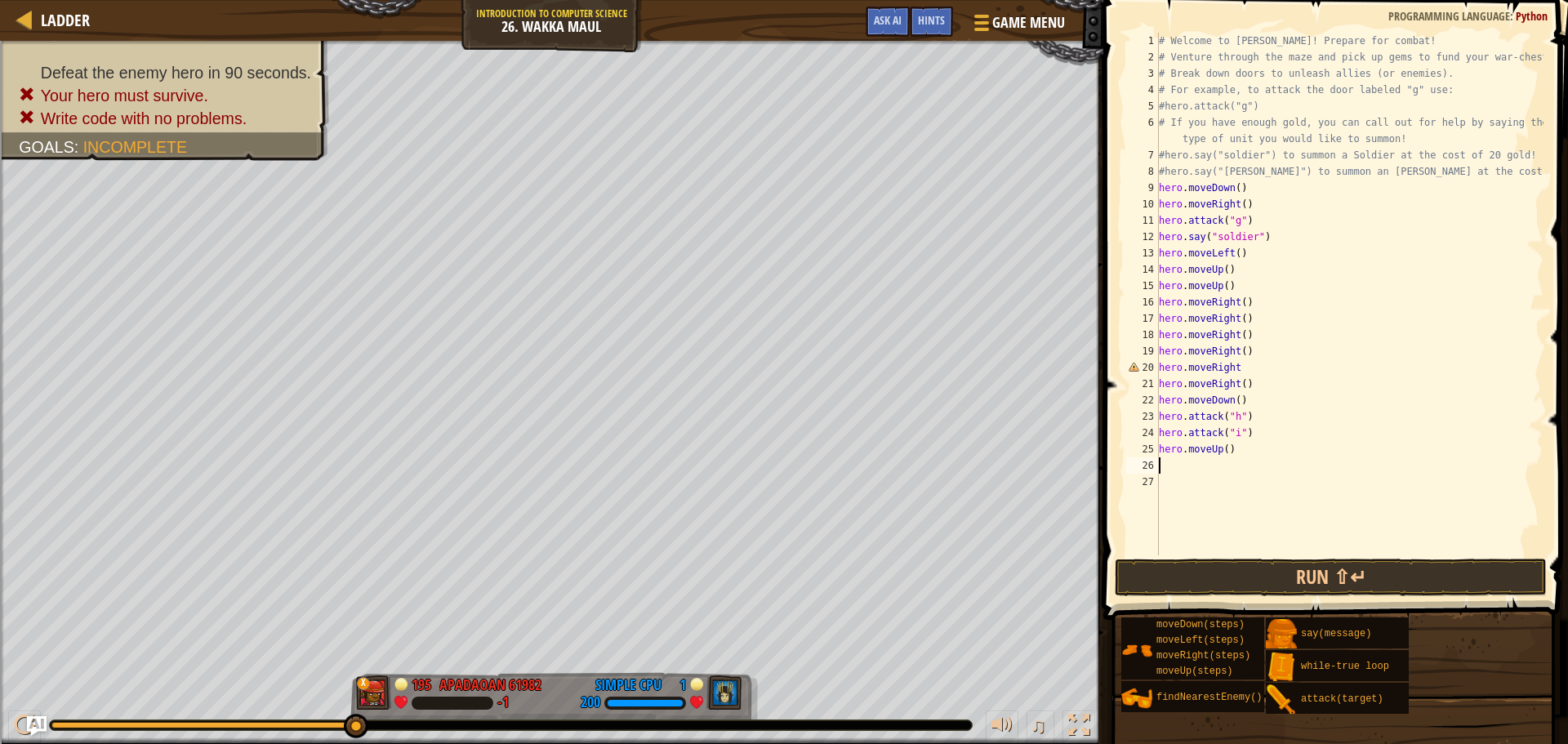
type textarea "h"
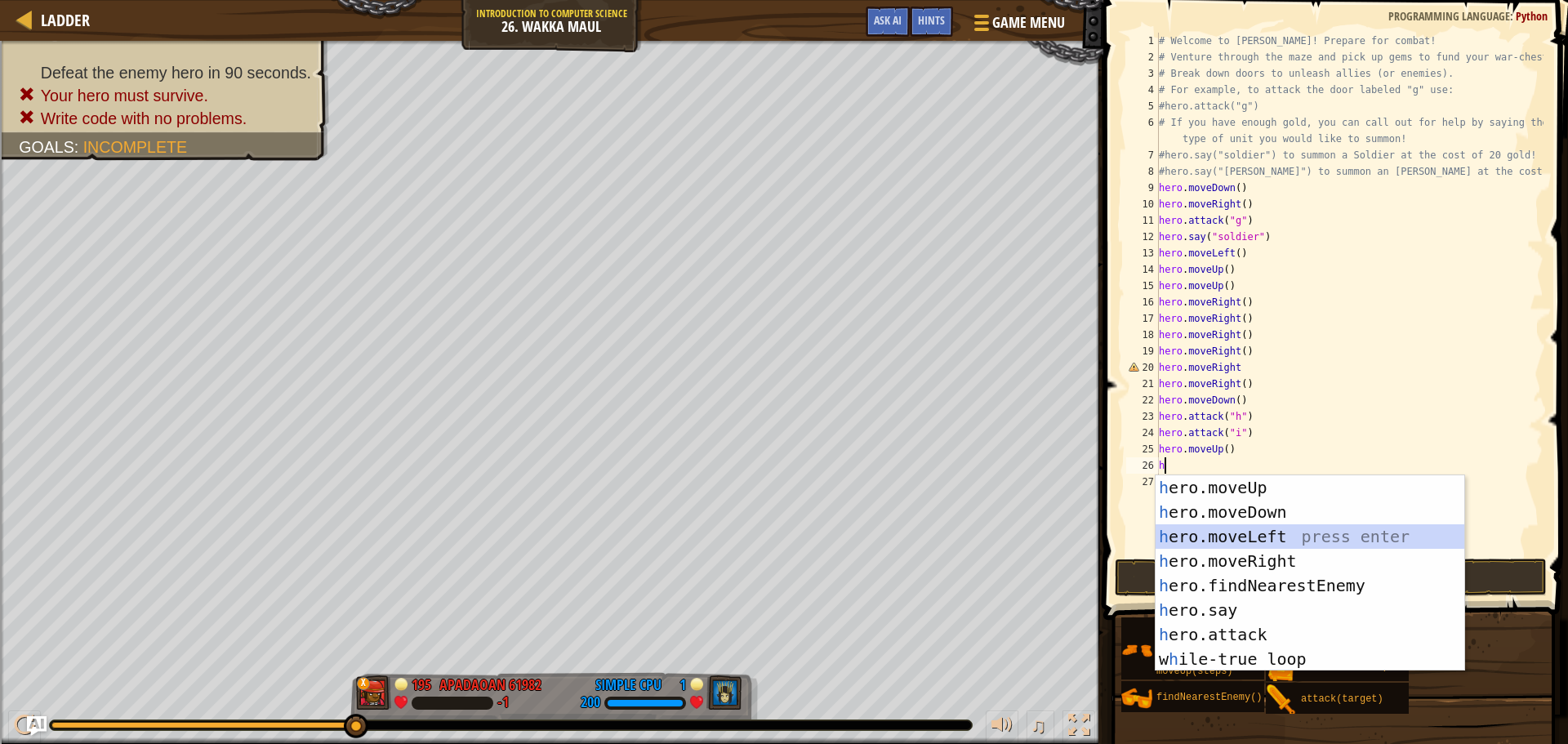
click at [1224, 535] on div "h ero.moveUp press enter h ero.moveDown press enter h ero.moveLeft press enter …" at bounding box center [1310, 598] width 309 height 245
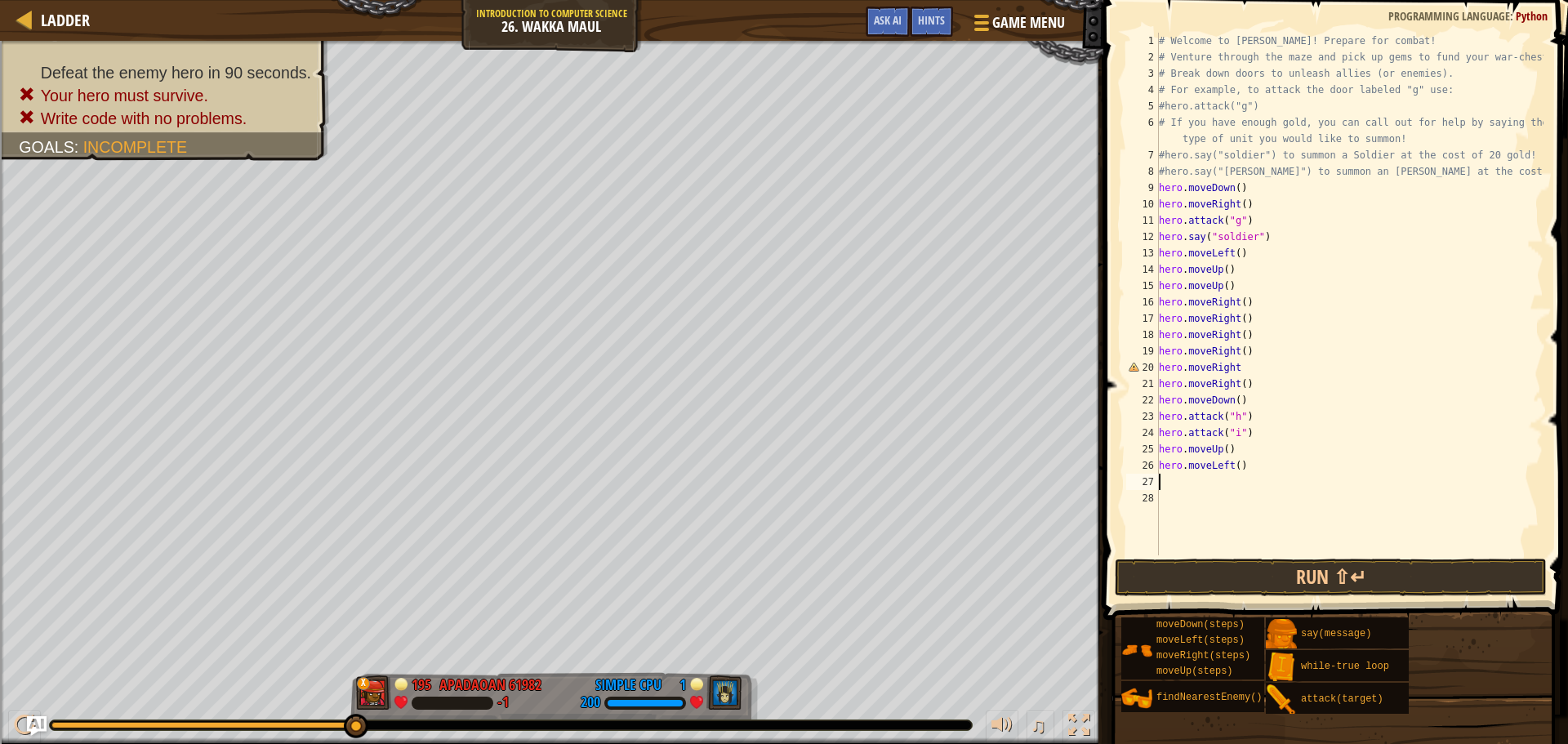
click at [1231, 465] on div "# Welcome to [PERSON_NAME]! Prepare for combat! # Venture through the maze and …" at bounding box center [1349, 310] width 387 height 555
click at [1379, 569] on button "Run ⇧↵" at bounding box center [1331, 577] width 432 height 38
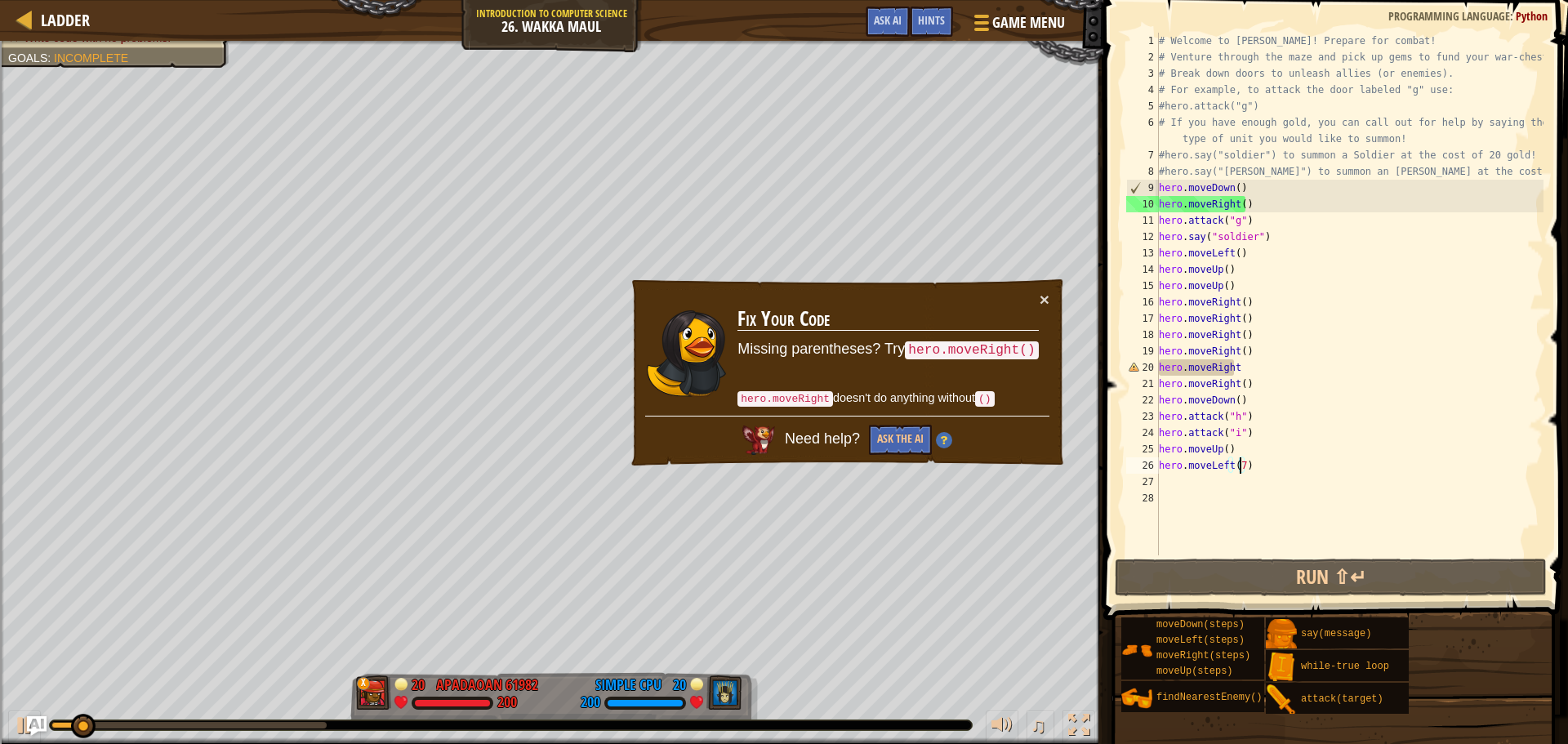
click at [1255, 375] on div "# Welcome to [PERSON_NAME]! Prepare for combat! # Venture through the maze and …" at bounding box center [1349, 310] width 387 height 555
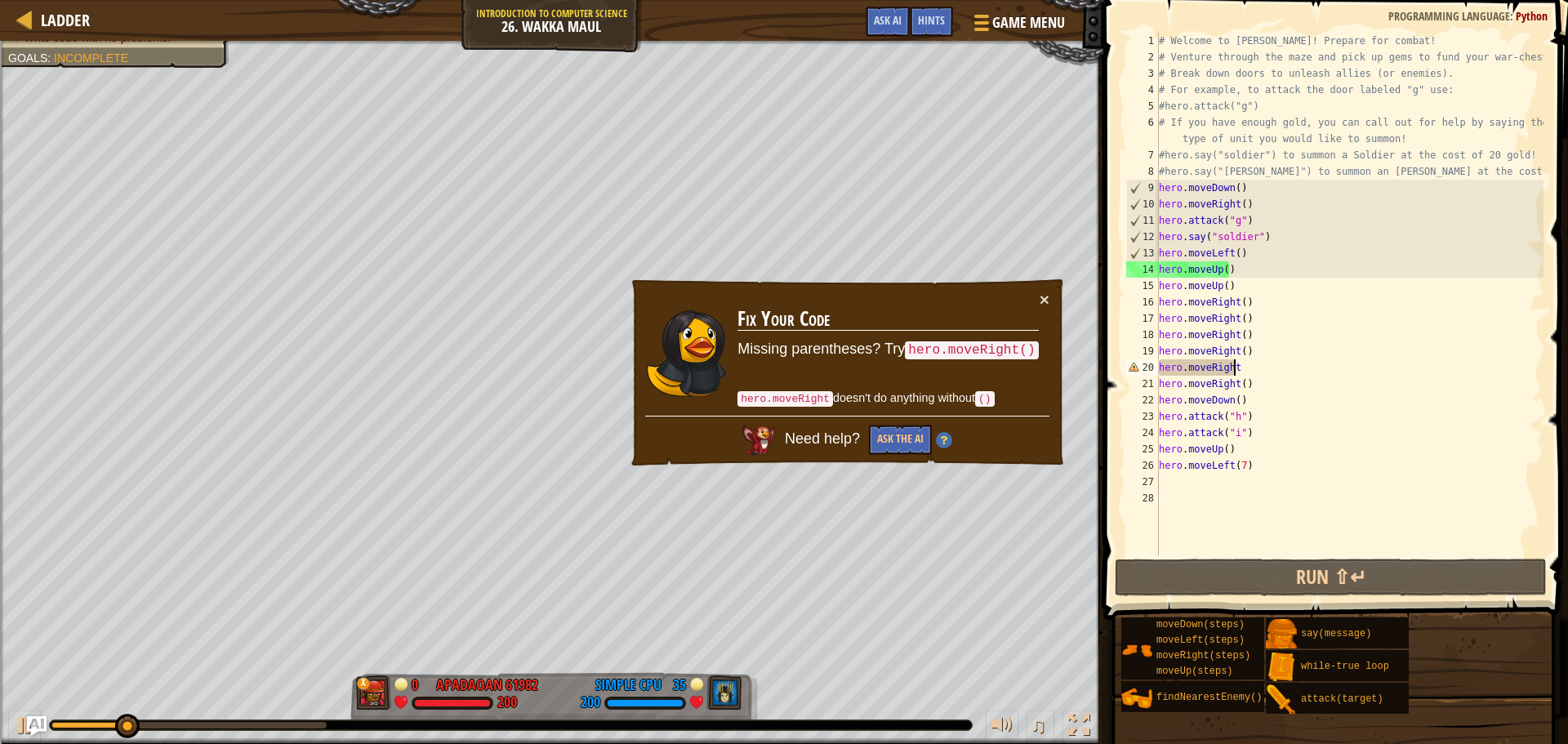
click at [1261, 365] on div "# Welcome to [PERSON_NAME]! Prepare for combat! # Venture through the maze and …" at bounding box center [1349, 310] width 387 height 555
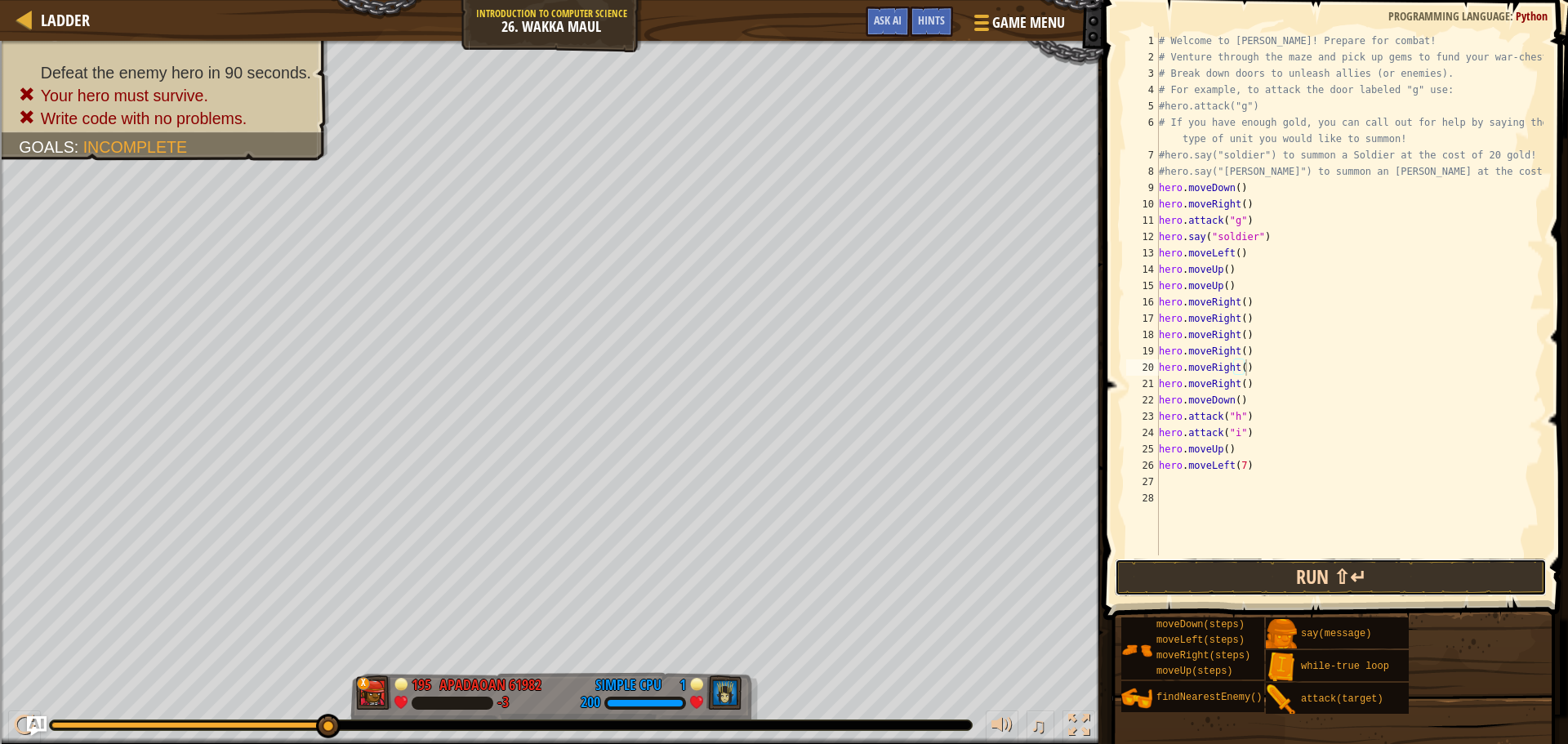
click at [1294, 559] on button "Run ⇧↵" at bounding box center [1331, 577] width 432 height 38
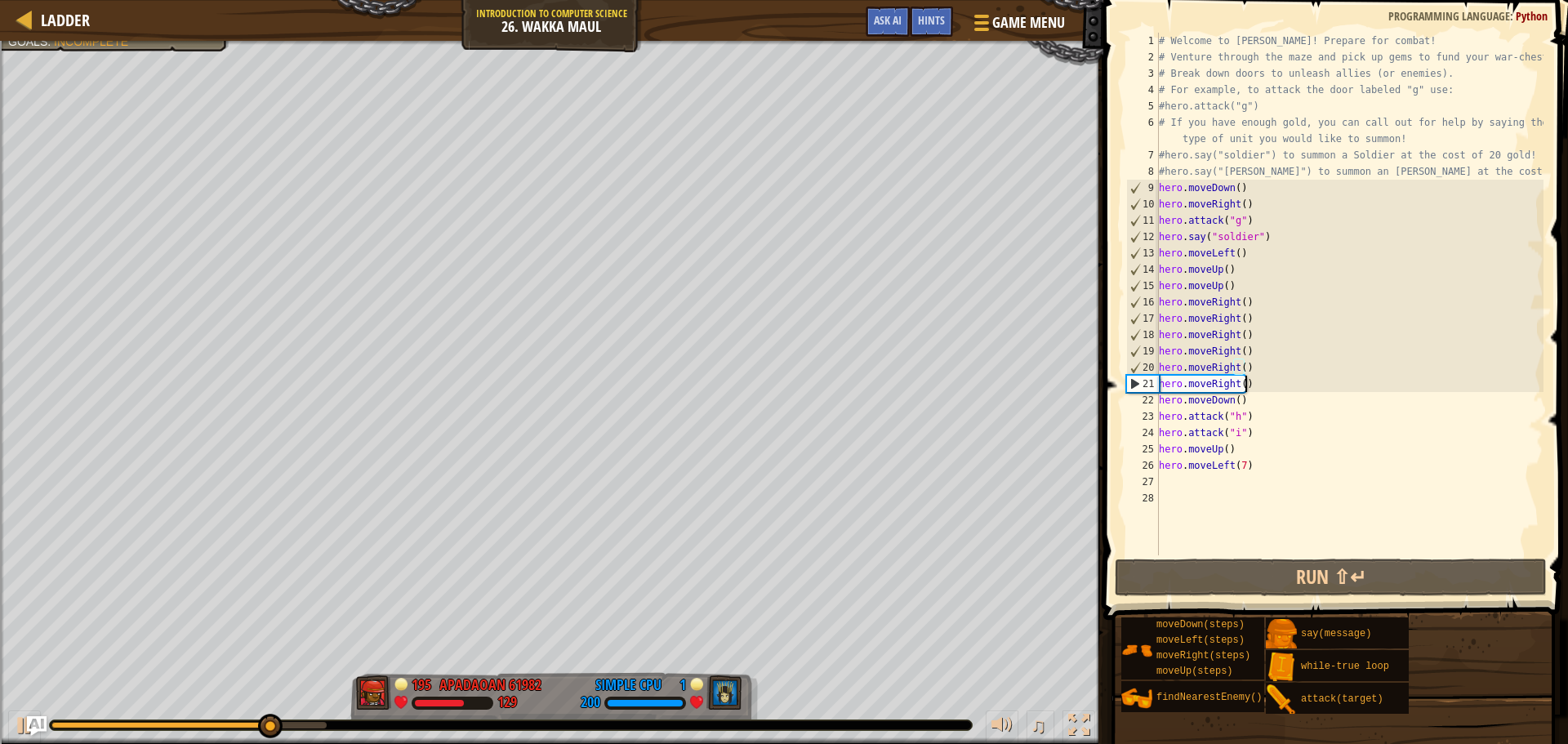
click at [1266, 390] on div "# Welcome to [PERSON_NAME]! Prepare for combat! # Venture through the maze and …" at bounding box center [1349, 310] width 387 height 555
click at [1265, 387] on div "# Welcome to [PERSON_NAME]! Prepare for combat! # Venture through the maze and …" at bounding box center [1349, 310] width 387 height 555
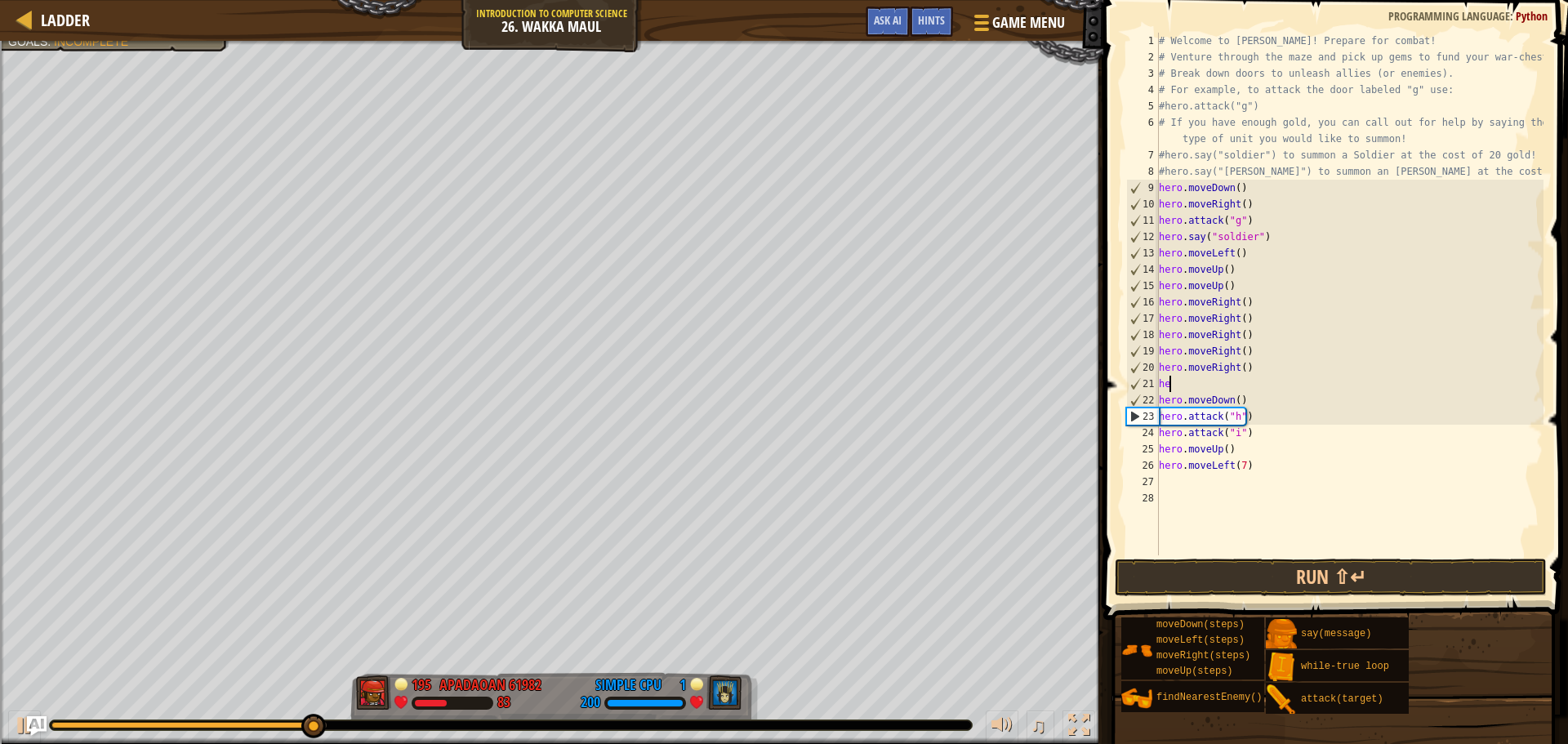
scroll to position [8, 0]
type textarea "h"
click at [1287, 577] on button "Run ⇧↵" at bounding box center [1331, 577] width 432 height 38
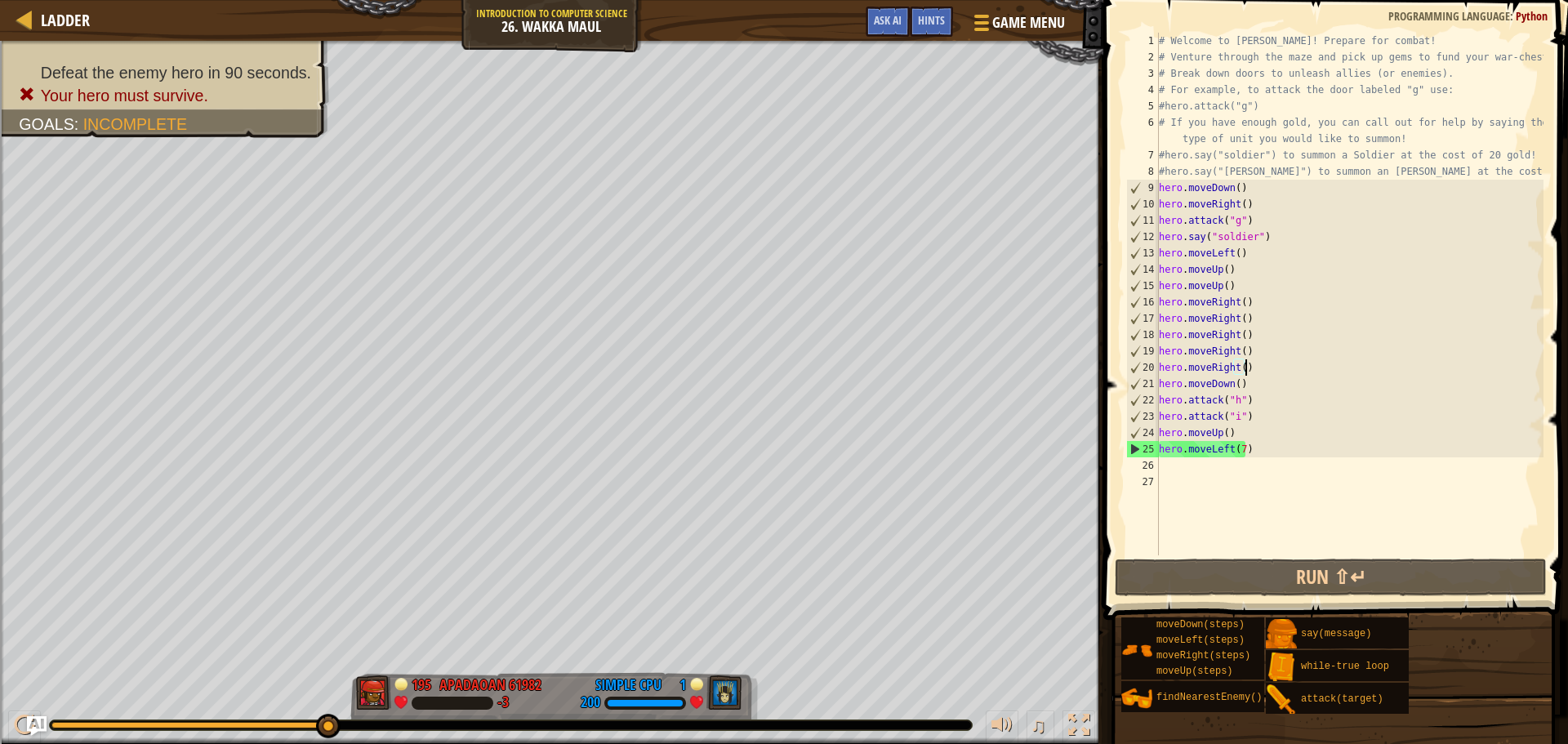
click at [1225, 432] on div "# Welcome to [PERSON_NAME]! Prepare for combat! # Venture through the maze and …" at bounding box center [1349, 310] width 387 height 555
click at [1233, 438] on div "# Welcome to [PERSON_NAME]! Prepare for combat! # Venture through the maze and …" at bounding box center [1349, 294] width 387 height 523
click at [1240, 447] on div "# Welcome to [PERSON_NAME]! Prepare for combat! # Venture through the maze and …" at bounding box center [1349, 310] width 387 height 555
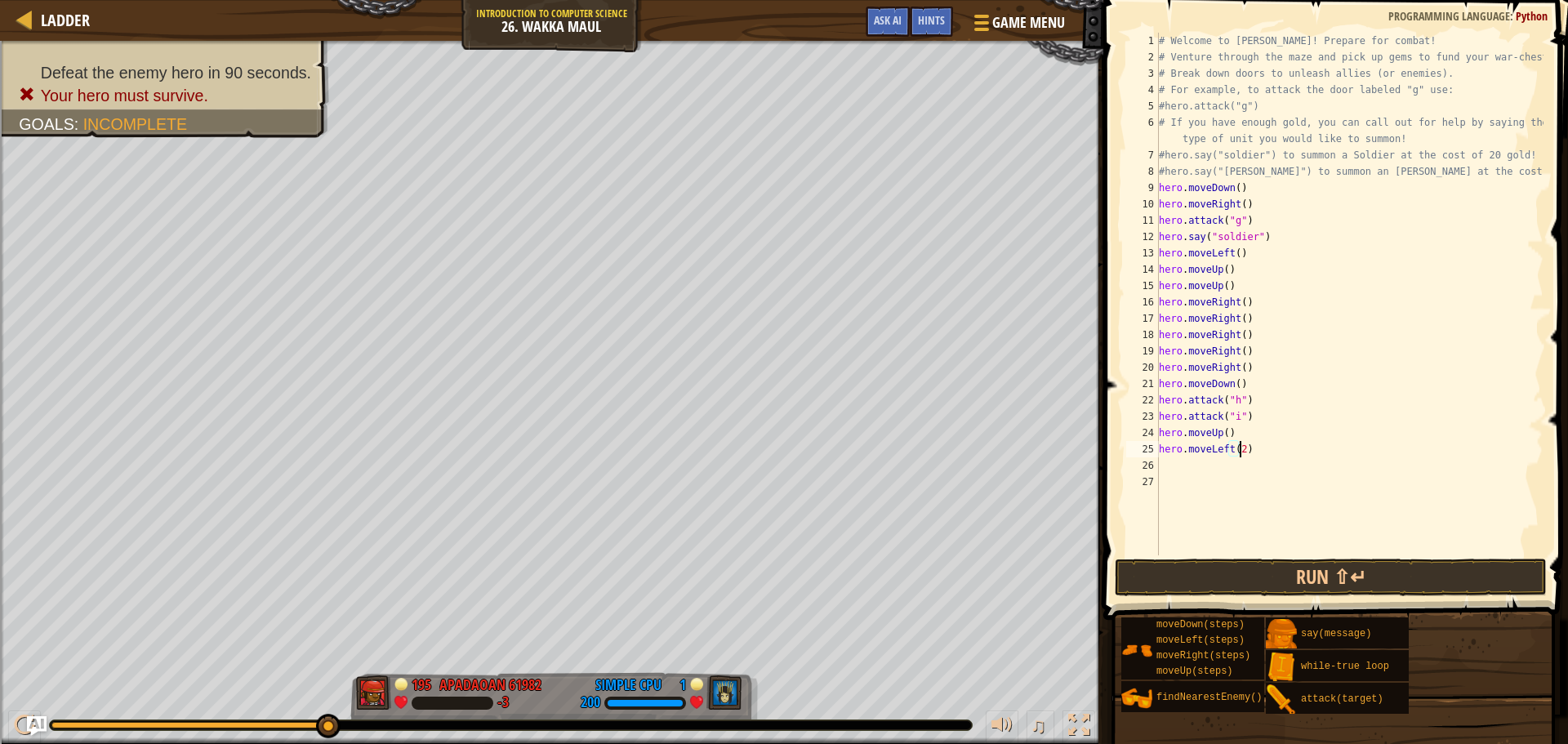
scroll to position [8, 6]
click at [1177, 569] on button "Run ⇧↵" at bounding box center [1331, 577] width 432 height 38
type textarea "hero.moveLeft(1)"
click at [1338, 578] on button "Run ⇧↵" at bounding box center [1331, 577] width 432 height 38
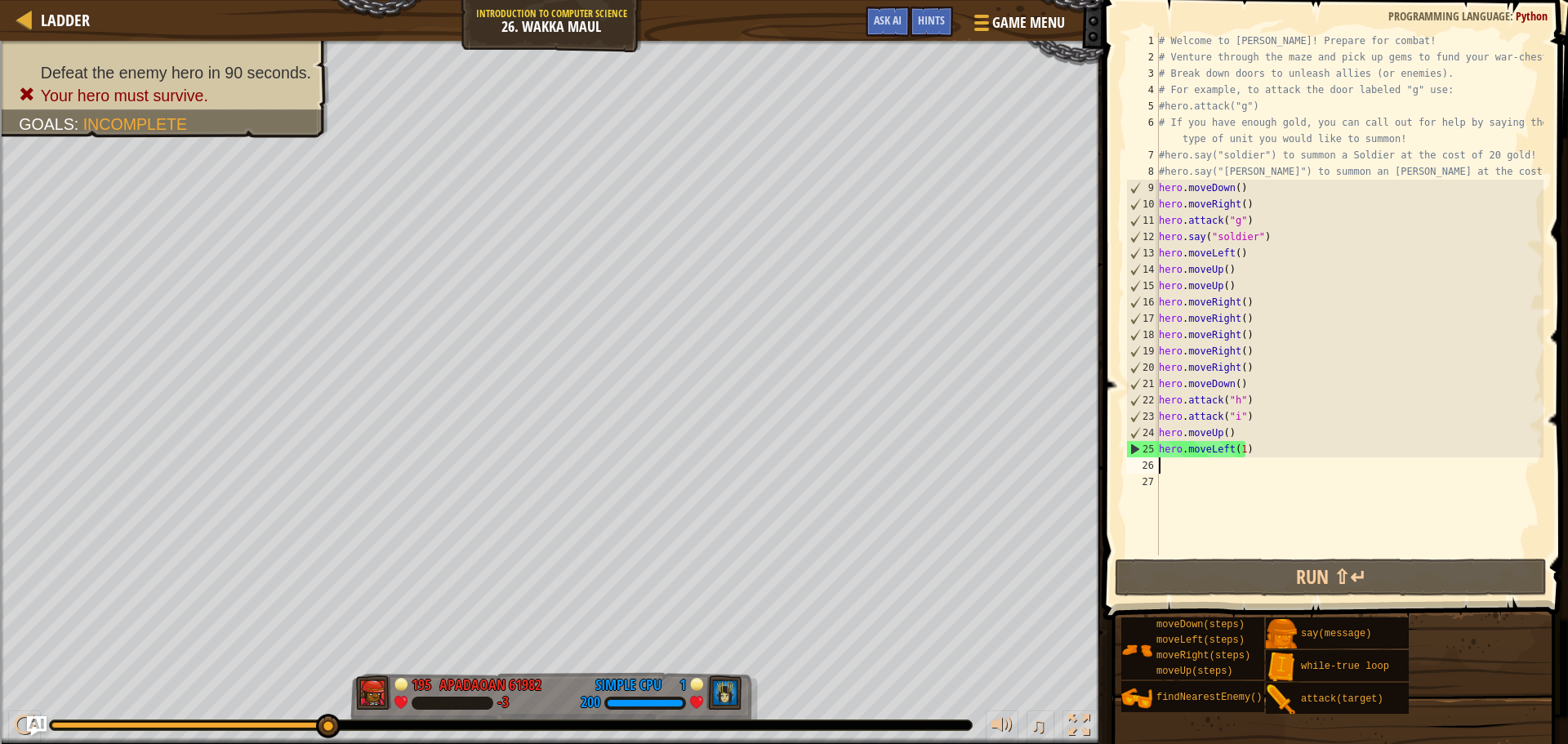
click at [1281, 458] on div "# Welcome to [PERSON_NAME]! Prepare for combat! # Venture through the maze and …" at bounding box center [1349, 310] width 387 height 555
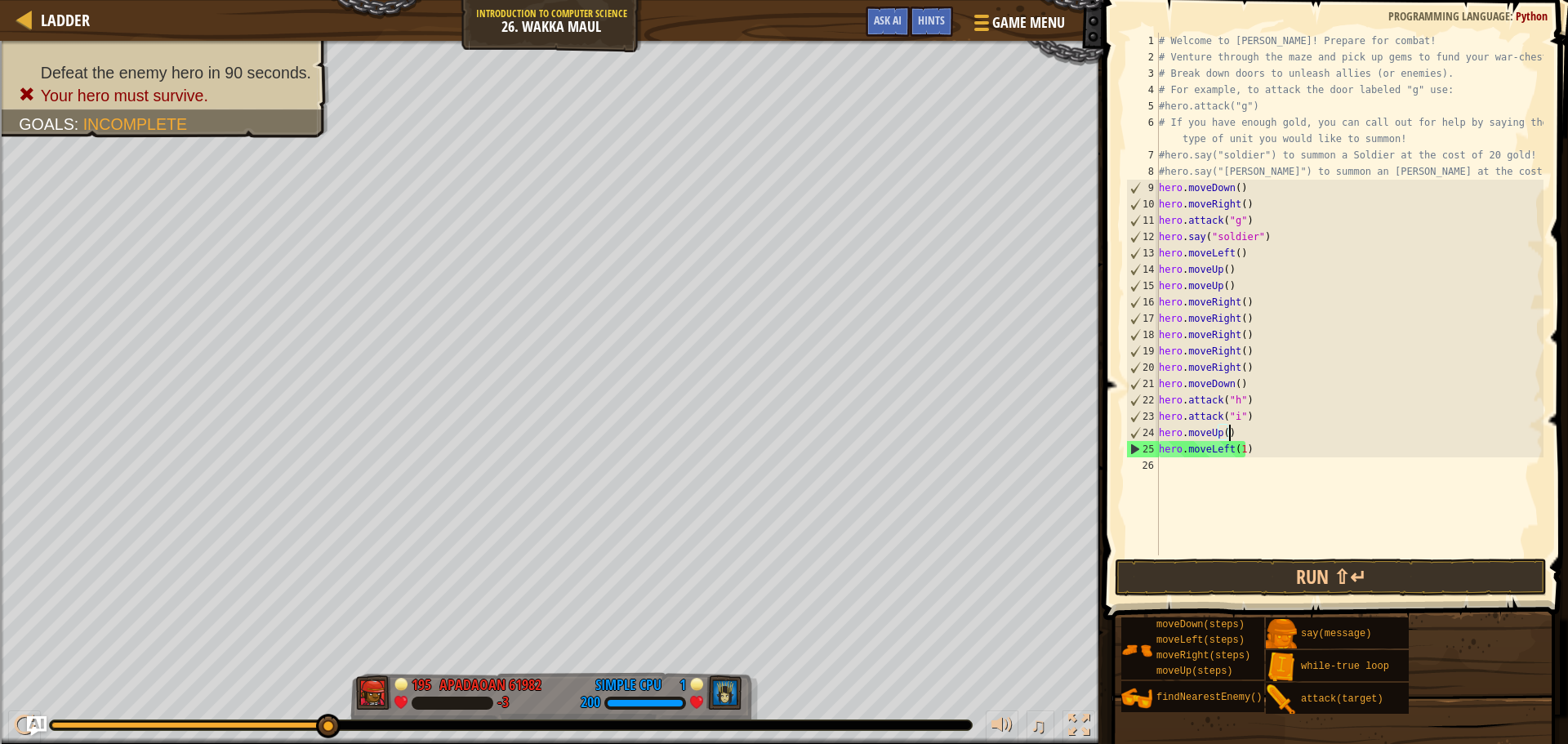
click at [1268, 442] on div "# Welcome to [PERSON_NAME]! Prepare for combat! # Venture through the maze and …" at bounding box center [1349, 310] width 387 height 555
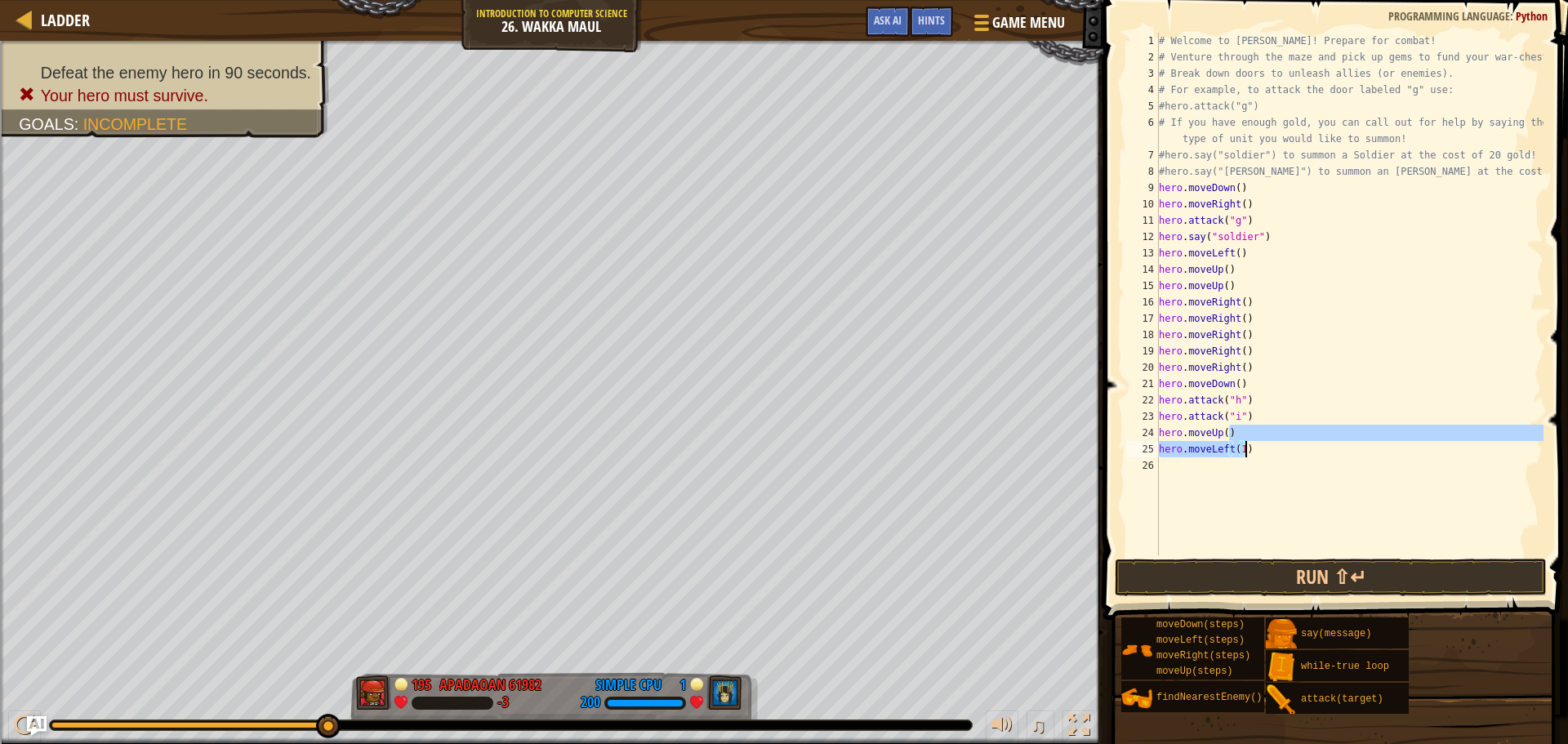
click at [1266, 447] on div "# Welcome to [PERSON_NAME]! Prepare for combat! # Venture through the maze and …" at bounding box center [1349, 294] width 387 height 523
type textarea "h"
click at [1254, 573] on button "Run ⇧↵" at bounding box center [1331, 577] width 432 height 38
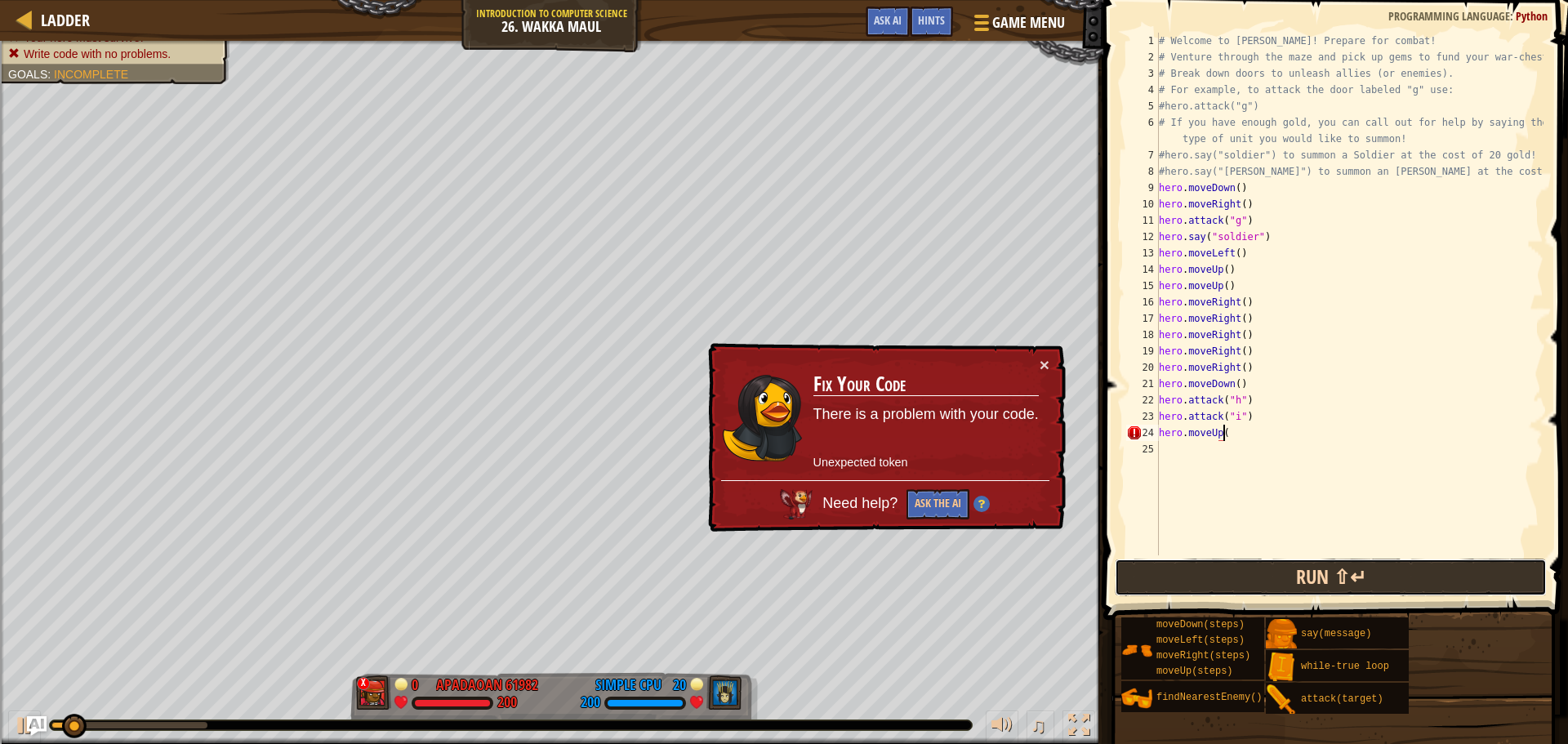
click at [1313, 588] on button "Run ⇧↵" at bounding box center [1331, 577] width 432 height 38
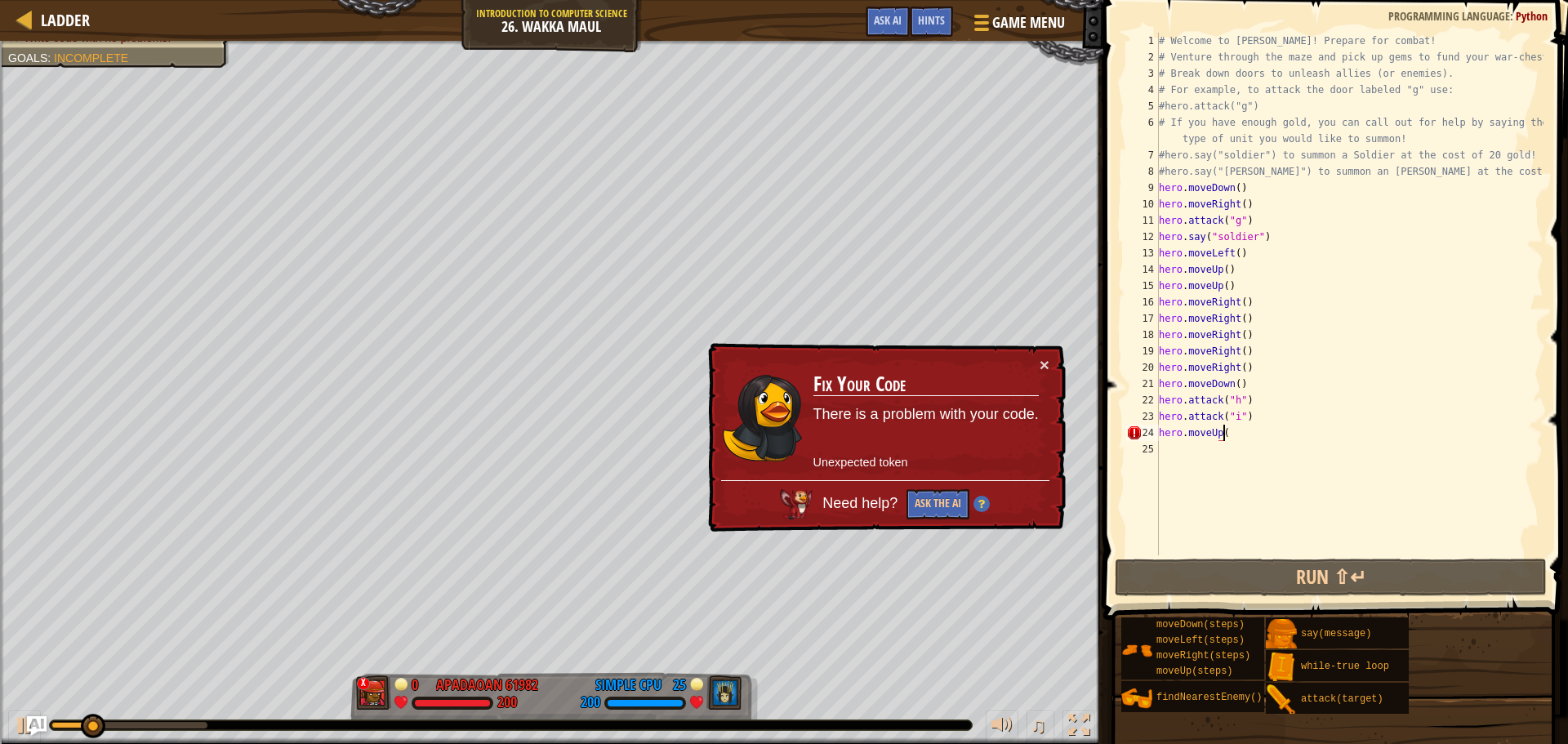
scroll to position [8, 5]
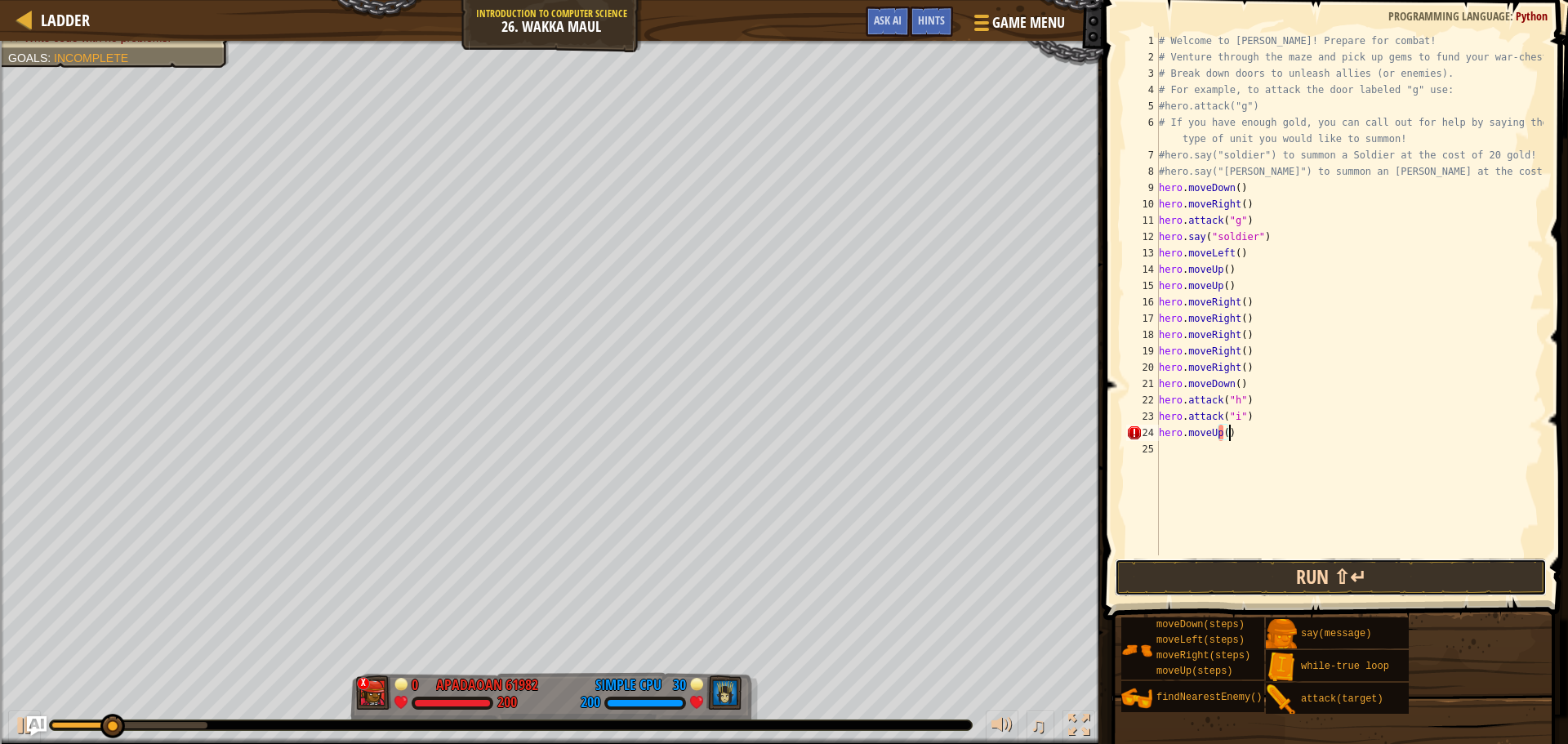
click at [1258, 573] on button "Run ⇧↵" at bounding box center [1331, 577] width 432 height 38
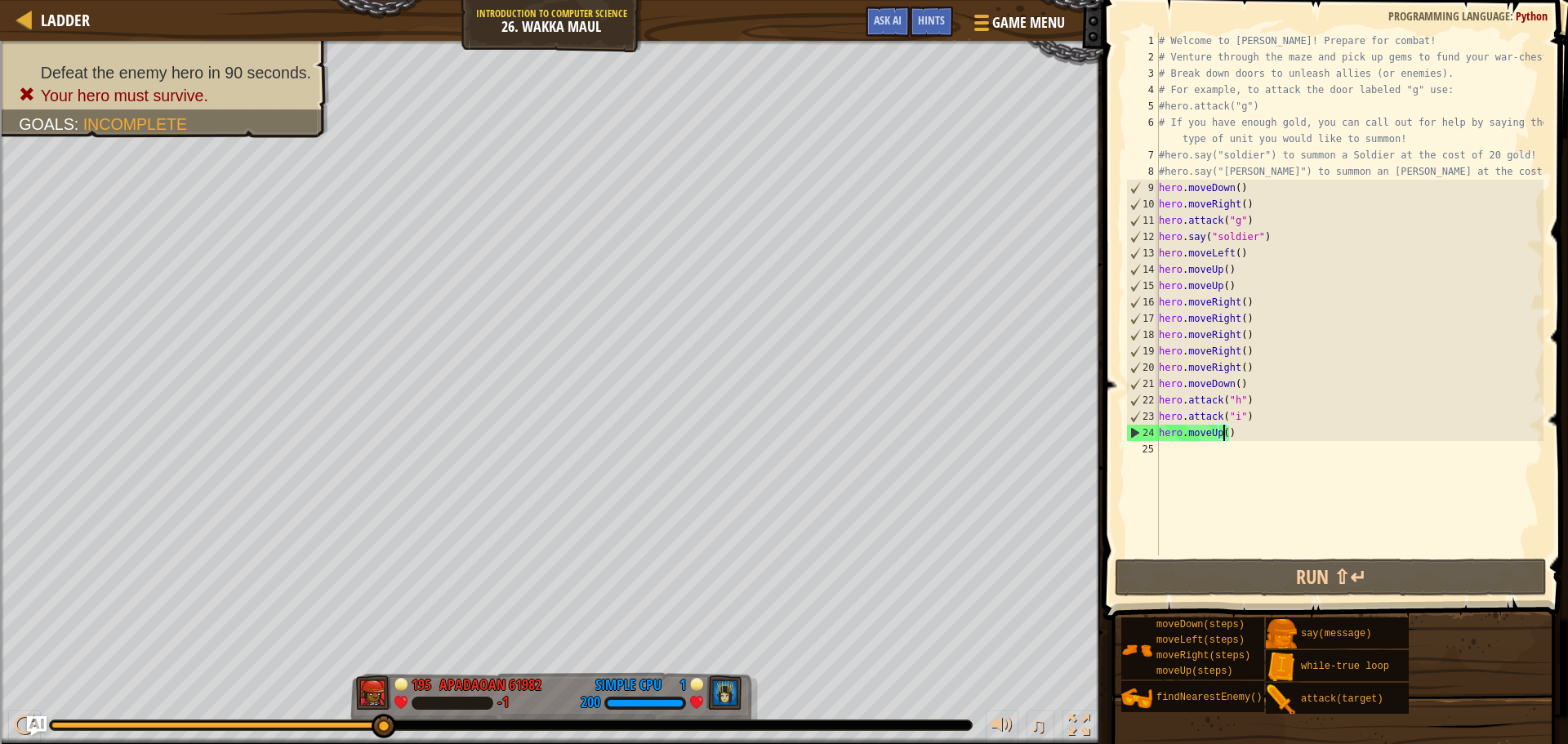
click at [1221, 434] on div "# Welcome to [PERSON_NAME]! Prepare for combat! # Venture through the maze and …" at bounding box center [1349, 310] width 387 height 555
type textarea "hero.moveUp(3)"
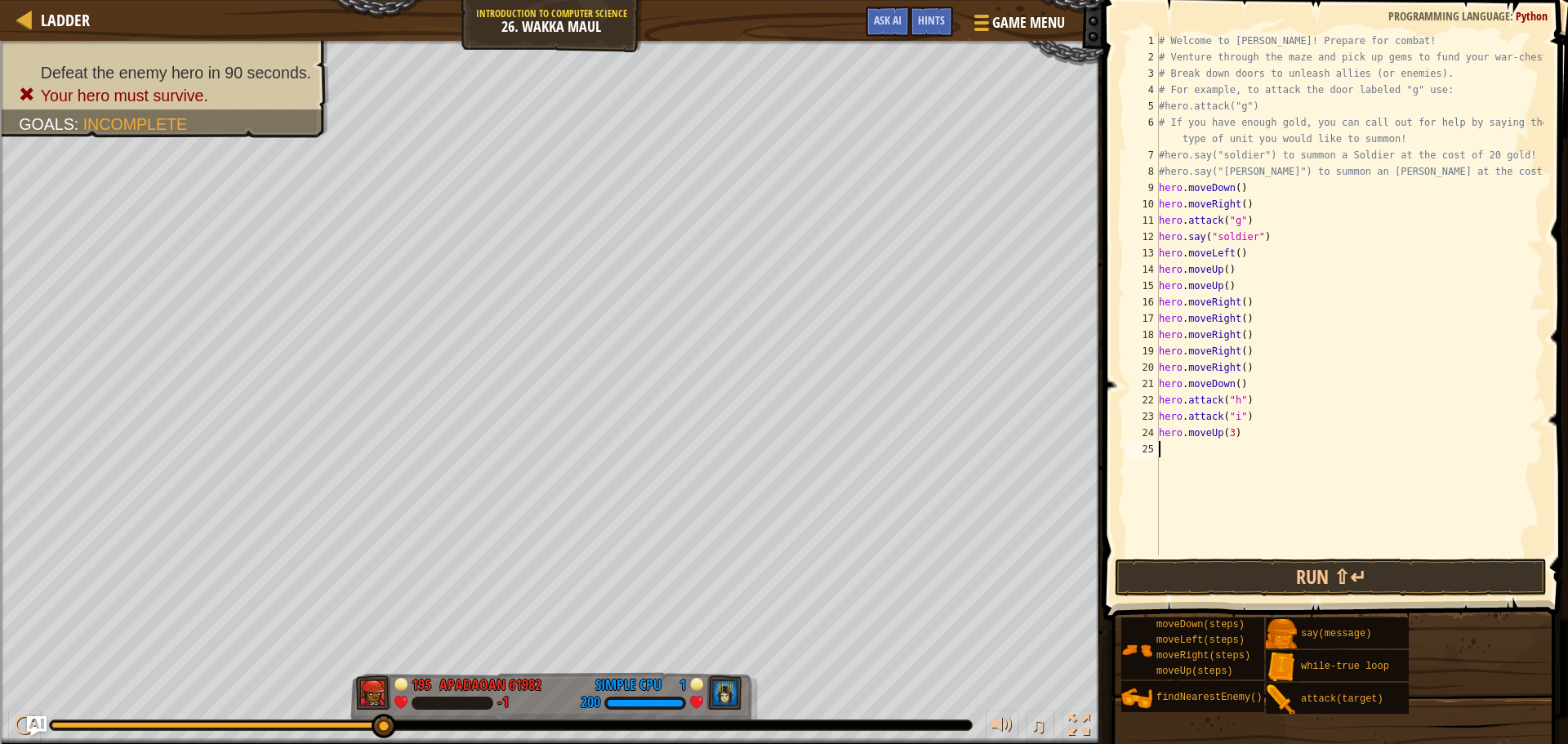
click at [1212, 445] on div "# Welcome to [PERSON_NAME]! Prepare for combat! # Venture through the maze and …" at bounding box center [1349, 310] width 387 height 555
type textarea "h"
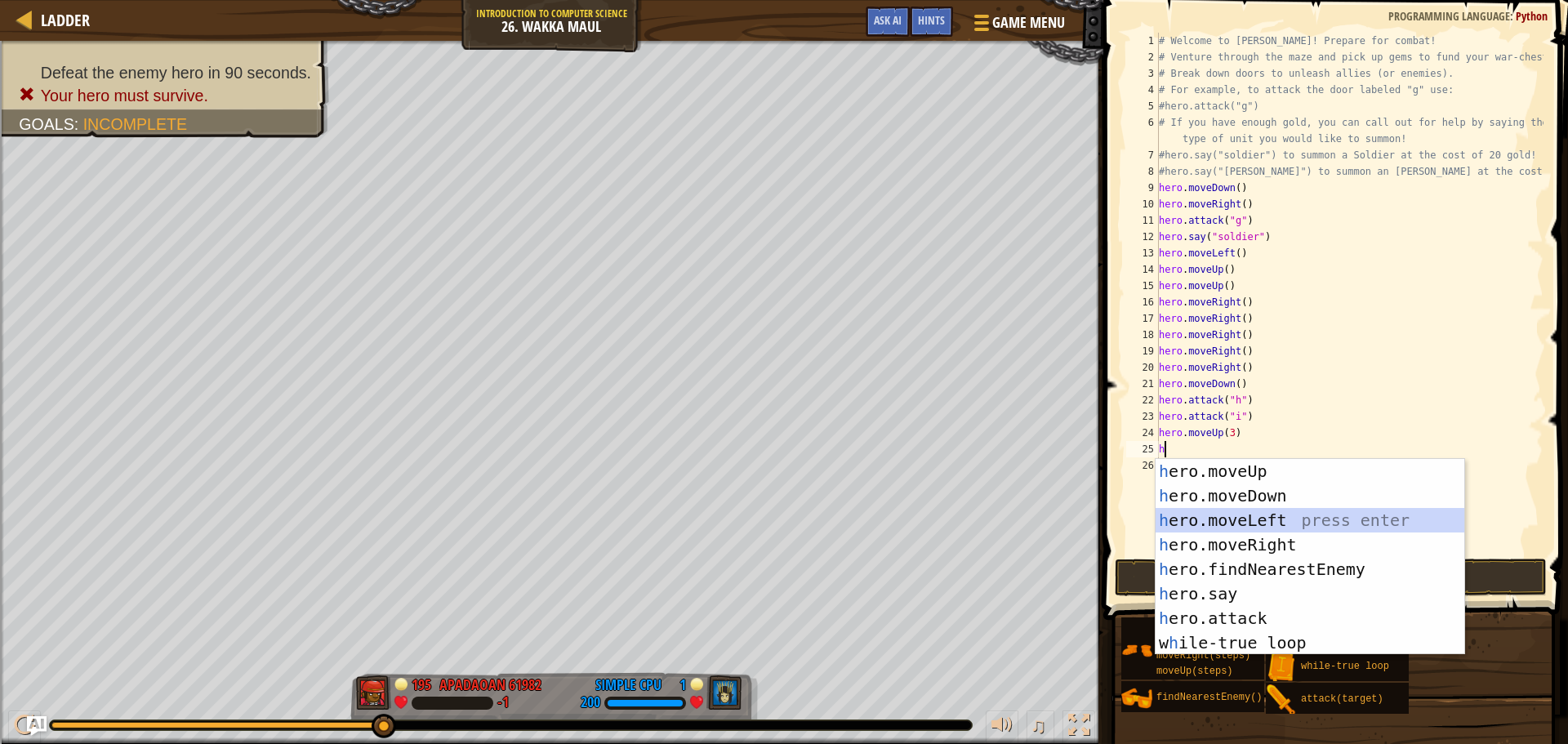
click at [1249, 517] on div "h ero.moveUp press enter h ero.moveDown press enter h ero.moveLeft press enter …" at bounding box center [1310, 582] width 309 height 245
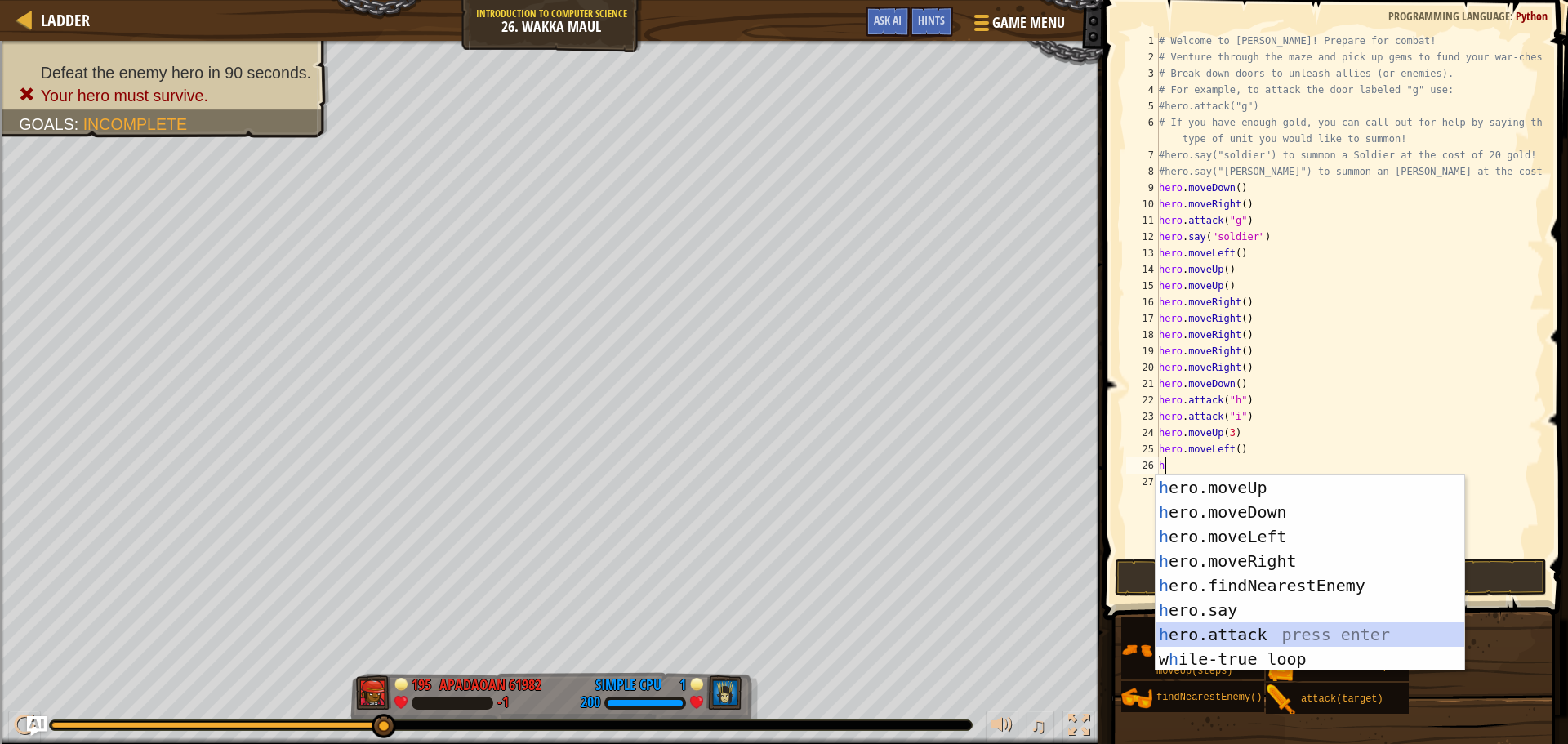
click at [1267, 638] on div "h ero.moveUp press enter h ero.moveDown press enter h ero.moveLeft press enter …" at bounding box center [1310, 598] width 309 height 245
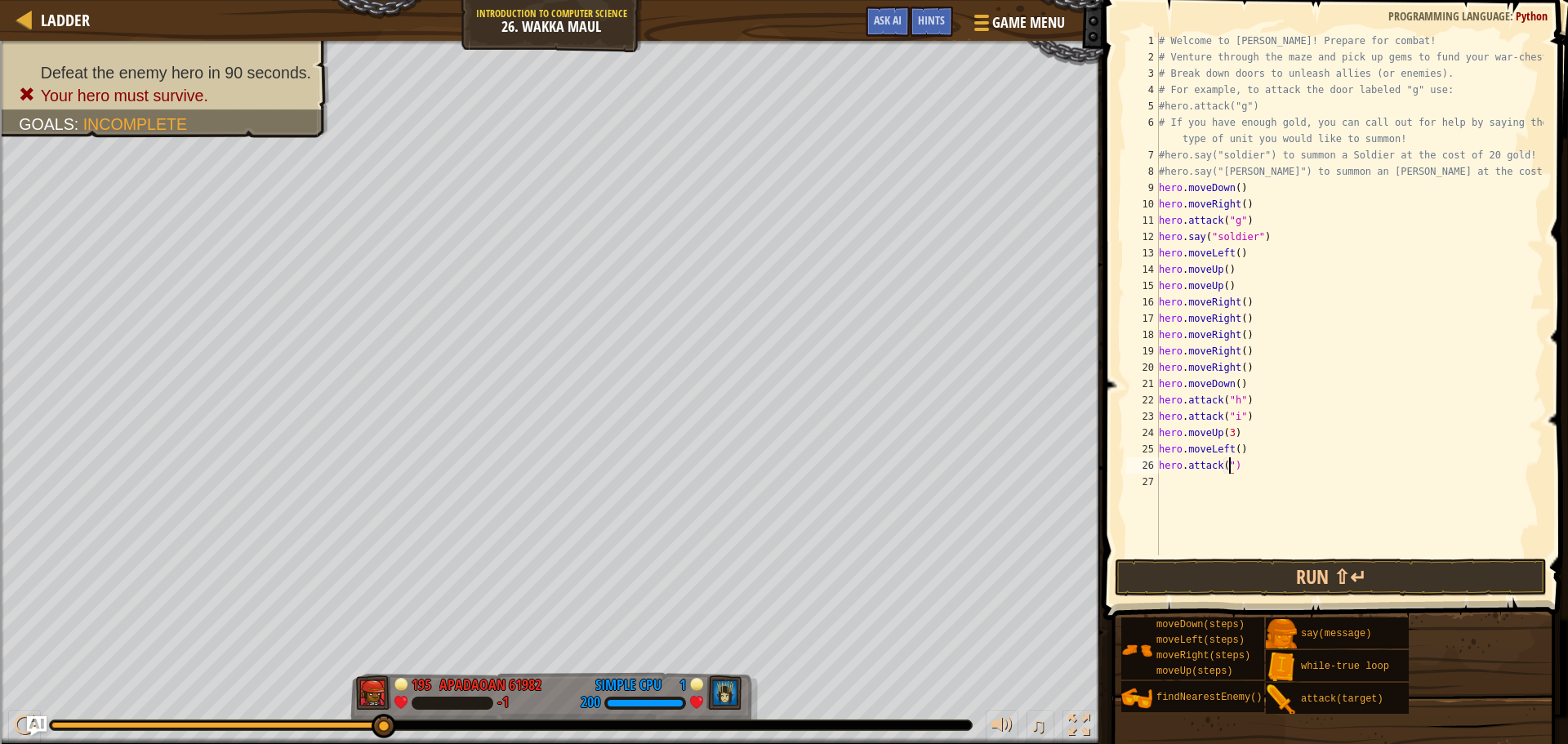
scroll to position [8, 6]
type textarea "hero.attack("e")"
click at [1257, 571] on button "Run ⇧↵" at bounding box center [1331, 577] width 432 height 38
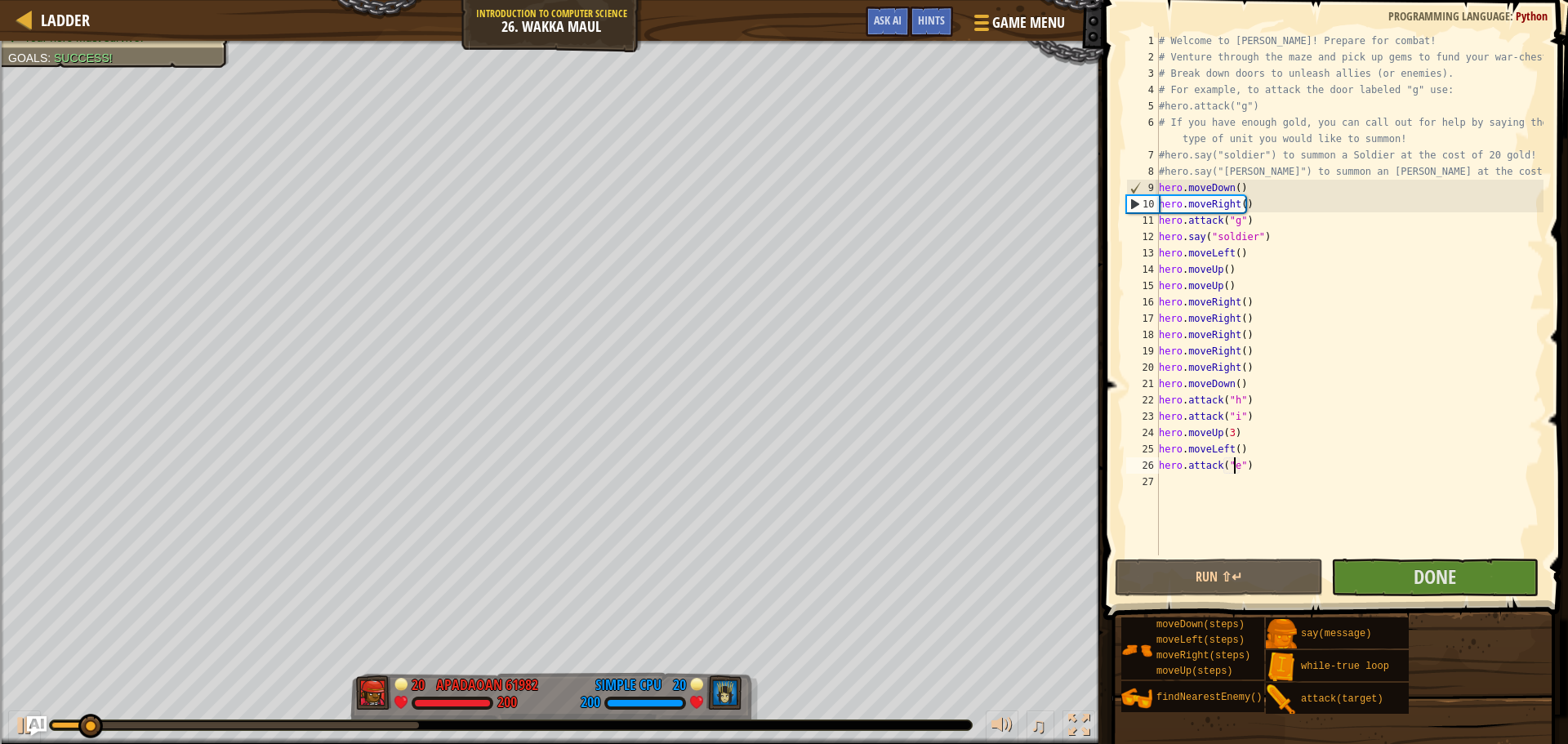
click at [1219, 483] on div "# Welcome to [PERSON_NAME]! Prepare for combat! # Venture through the maze and …" at bounding box center [1349, 310] width 387 height 555
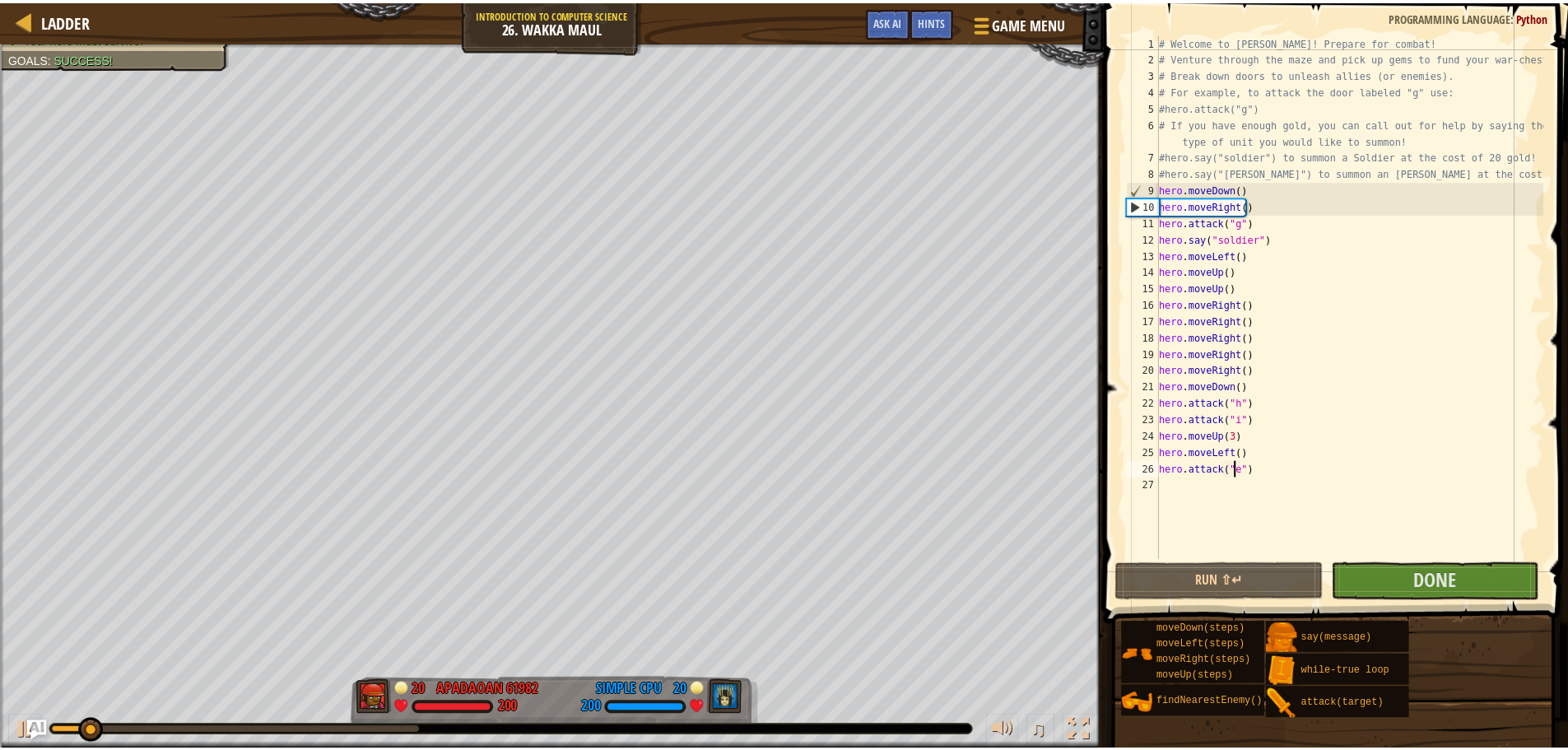
scroll to position [8, 0]
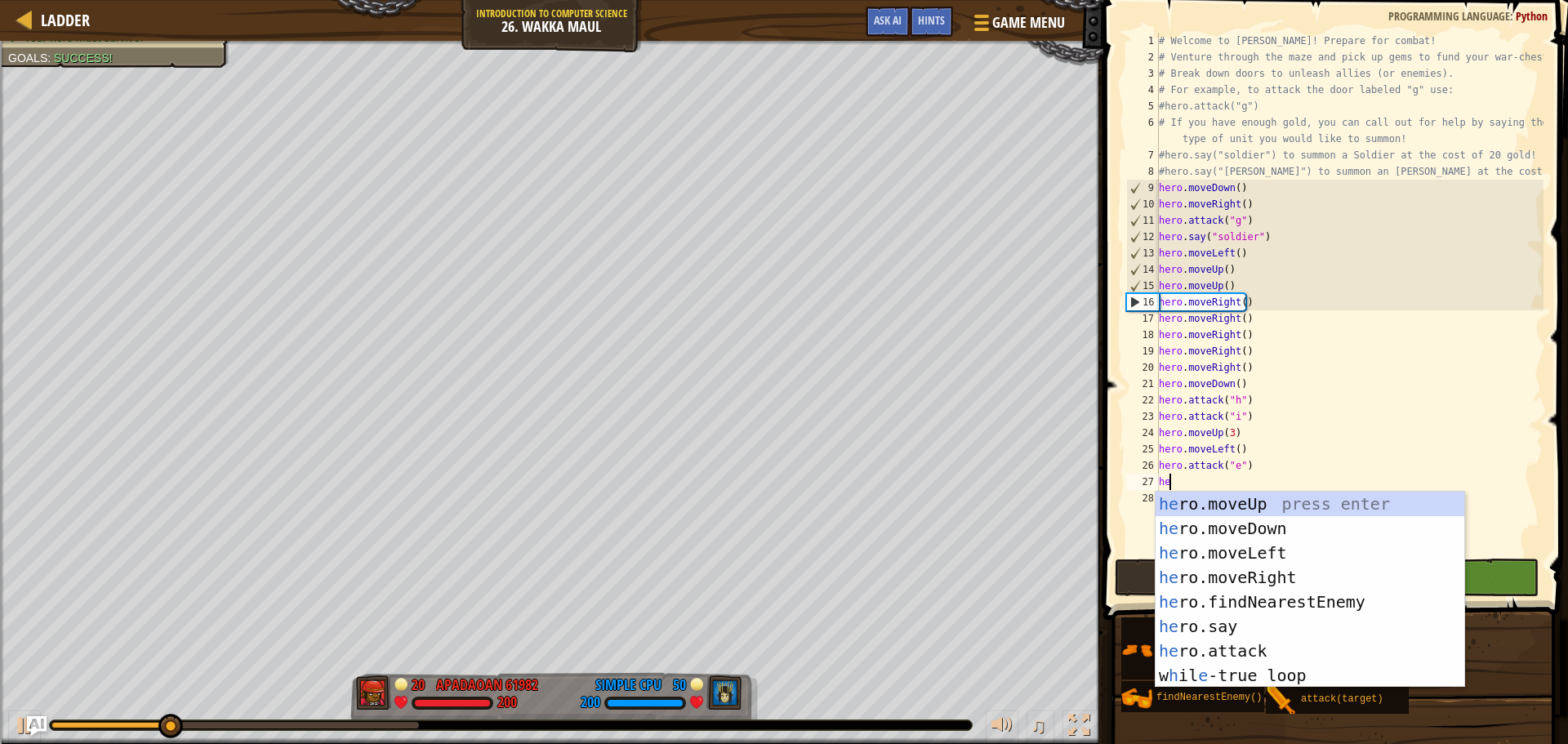
type textarea "her"
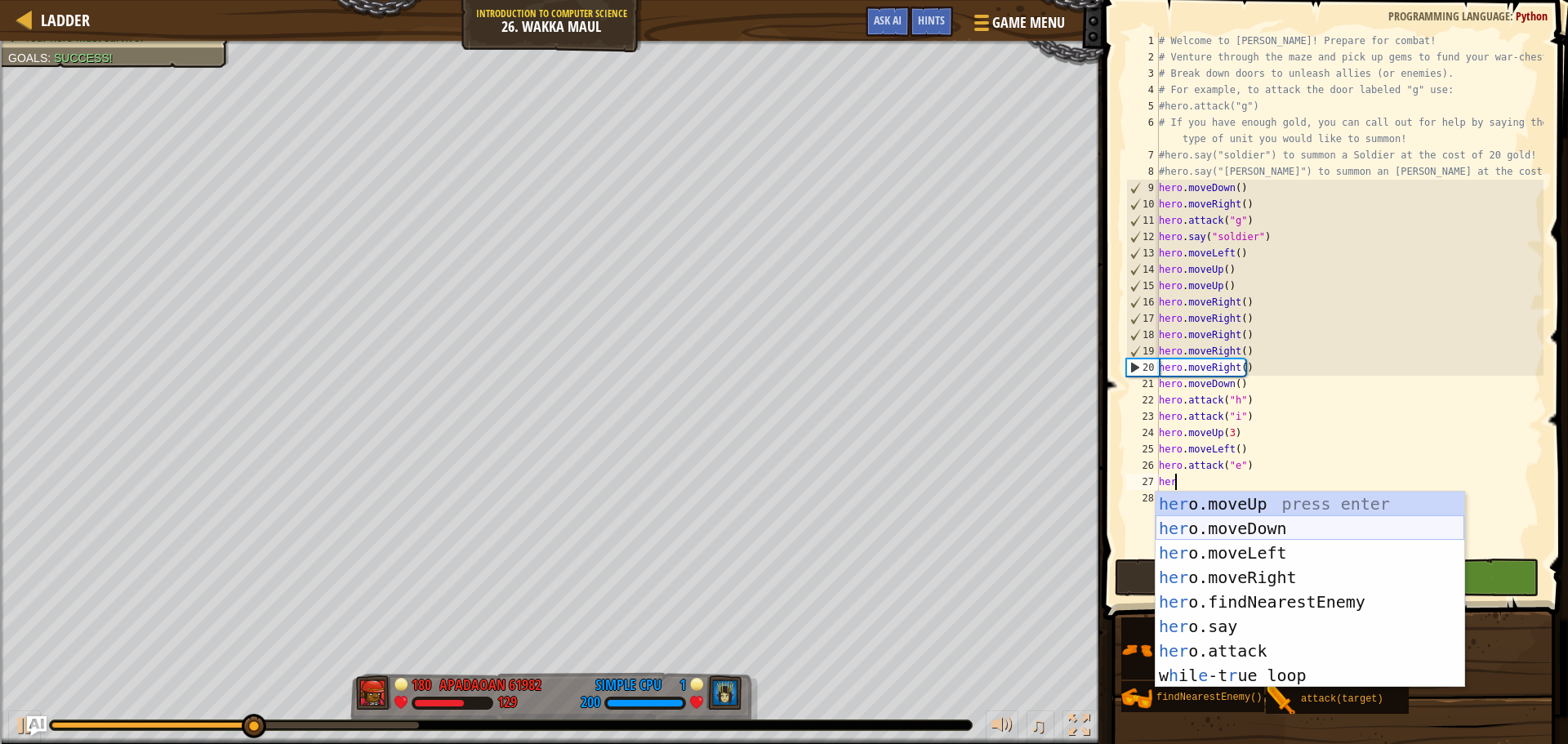
click at [1310, 531] on div "her o.moveUp press enter her o.moveDown press enter her o.moveLeft press enter …" at bounding box center [1310, 615] width 309 height 245
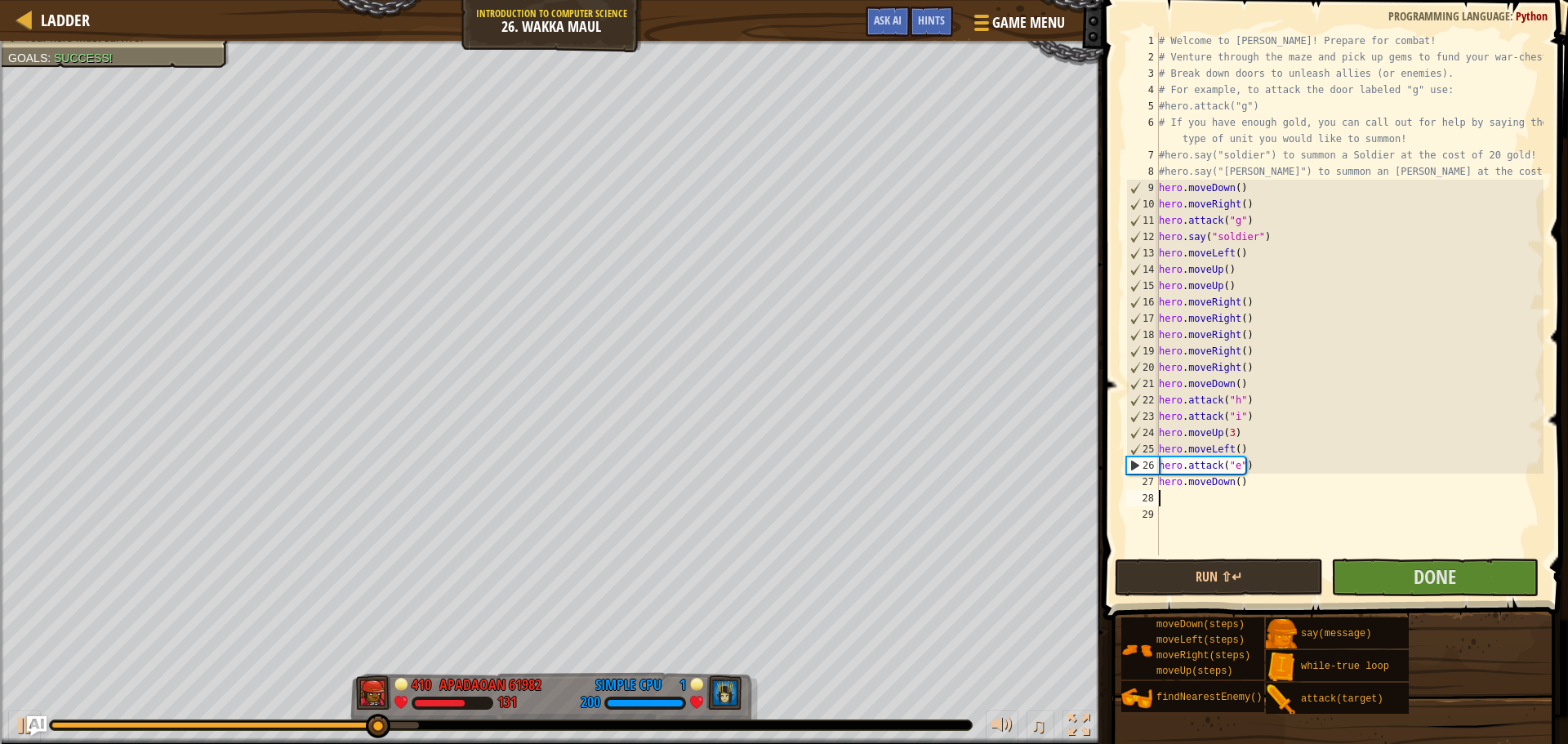
click at [1233, 491] on div "# Welcome to [PERSON_NAME]! Prepare for combat! # Venture through the maze and …" at bounding box center [1349, 310] width 387 height 555
click at [1235, 484] on div "# Welcome to [PERSON_NAME]! Prepare for combat! # Venture through the maze and …" at bounding box center [1349, 310] width 387 height 555
type textarea "hero.moveDown()"
click at [1228, 506] on div "# Welcome to [PERSON_NAME]! Prepare for combat! # Venture through the maze and …" at bounding box center [1349, 310] width 387 height 555
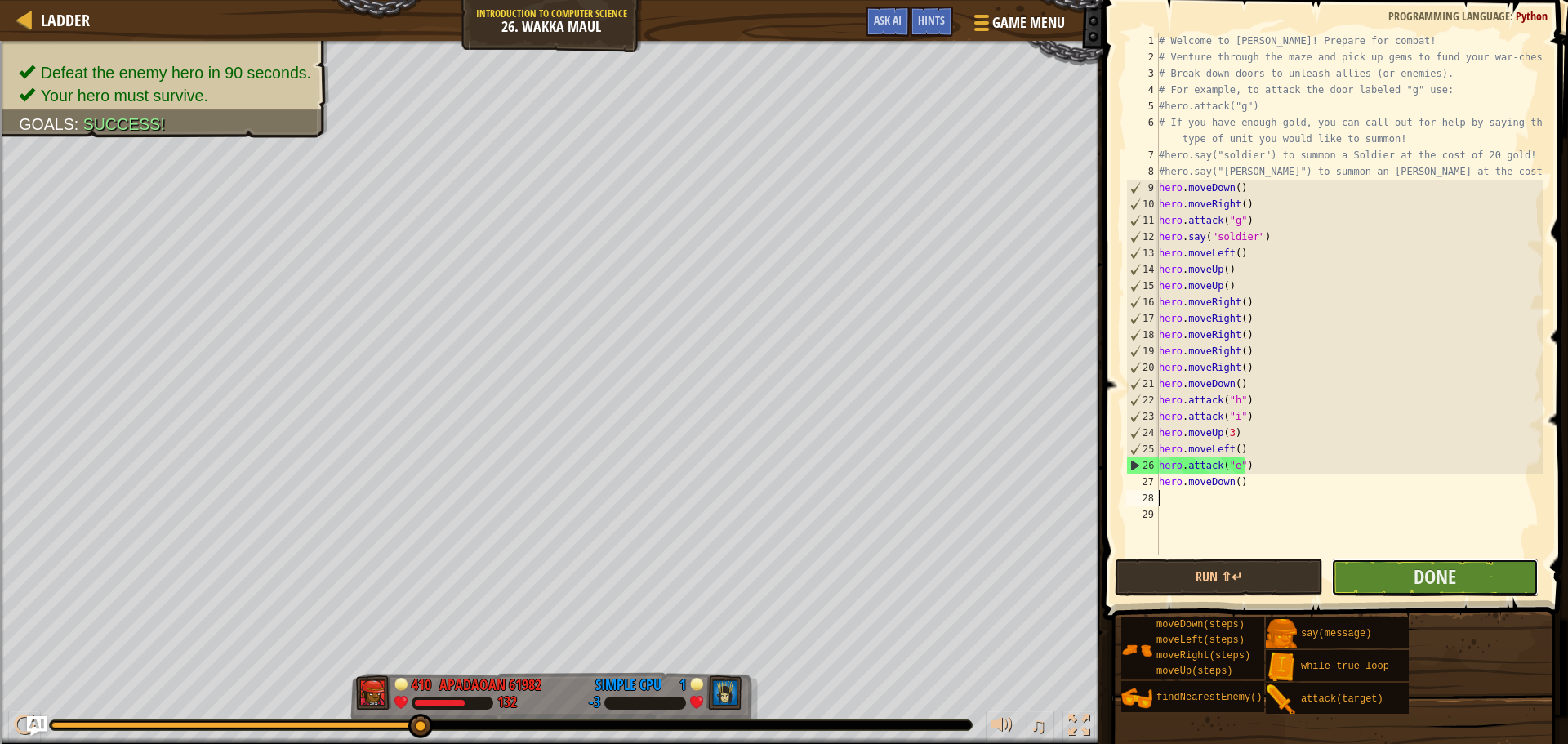
click at [1344, 580] on button "Done" at bounding box center [1434, 577] width 207 height 38
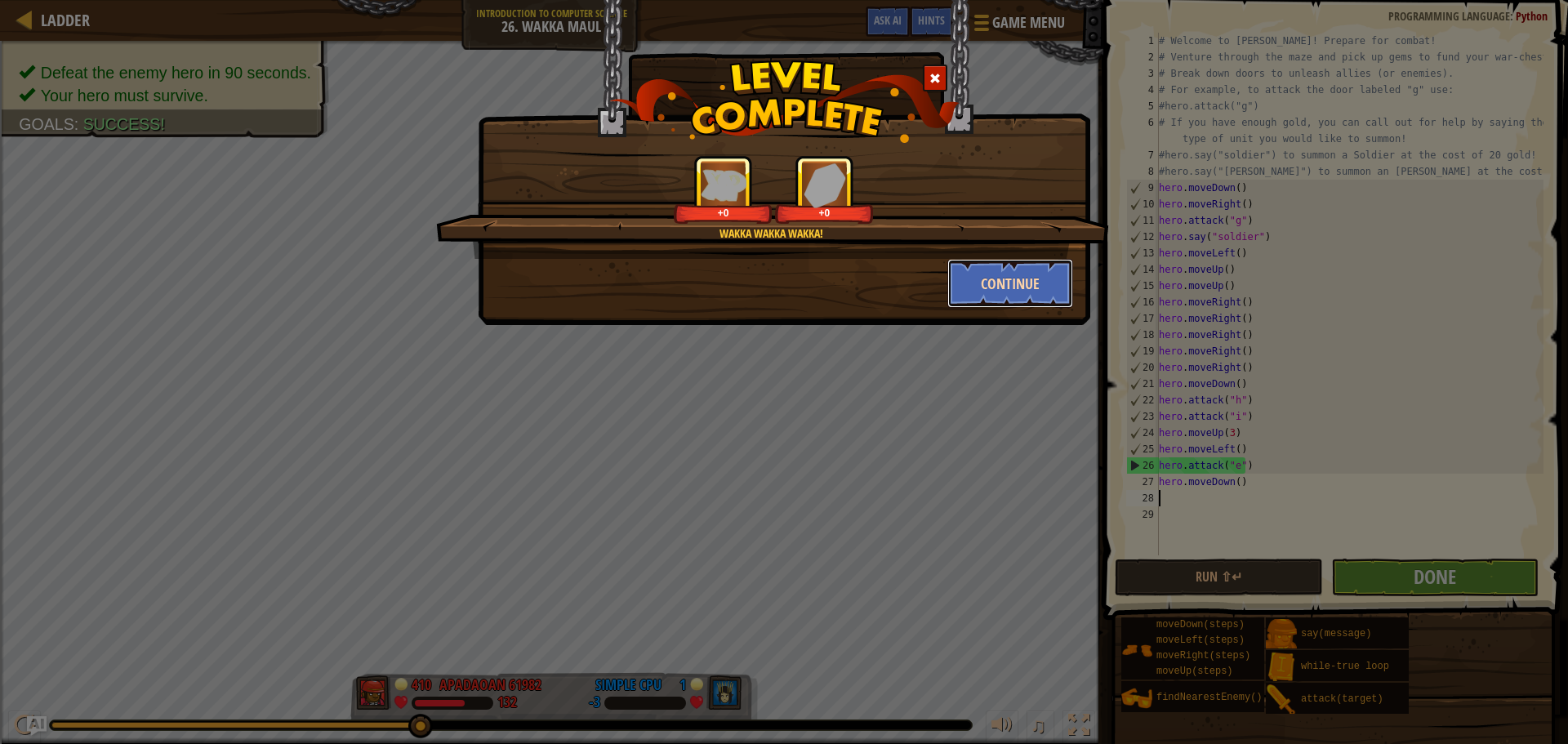
click at [1056, 292] on button "Continue" at bounding box center [1011, 283] width 127 height 49
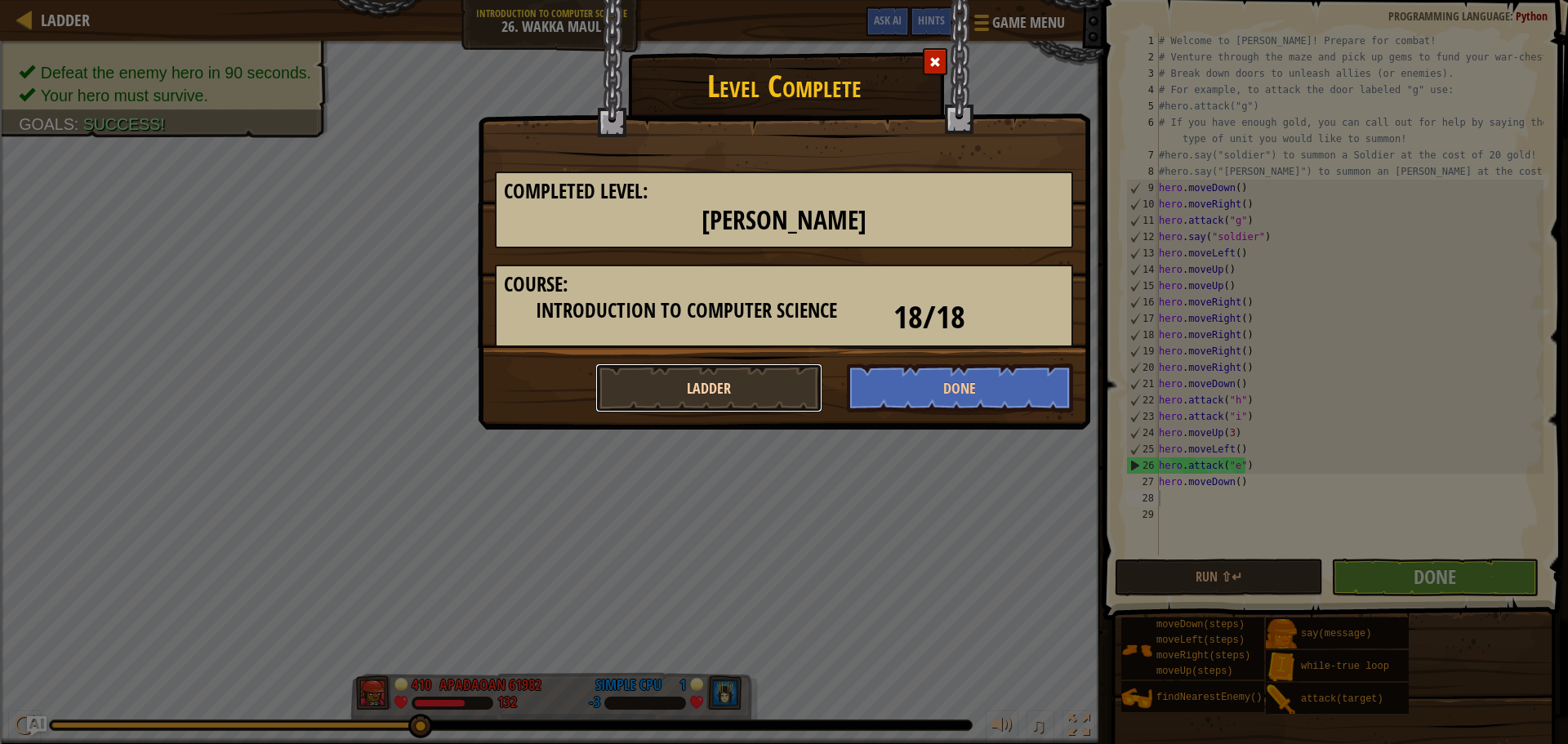
click at [778, 380] on button "Ladder" at bounding box center [708, 388] width 227 height 49
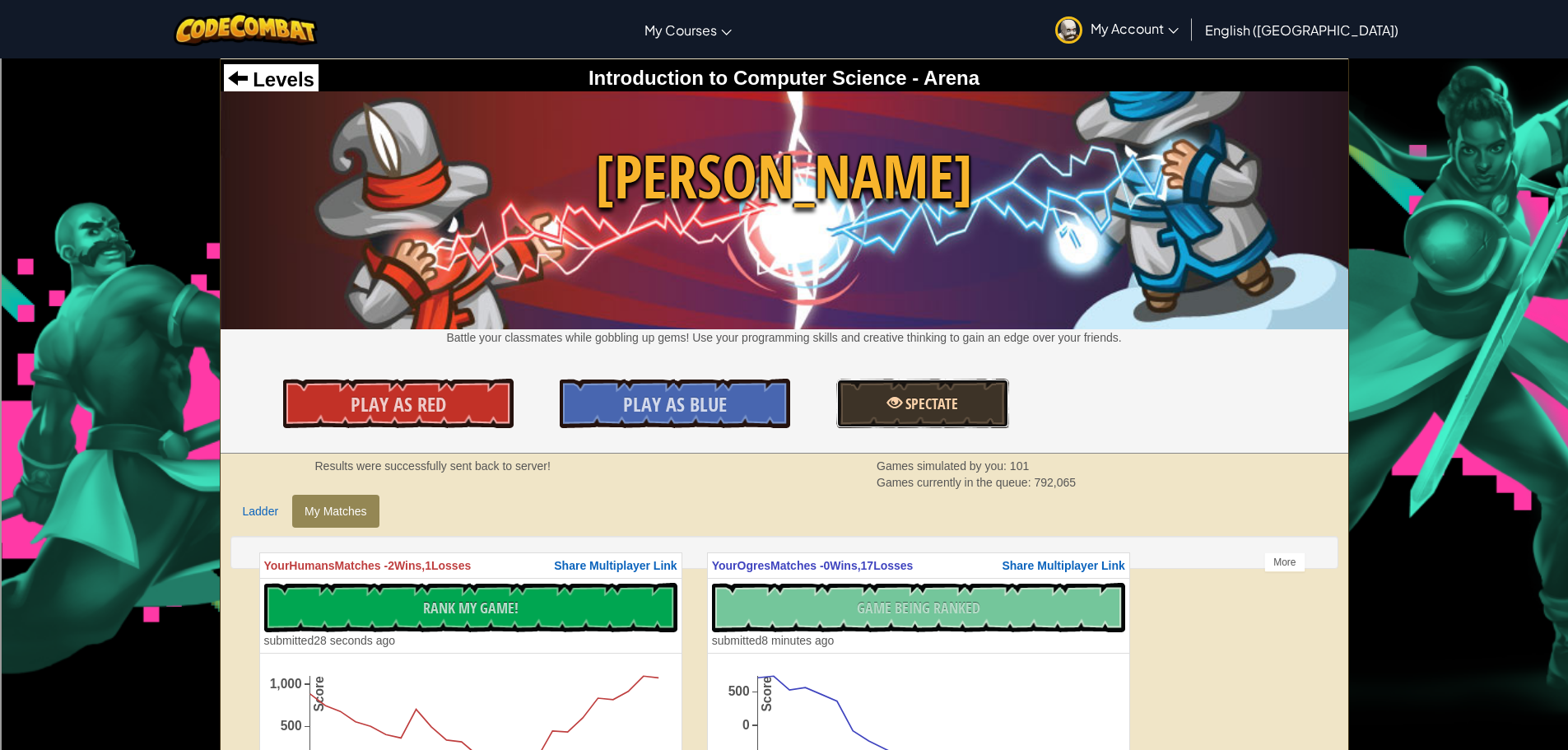
click at [905, 402] on span "Spectate" at bounding box center [930, 404] width 56 height 21
